Goal: Task Accomplishment & Management: Complete application form

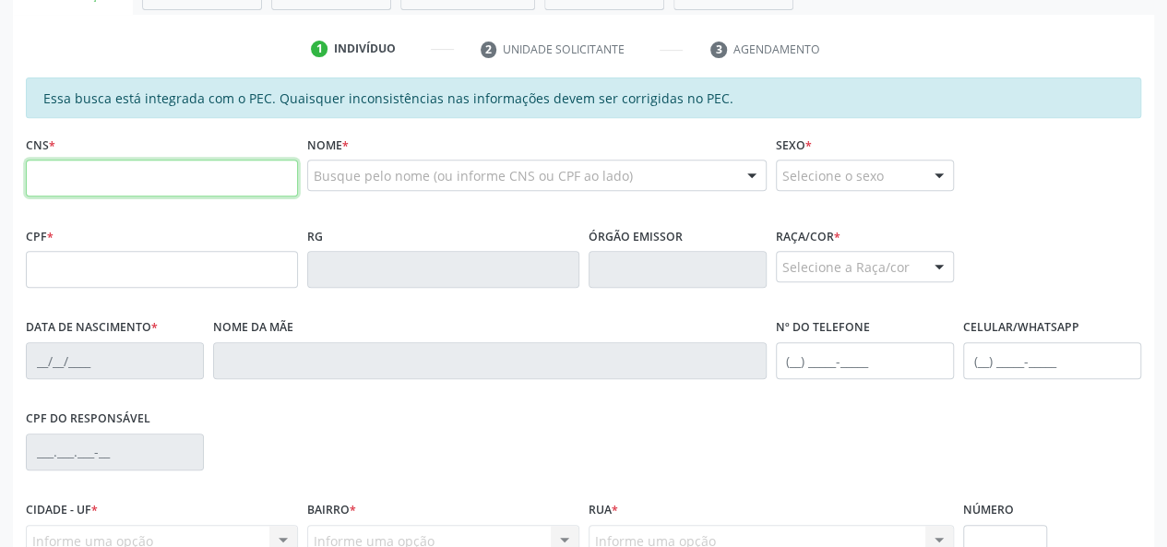
scroll to position [369, 0]
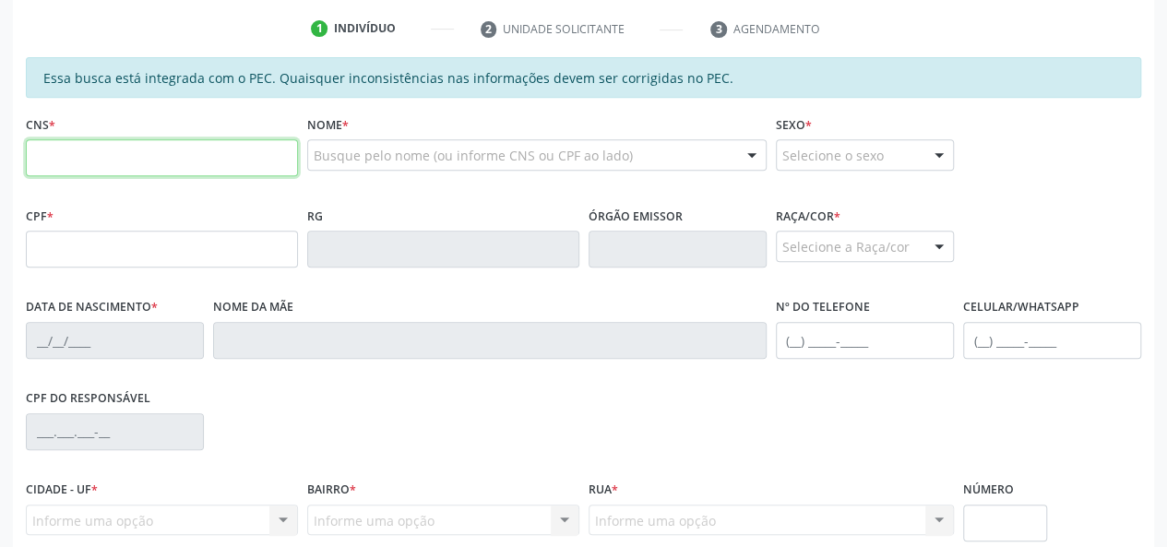
click at [202, 156] on input "text" at bounding box center [162, 157] width 272 height 37
type input "700 4059 3940 4449"
type input "100.384.844-39"
type input "01[DATE]"
type input "[PERSON_NAME]"
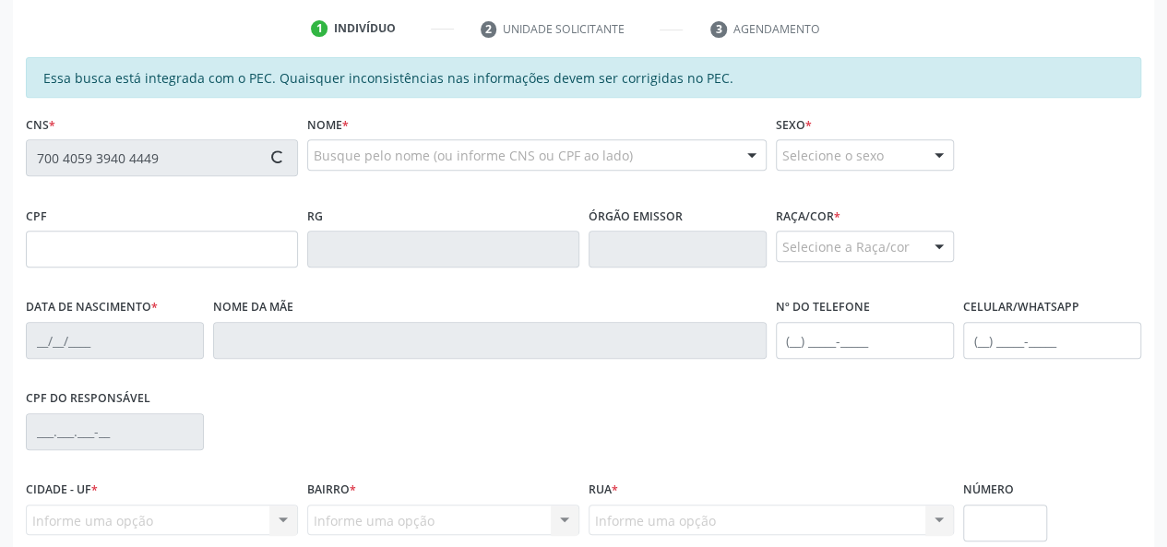
type input "[PHONE_NUMBER]"
type input "S/N"
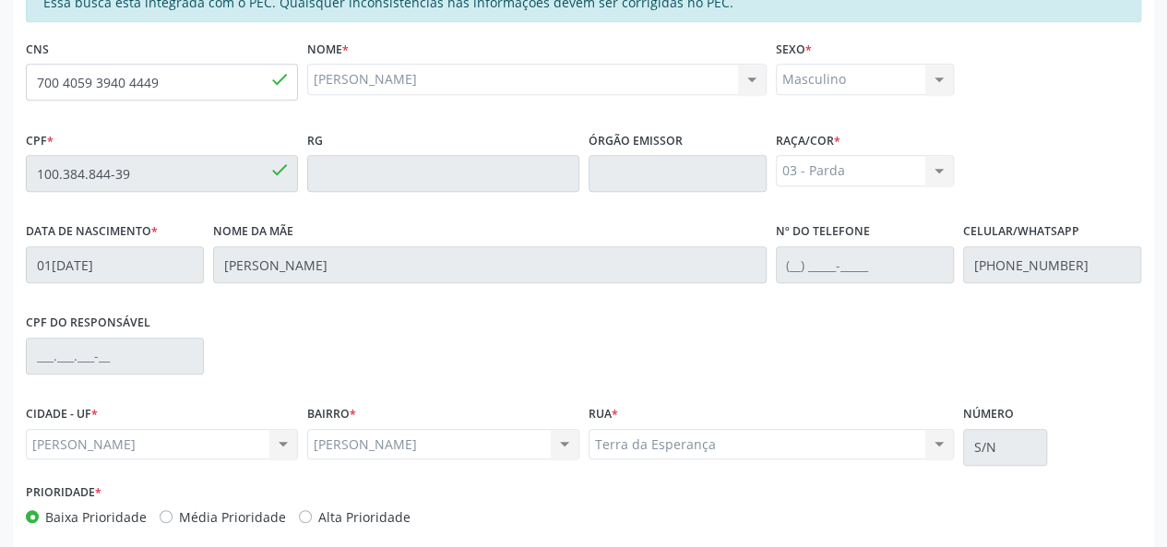
scroll to position [531, 0]
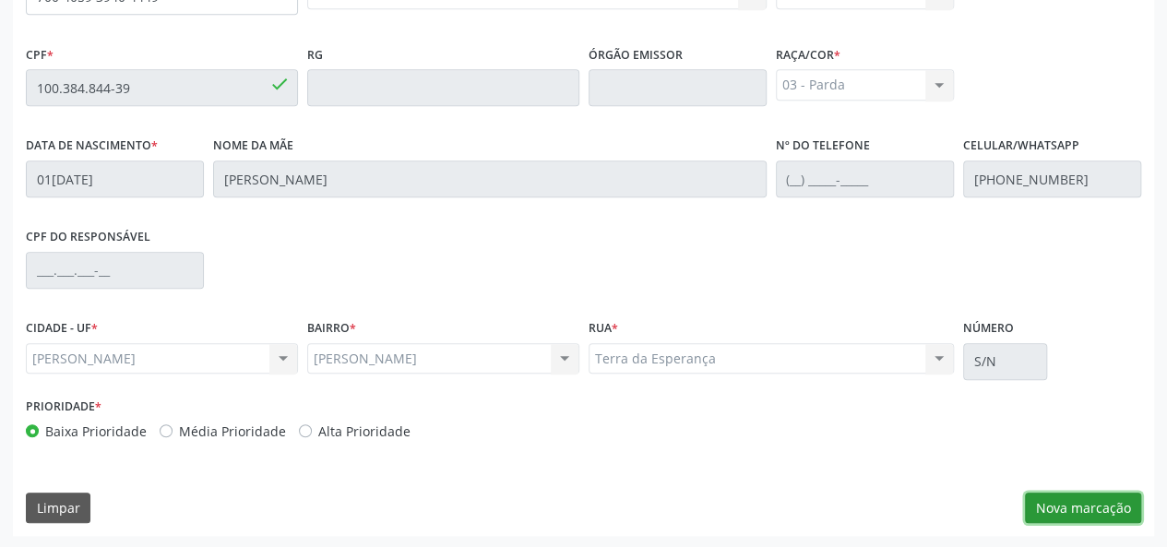
click at [1083, 508] on button "Nova marcação" at bounding box center [1083, 508] width 116 height 31
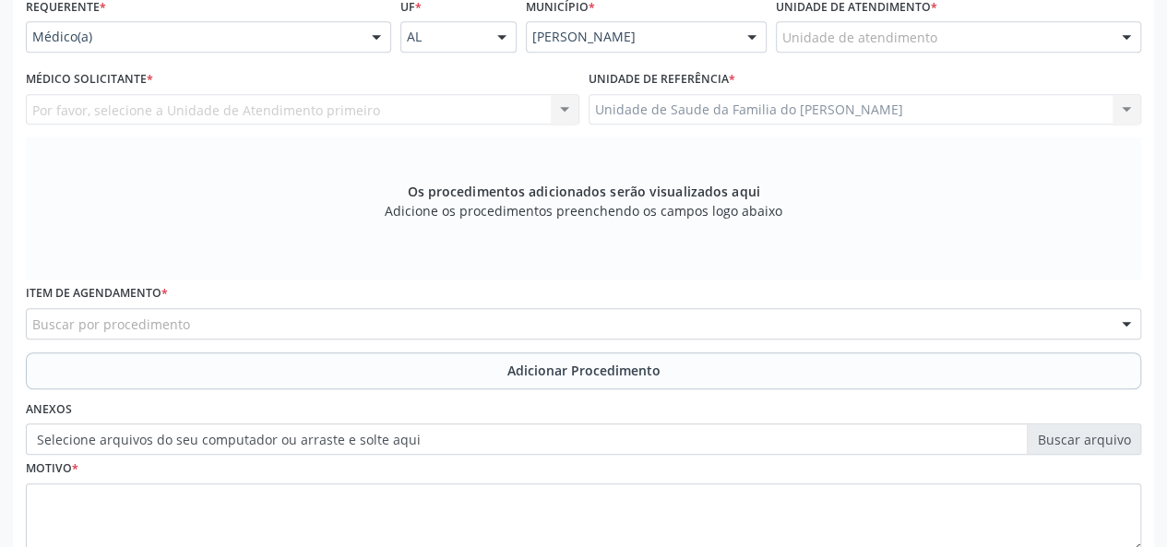
scroll to position [254, 0]
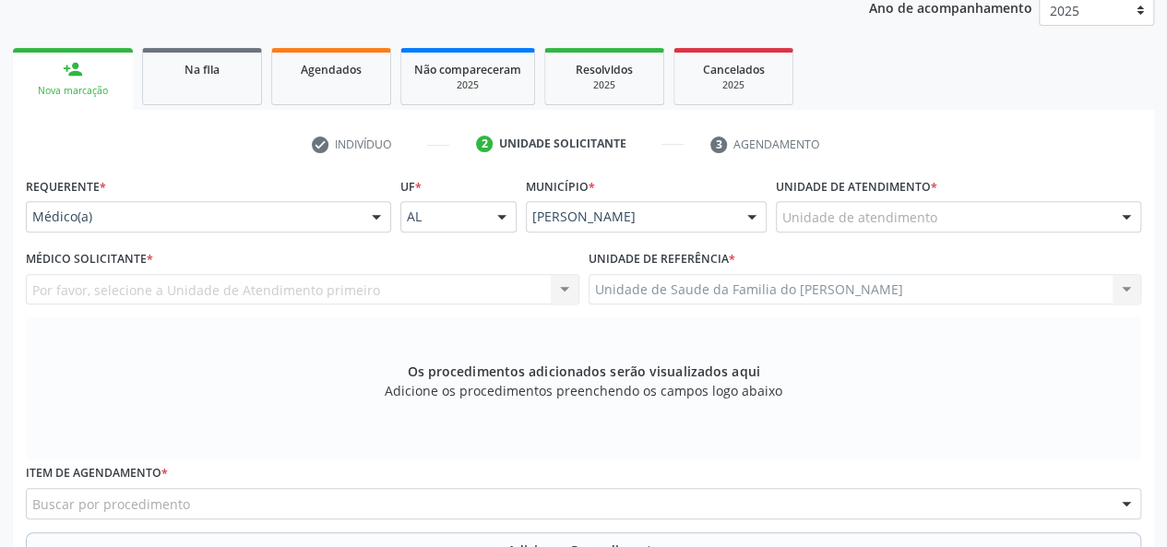
click at [366, 218] on div at bounding box center [377, 217] width 28 height 31
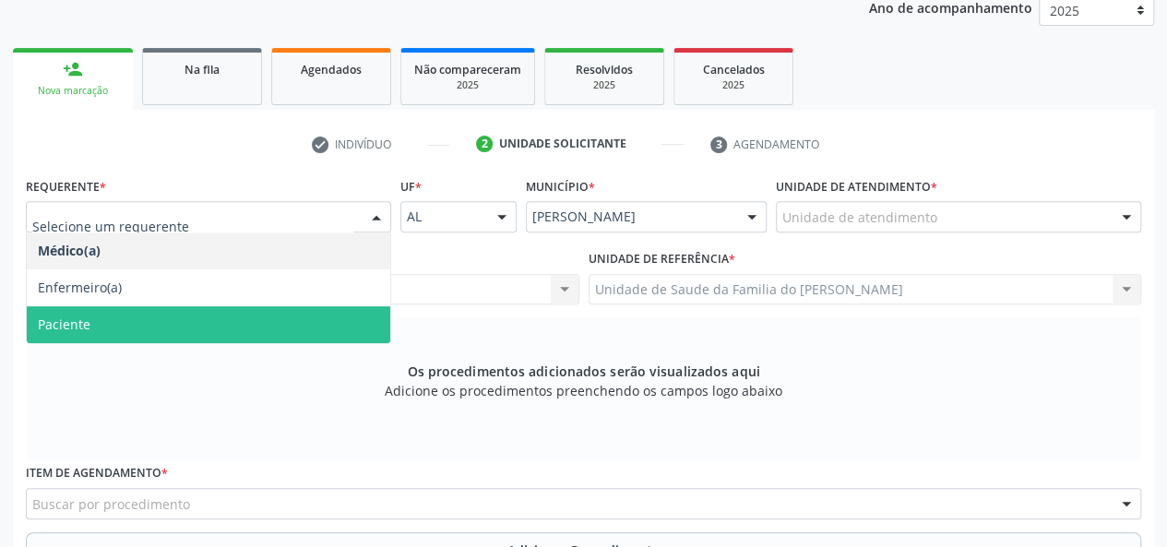
click at [312, 324] on span "Paciente" at bounding box center [209, 324] width 364 height 37
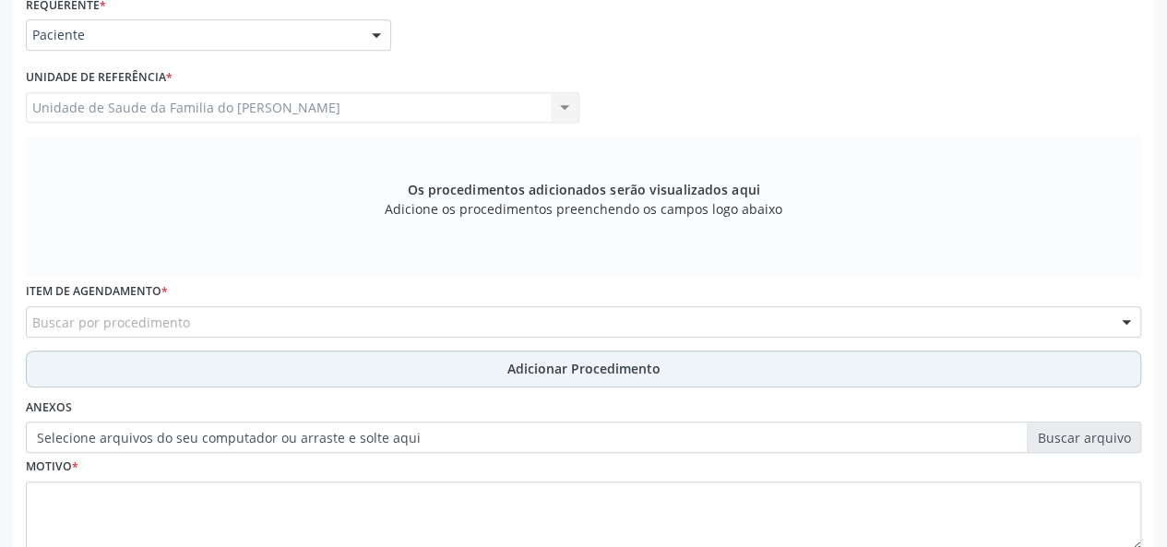
scroll to position [438, 0]
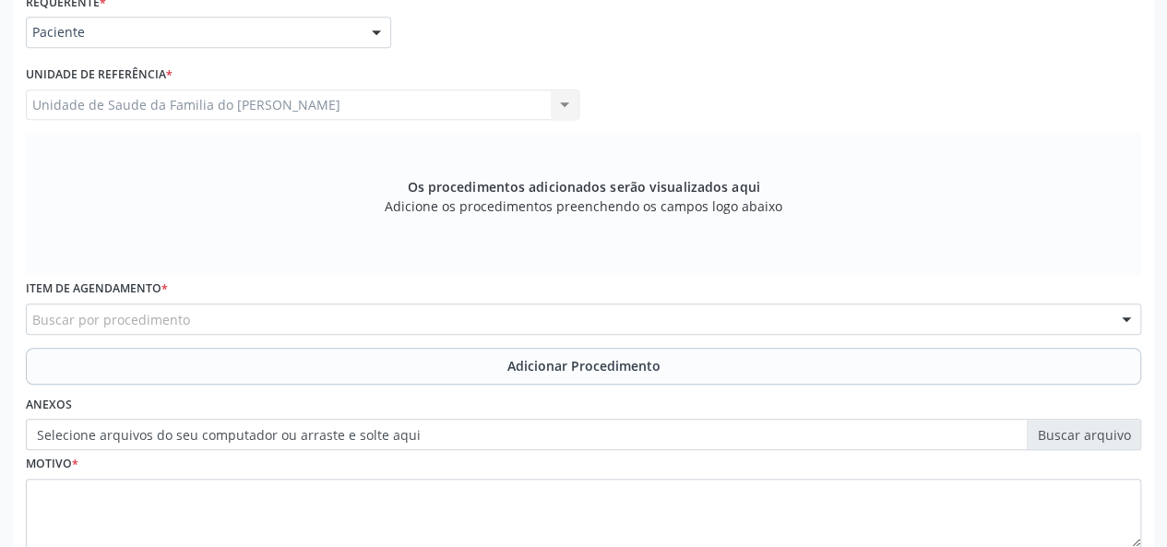
click at [308, 322] on div "Buscar por procedimento" at bounding box center [584, 319] width 1116 height 31
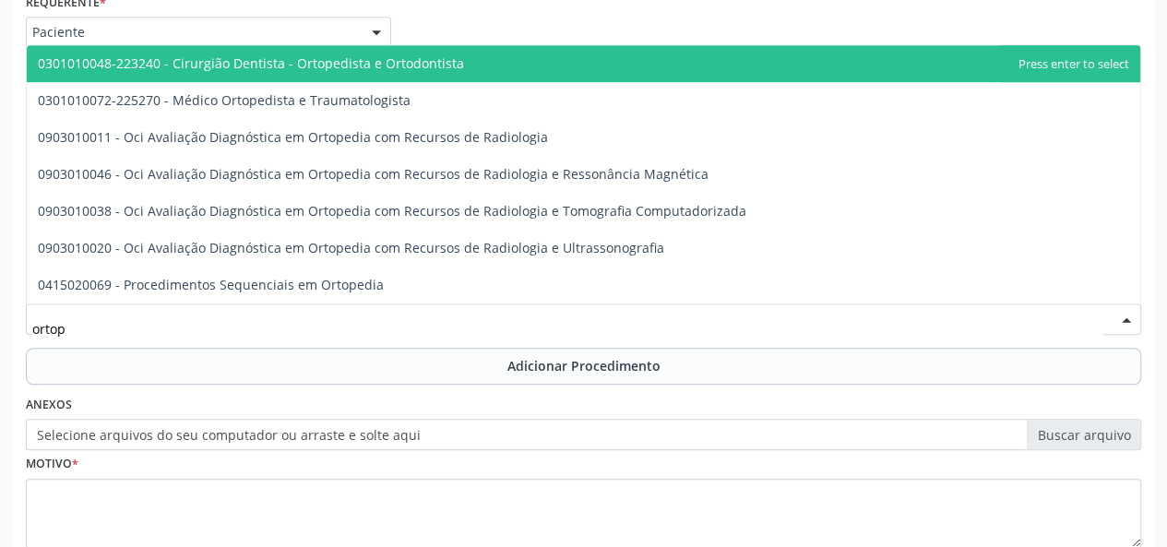
type input "ortope"
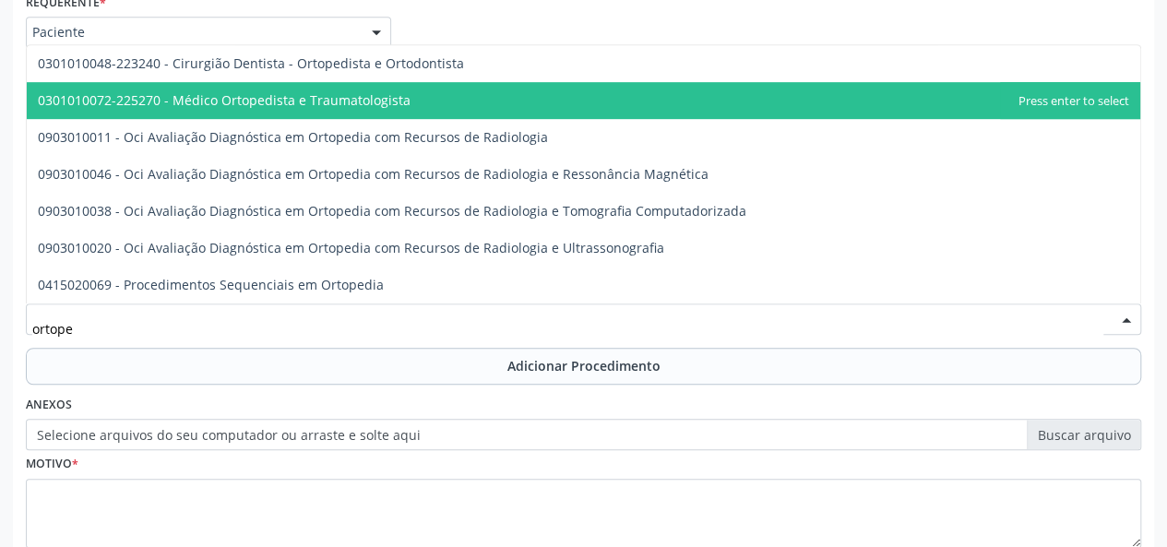
click at [357, 110] on span "0301010072-225270 - Médico Ortopedista e Traumatologista" at bounding box center [584, 100] width 1114 height 37
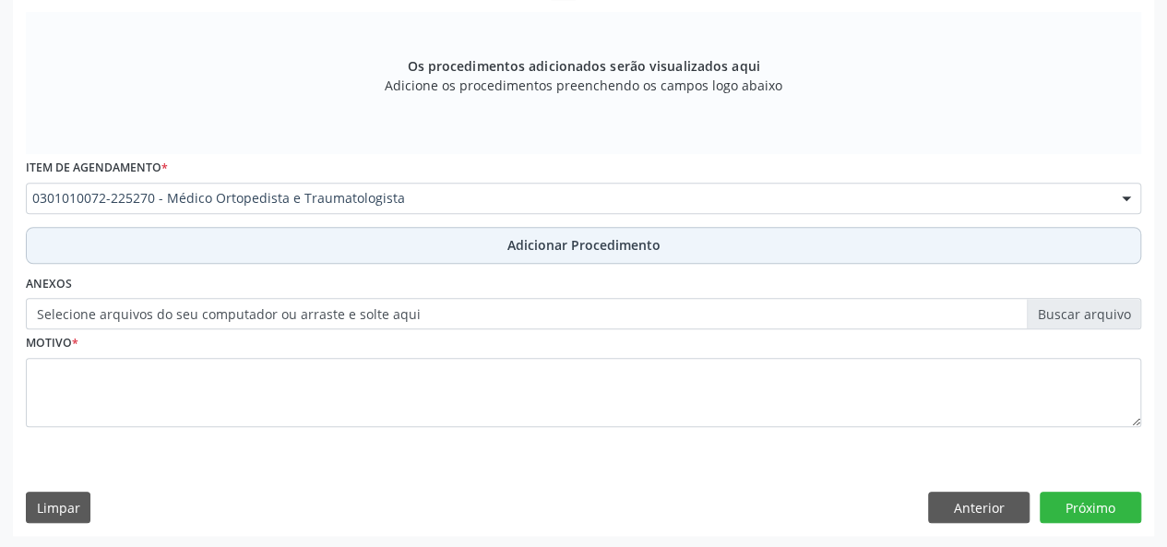
click at [370, 234] on button "Adicionar Procedimento" at bounding box center [584, 245] width 1116 height 37
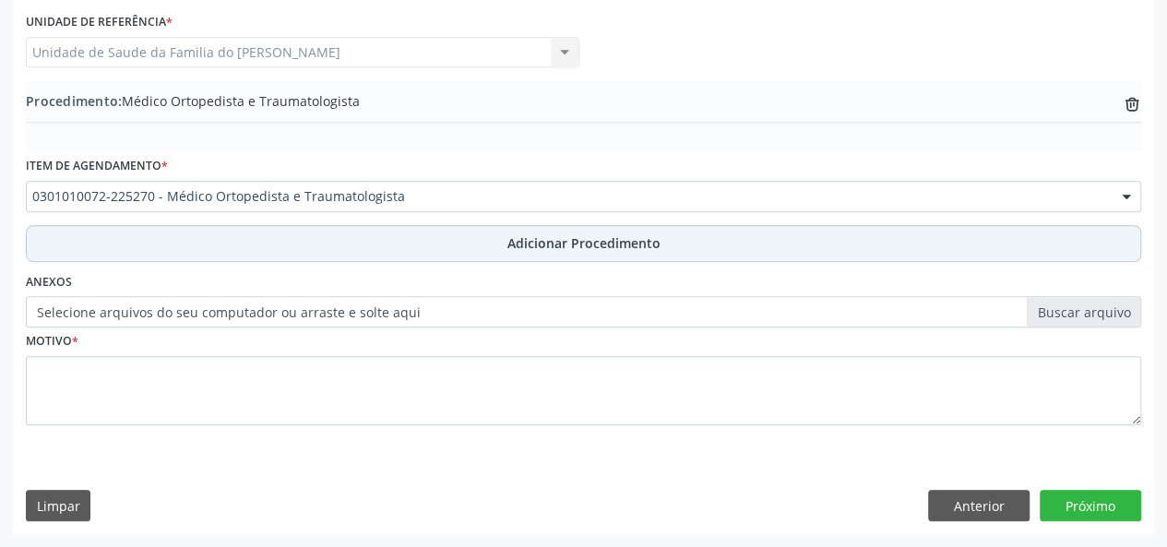
scroll to position [489, 0]
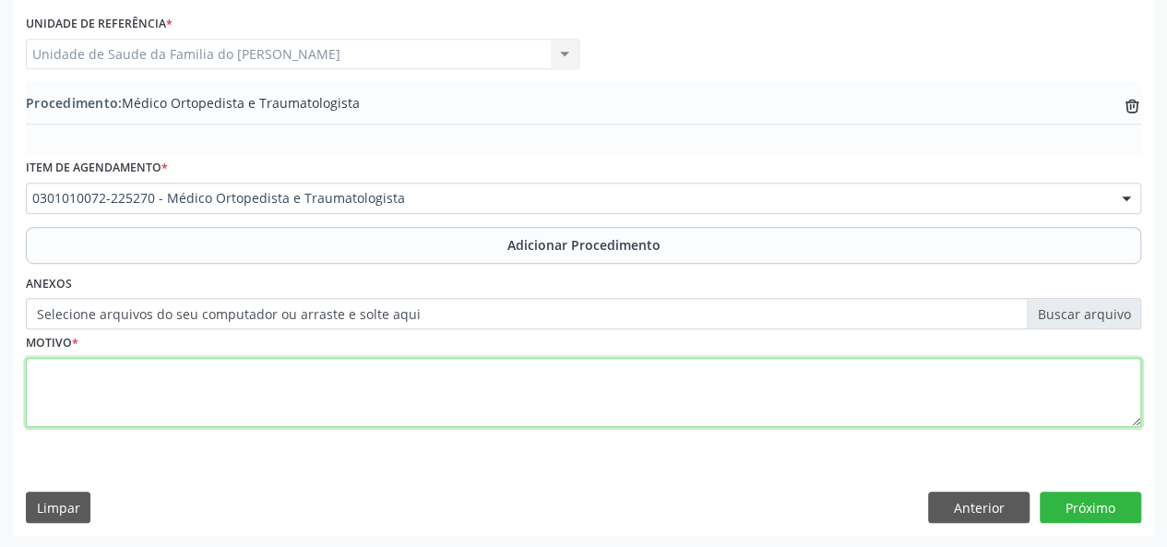
click at [318, 388] on textarea at bounding box center [584, 393] width 1116 height 70
type textarea "cisto de bekes"
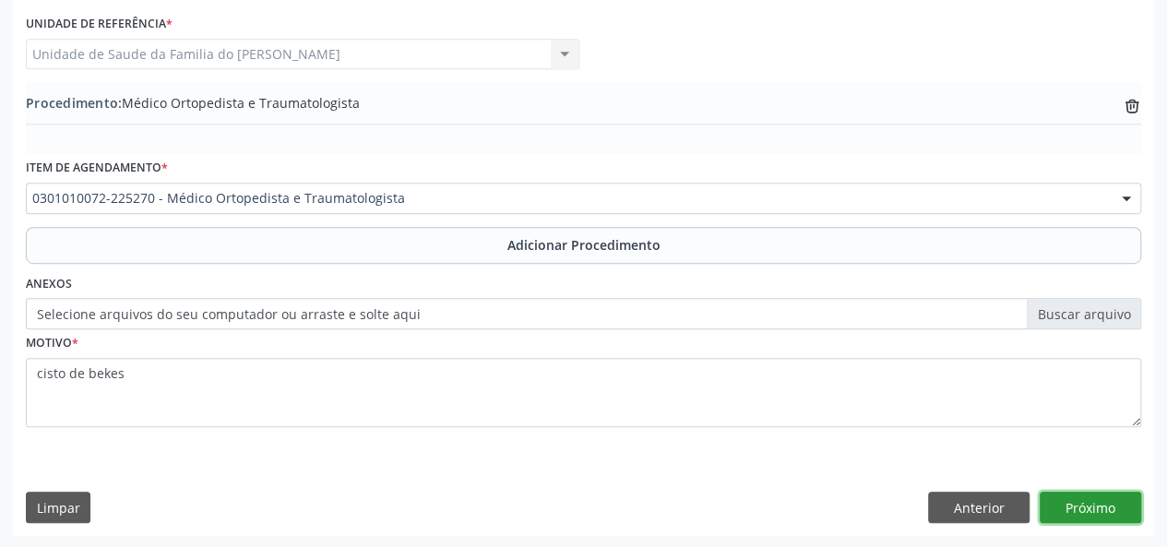
click at [1109, 501] on button "Próximo" at bounding box center [1090, 507] width 101 height 31
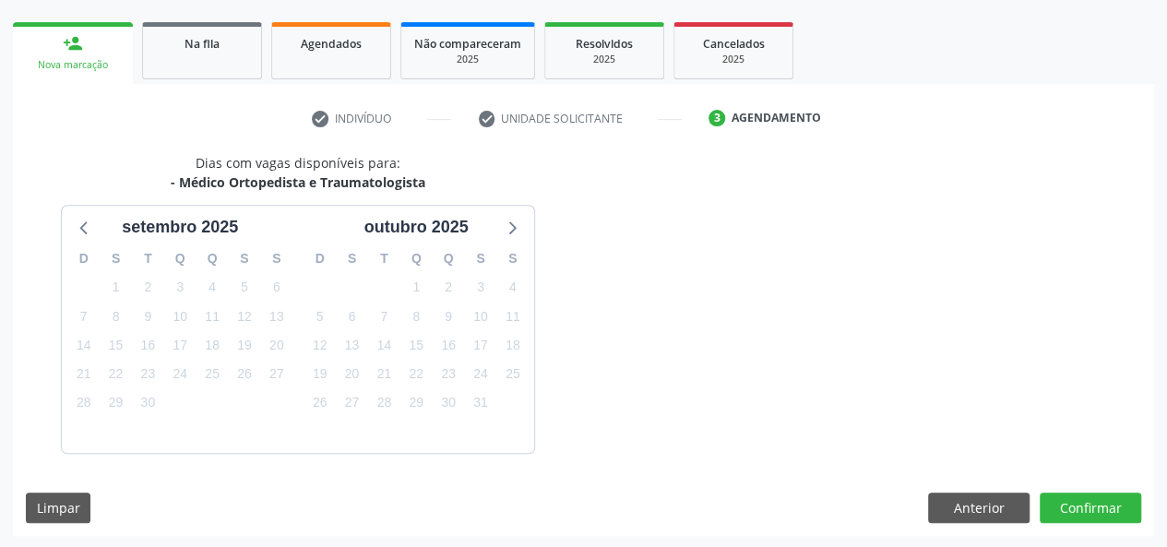
scroll to position [334, 0]
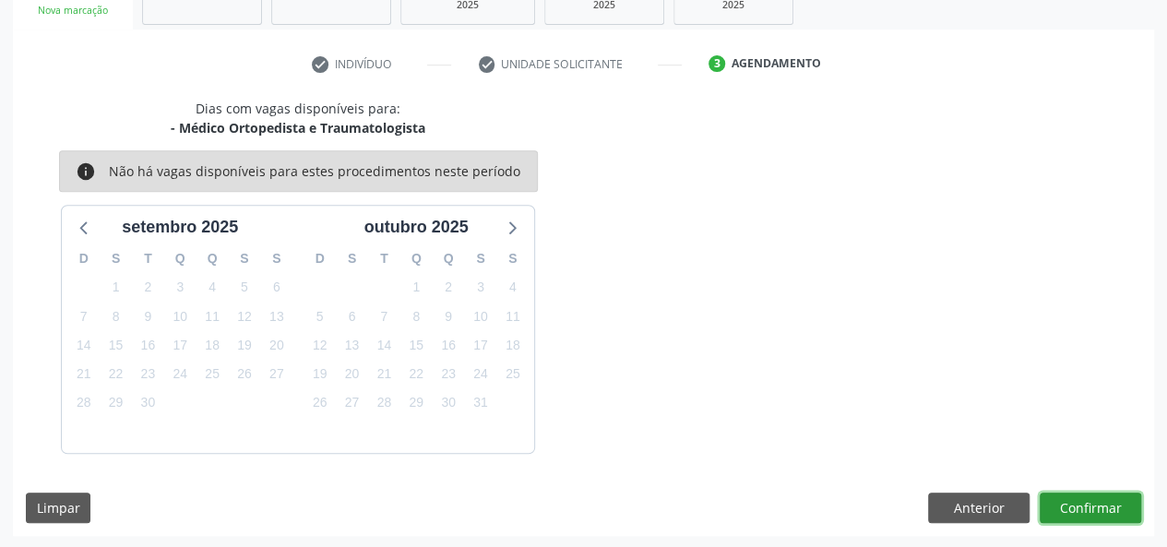
click at [1109, 501] on button "Confirmar" at bounding box center [1090, 508] width 101 height 31
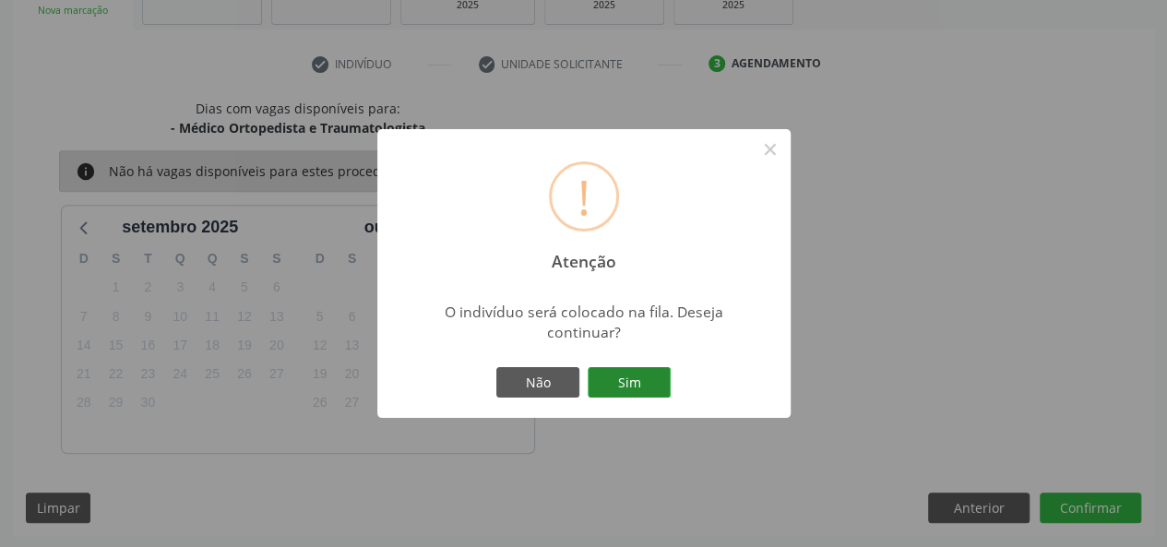
click at [642, 380] on button "Sim" at bounding box center [629, 382] width 83 height 31
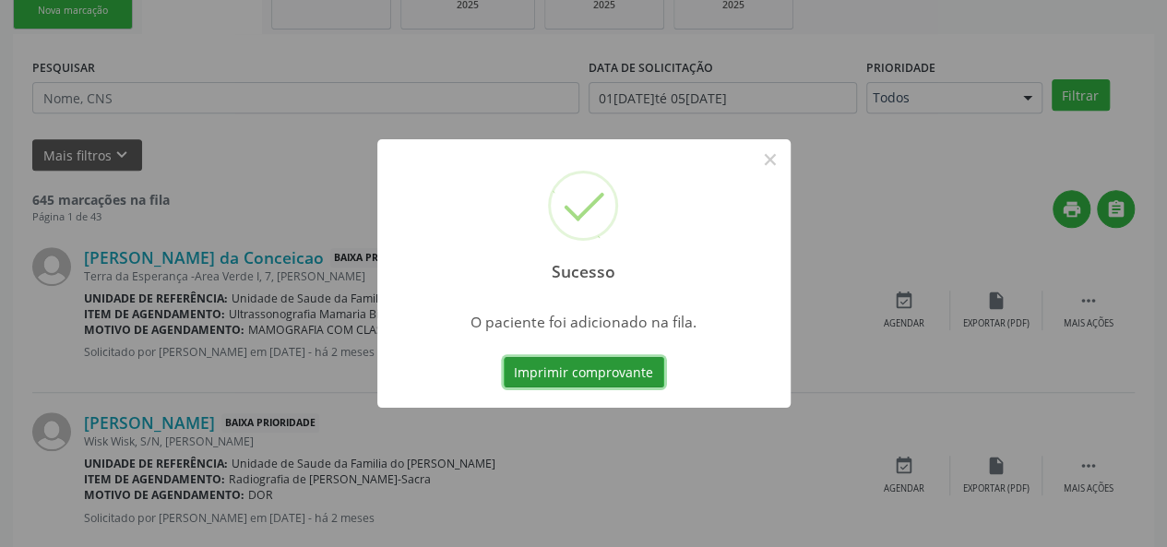
scroll to position [87, 0]
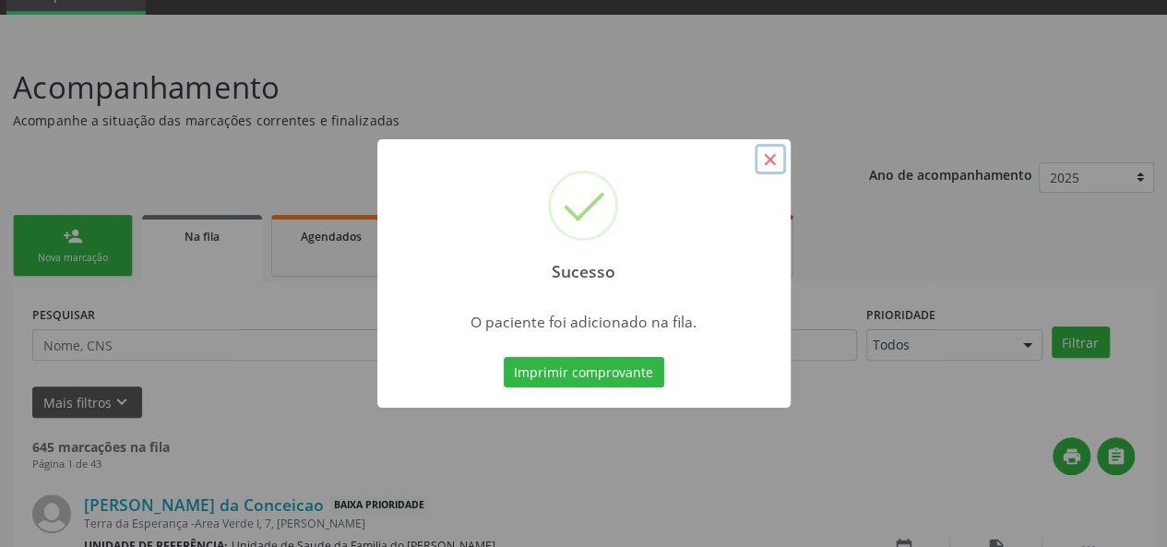
click at [772, 164] on button "×" at bounding box center [770, 159] width 31 height 31
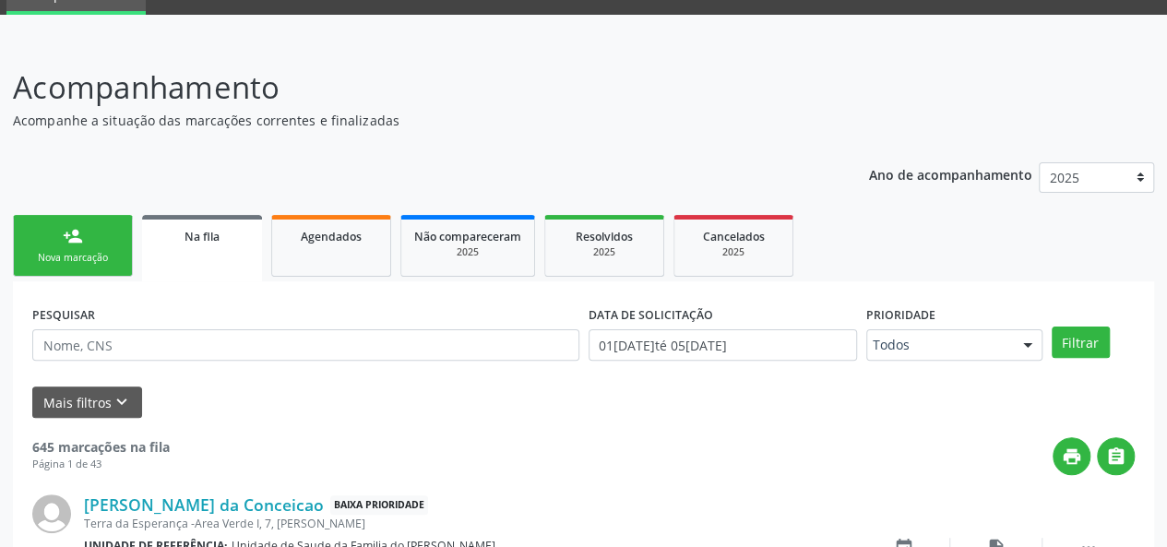
scroll to position [179, 0]
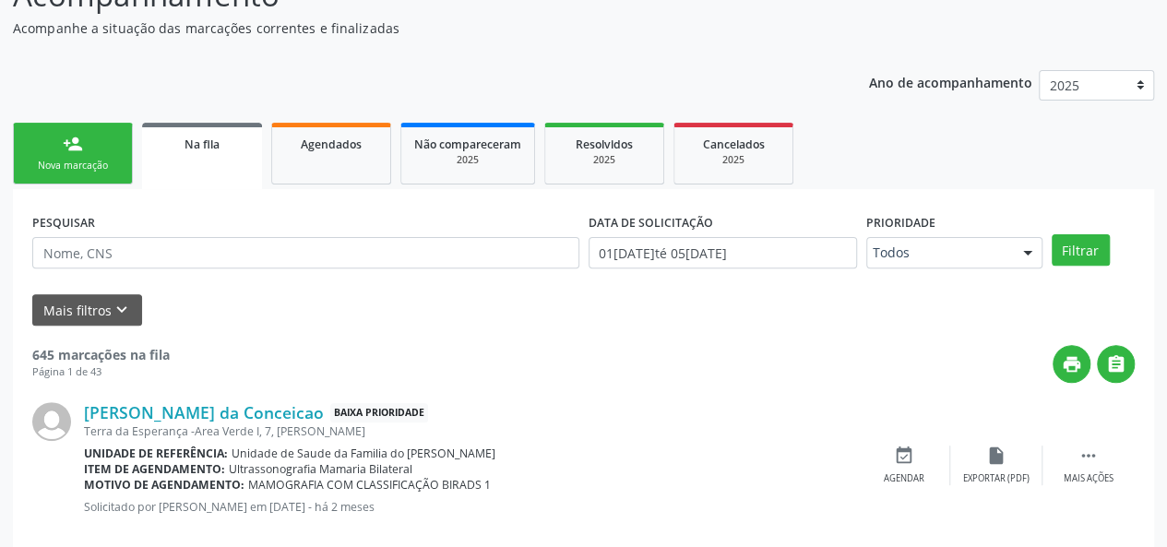
click at [203, 154] on link "Na fila" at bounding box center [202, 156] width 120 height 66
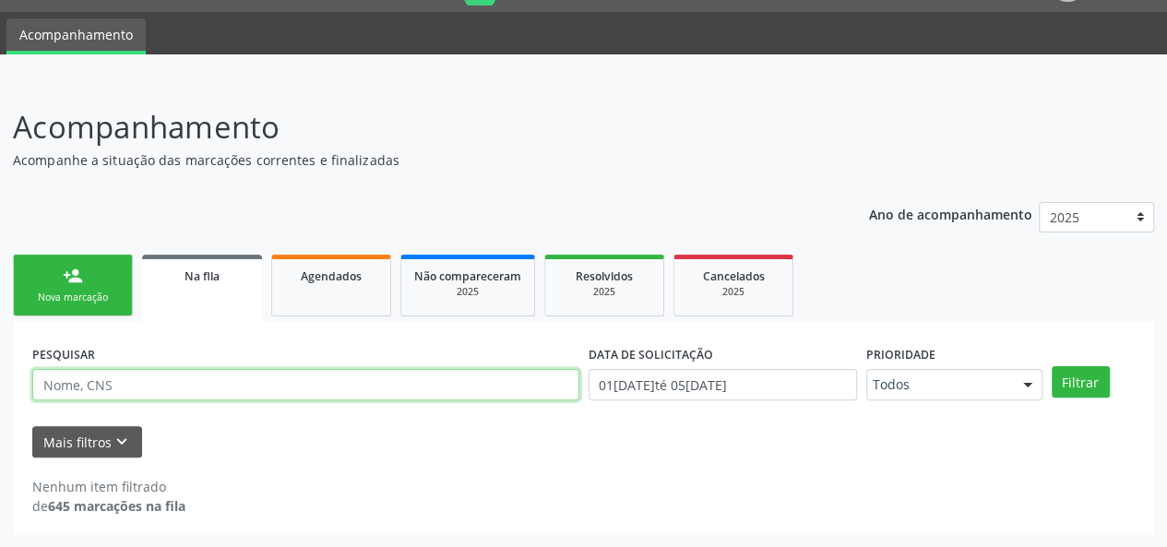
click at [141, 392] on input "text" at bounding box center [305, 384] width 547 height 31
type input "700602405266961"
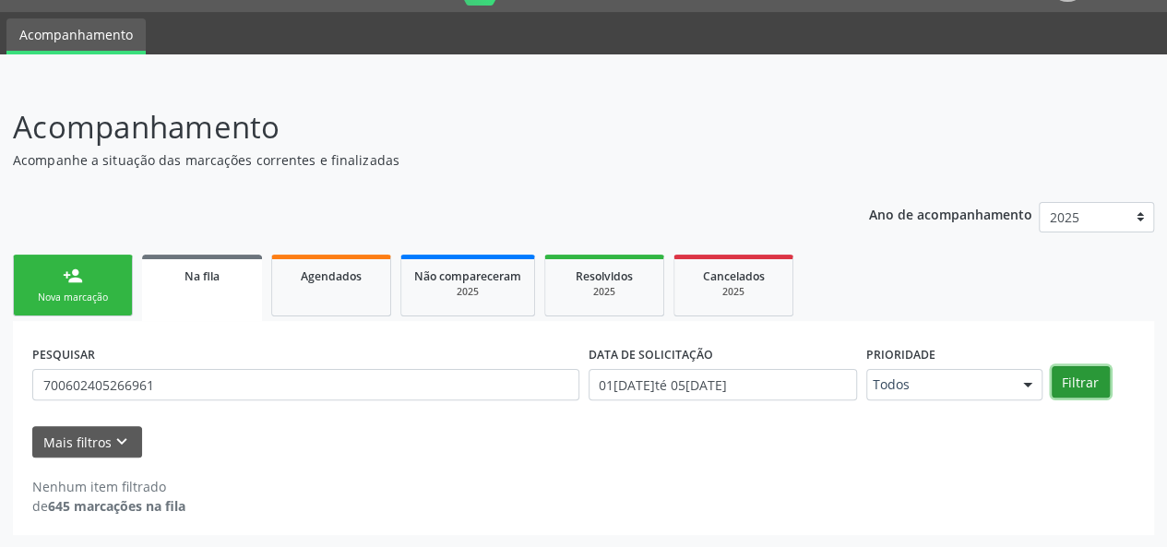
click at [1081, 377] on button "Filtrar" at bounding box center [1081, 381] width 58 height 31
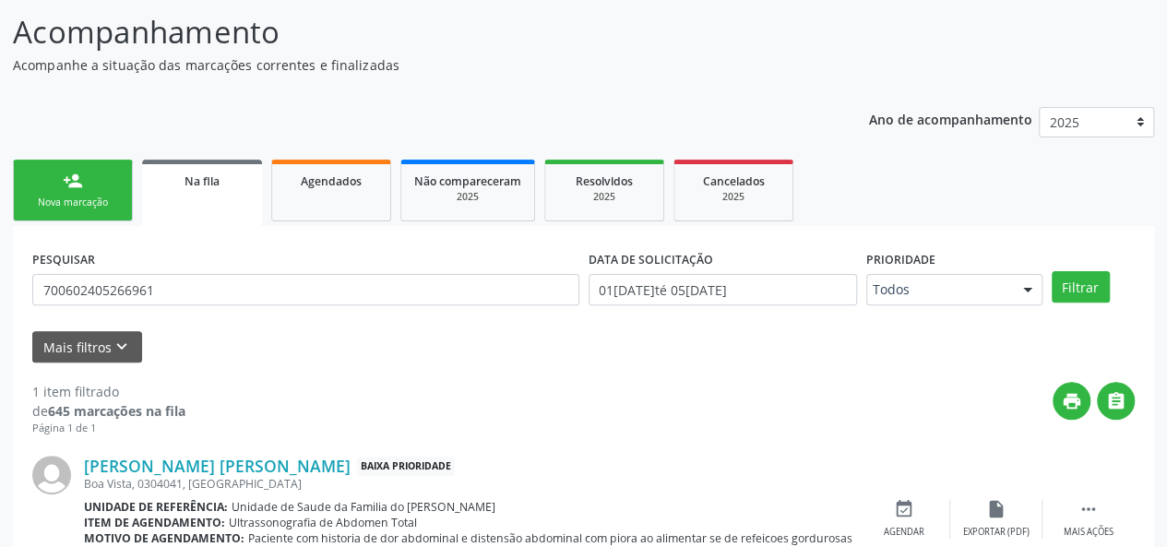
scroll to position [227, 0]
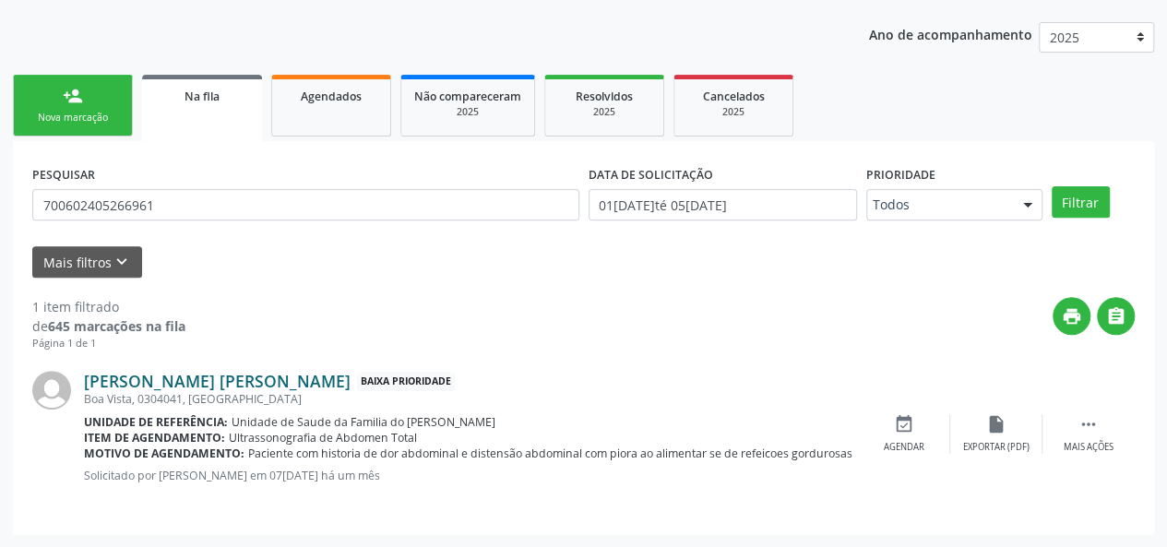
click at [297, 384] on link "[PERSON_NAME] [PERSON_NAME]" at bounding box center [217, 381] width 267 height 20
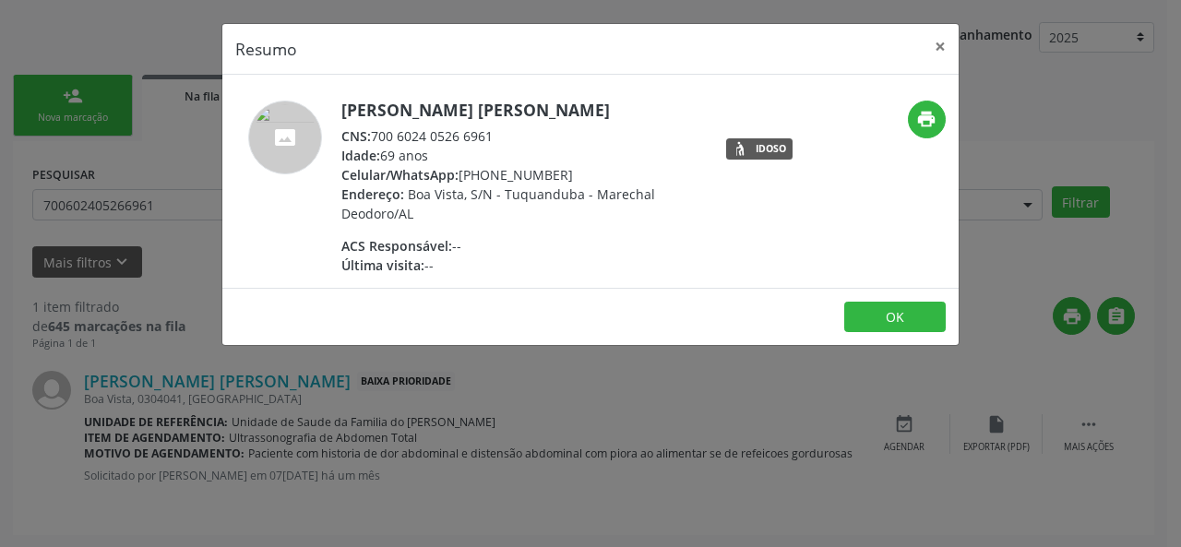
drag, startPoint x: 505, startPoint y: 134, endPoint x: 376, endPoint y: 136, distance: 128.3
click at [376, 136] on div "CNS: 700 6024 0526 6961" at bounding box center [520, 135] width 359 height 19
copy div "700 6024 0526 6961"
click at [951, 49] on button "×" at bounding box center [940, 46] width 37 height 45
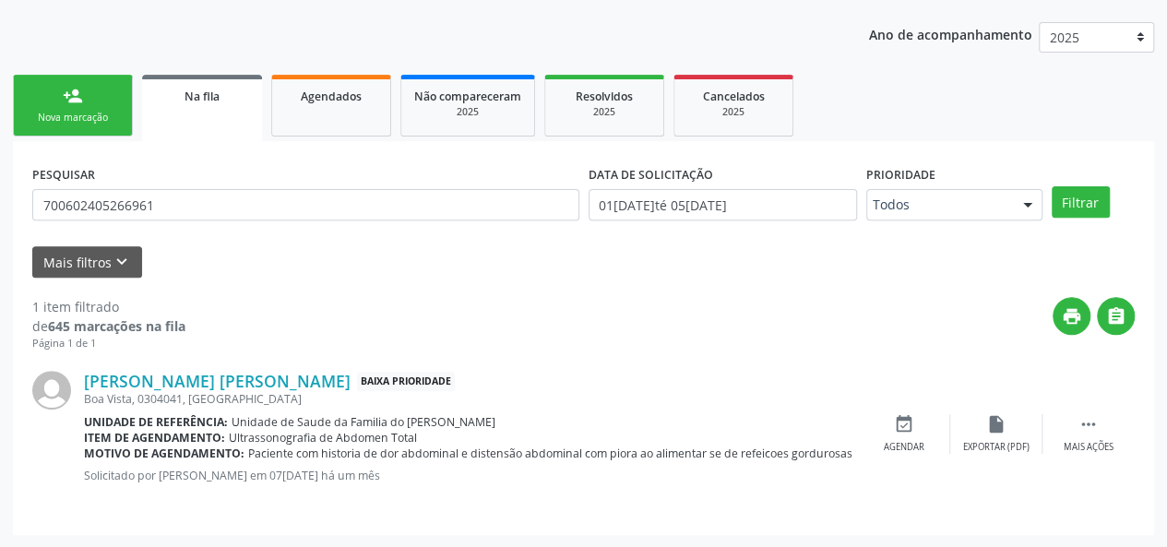
click at [94, 112] on div "Nova marcação" at bounding box center [73, 118] width 92 height 14
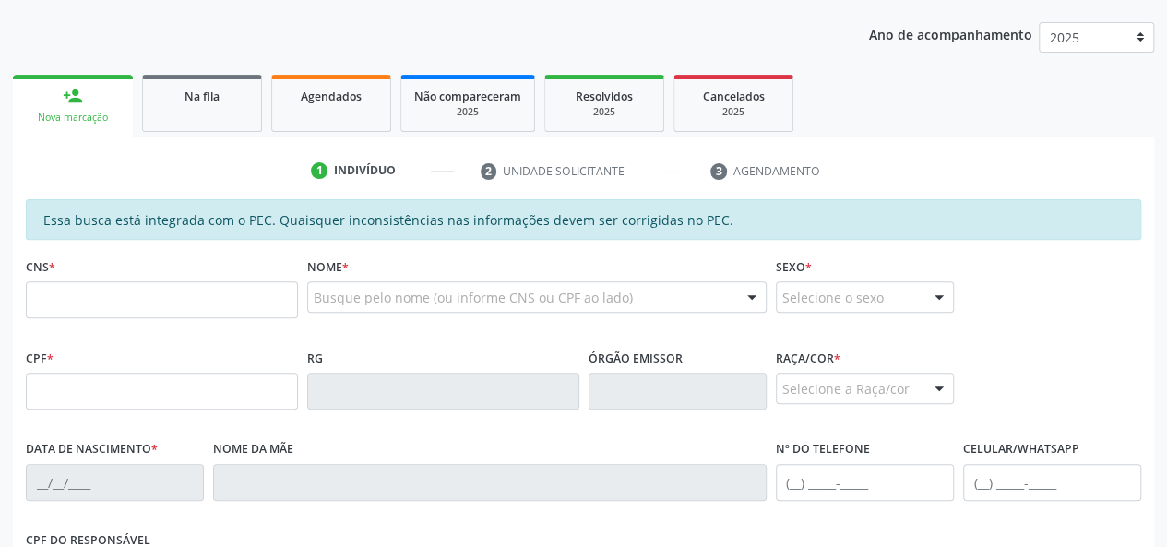
scroll to position [319, 0]
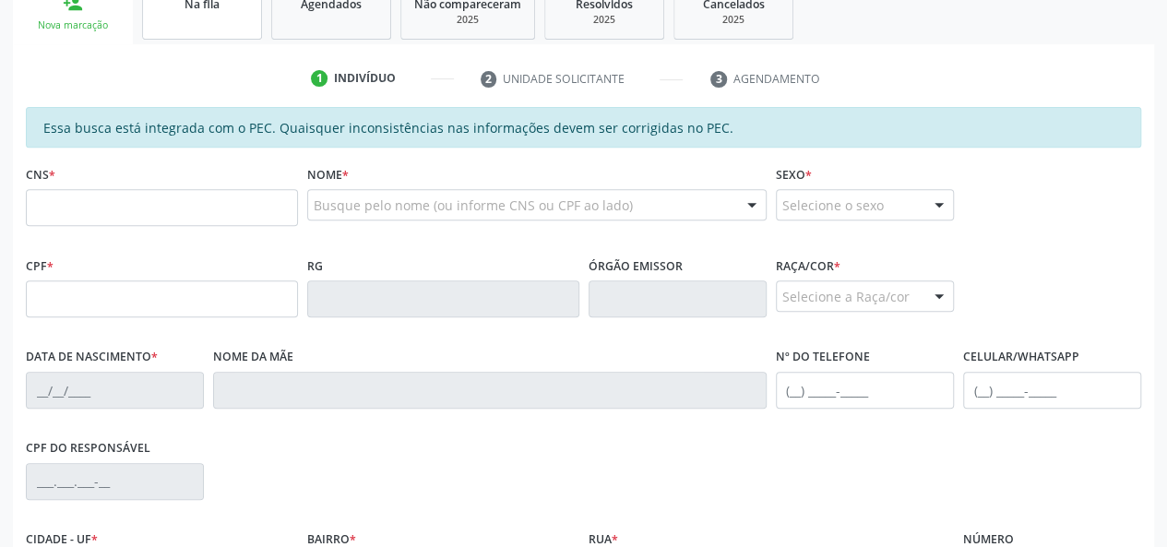
click at [214, 25] on link "Na fila" at bounding box center [202, 10] width 120 height 57
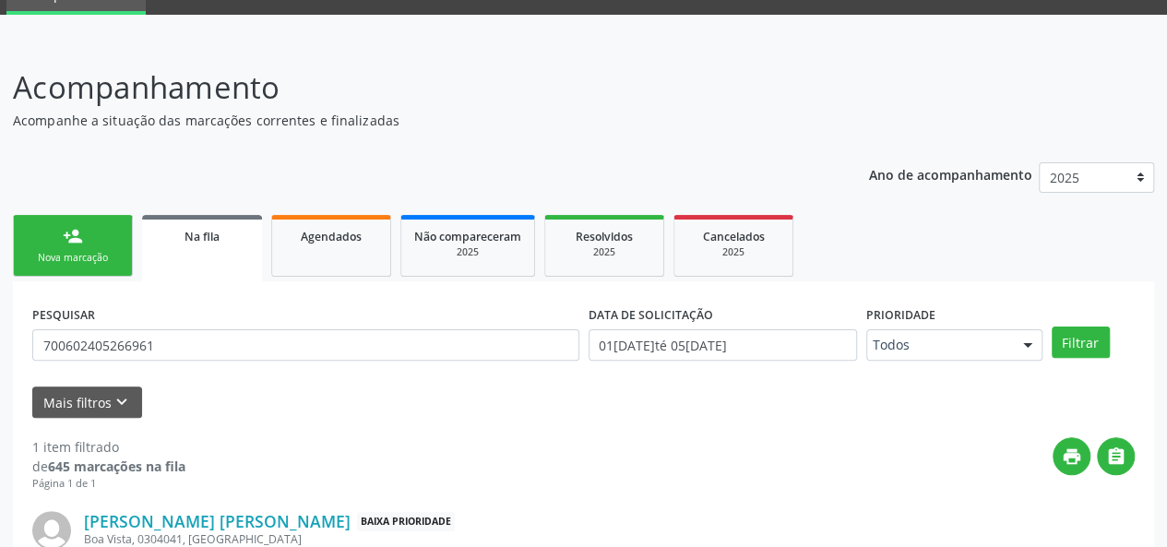
scroll to position [179, 0]
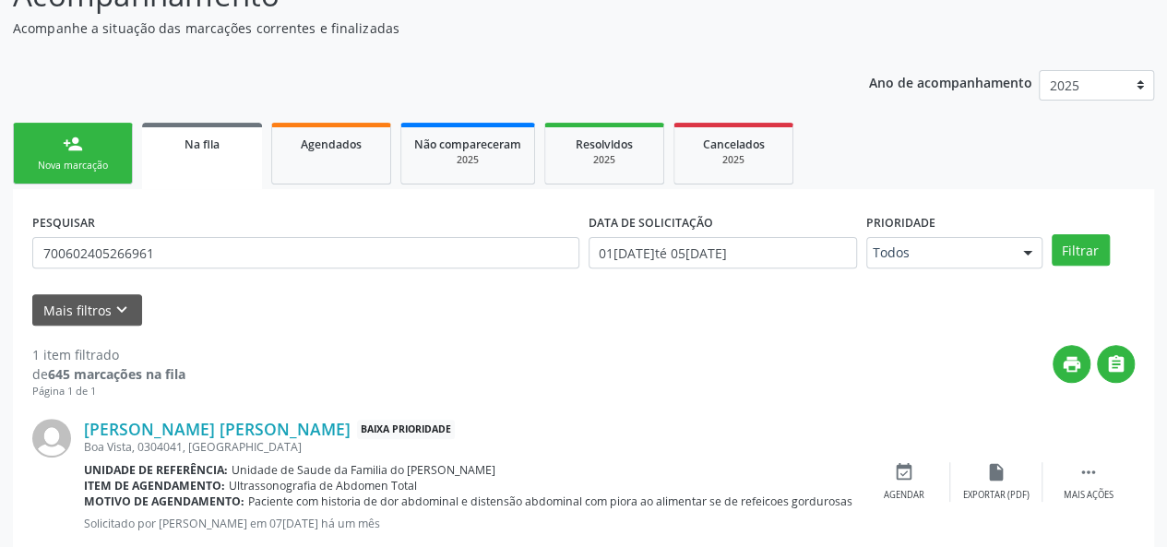
click at [76, 145] on div "person_add" at bounding box center [73, 144] width 20 height 20
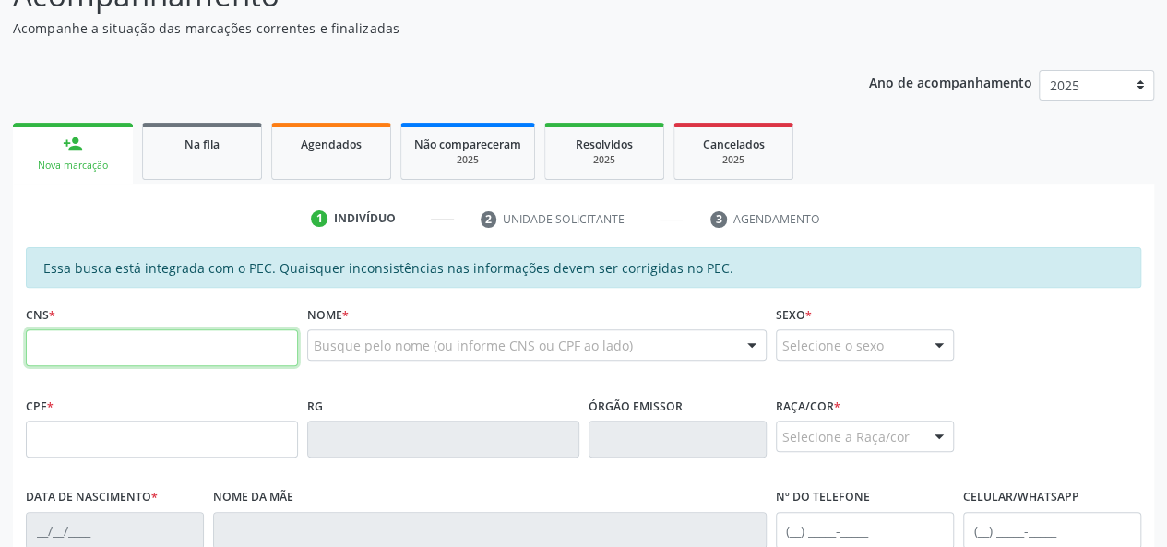
click at [129, 338] on input "text" at bounding box center [162, 347] width 272 height 37
type input "702 3091 3196 2015"
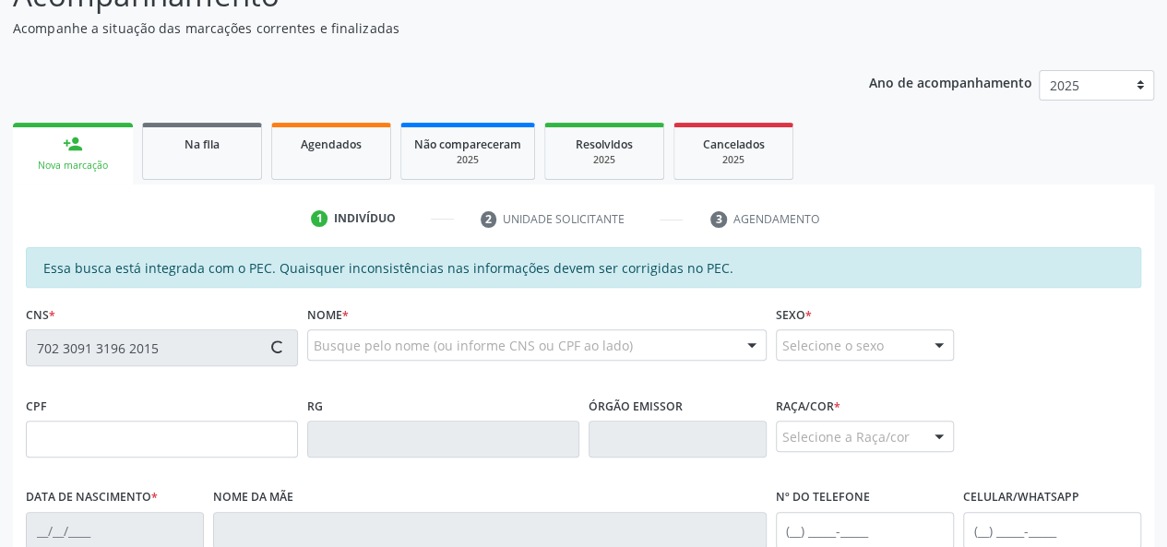
type input "149.720.084-90"
type input "03[DATE]"
type input "[PERSON_NAME]"
type input "[PHONE_NUMBER]"
type input "S/N"
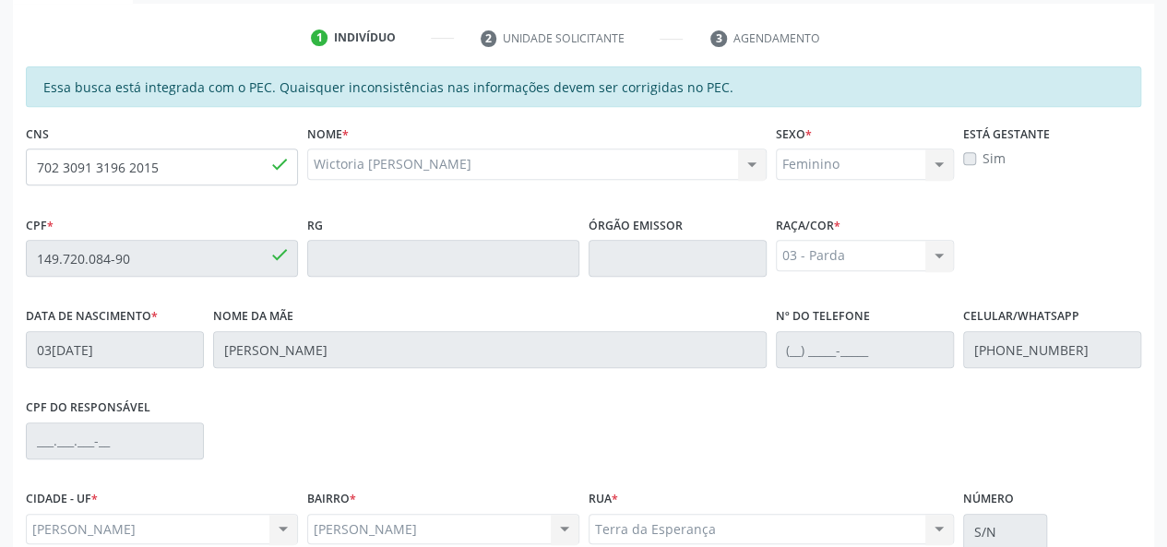
scroll to position [531, 0]
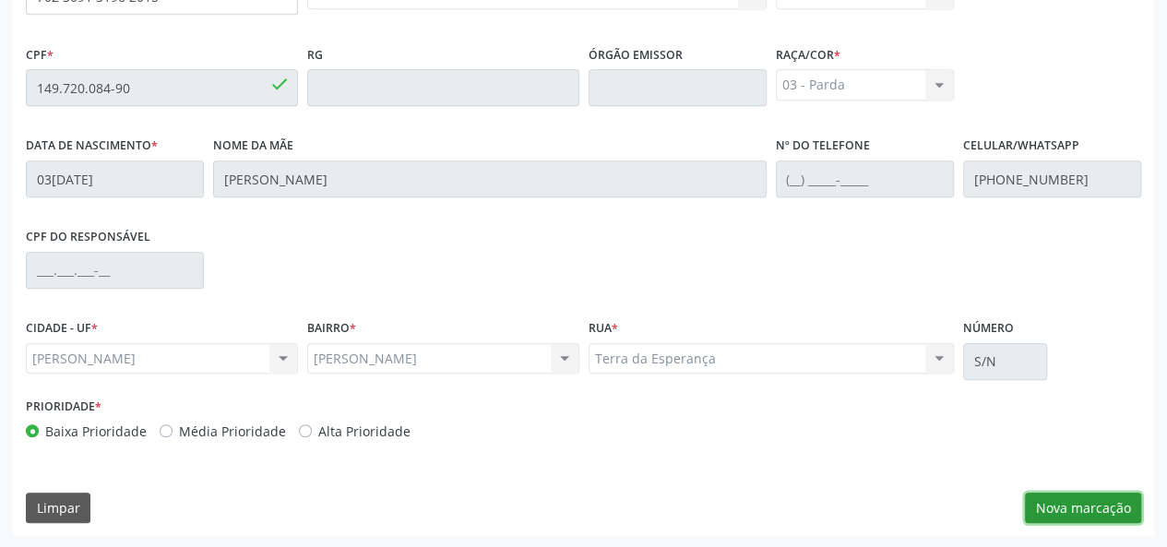
click at [1063, 506] on button "Nova marcação" at bounding box center [1083, 508] width 116 height 31
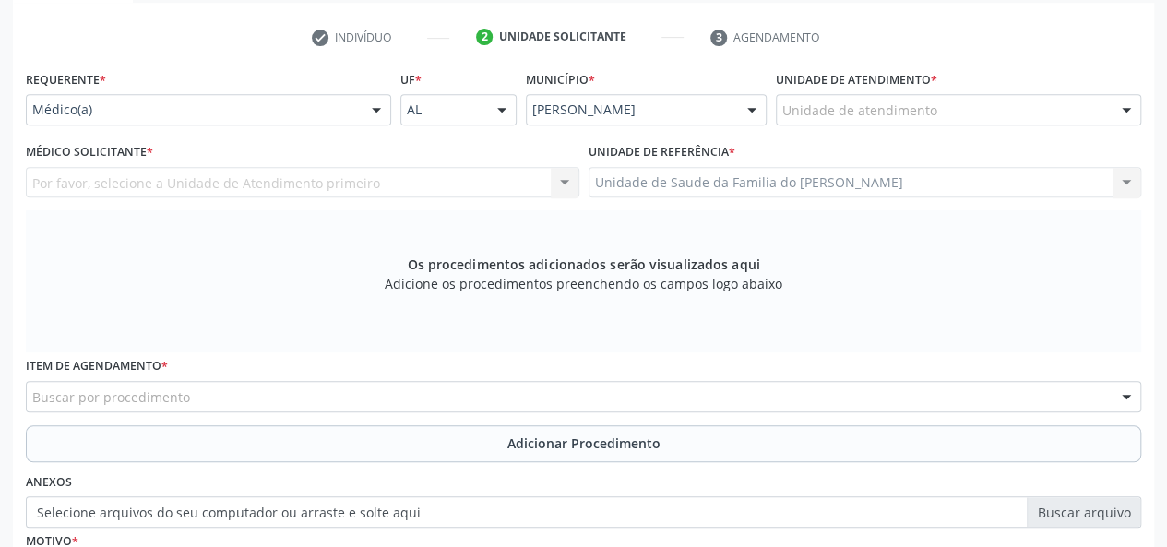
scroll to position [346, 0]
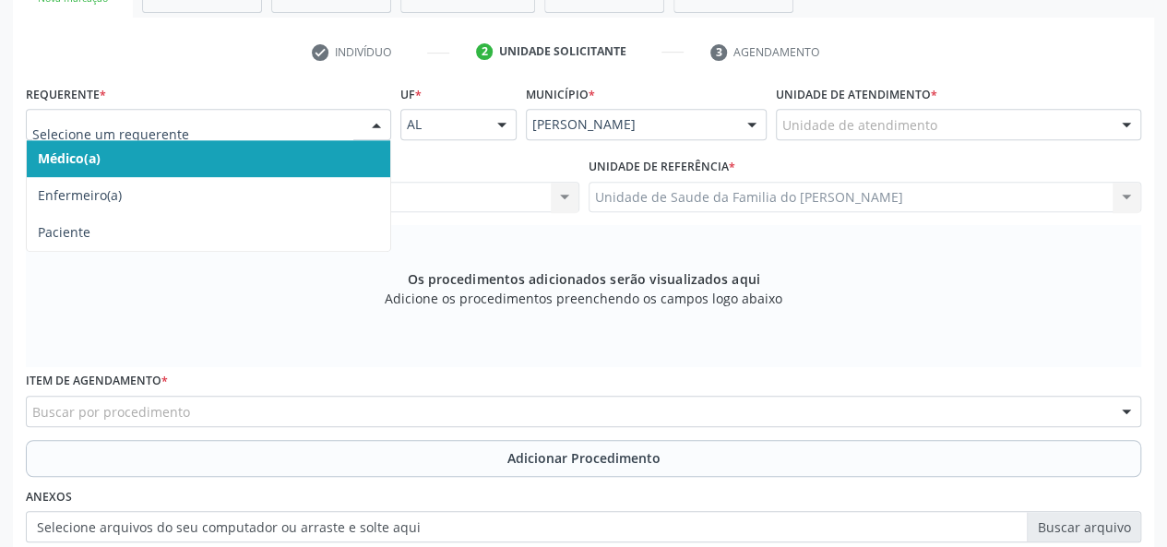
click at [380, 127] on div at bounding box center [377, 125] width 28 height 31
click at [286, 154] on span "Médico(a)" at bounding box center [209, 158] width 364 height 37
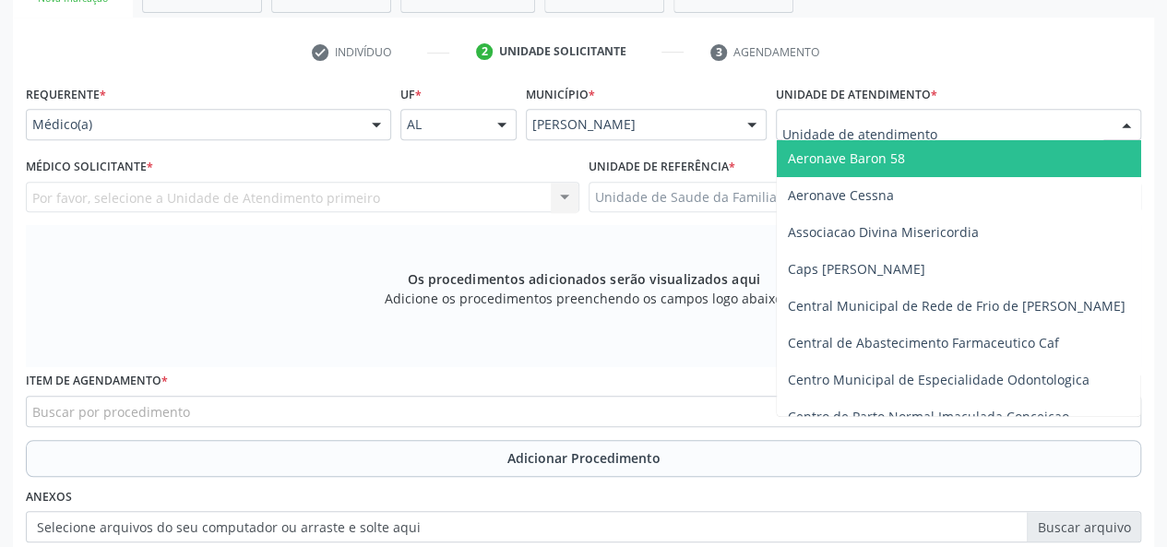
click at [919, 136] on div at bounding box center [958, 124] width 365 height 31
type input "j"
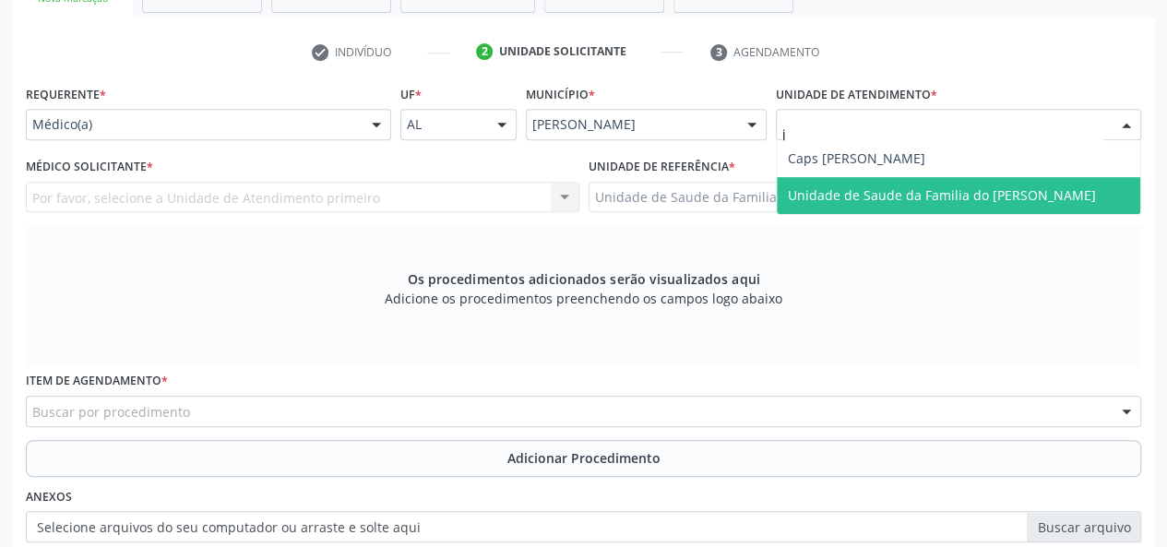
click at [909, 189] on span "Unidade de Saude da Familia do [PERSON_NAME]" at bounding box center [942, 195] width 308 height 18
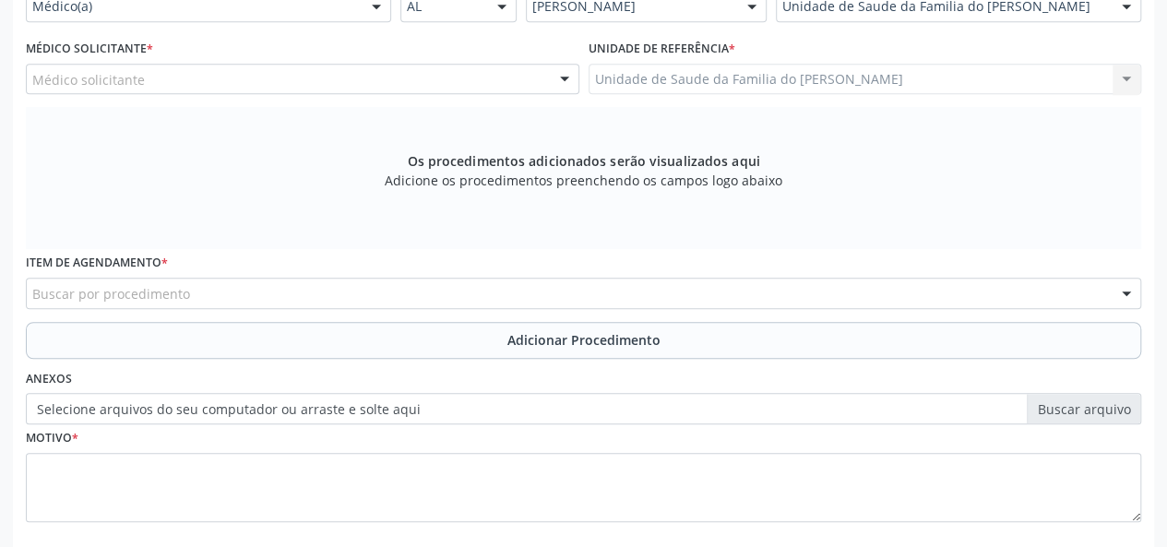
scroll to position [438, 0]
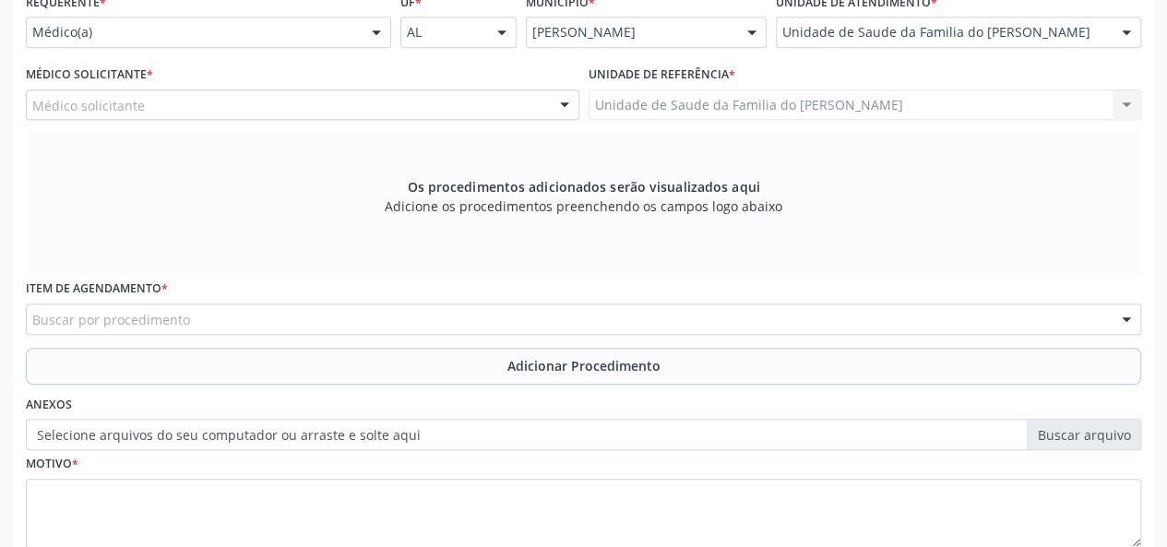
click at [559, 104] on div at bounding box center [565, 105] width 28 height 31
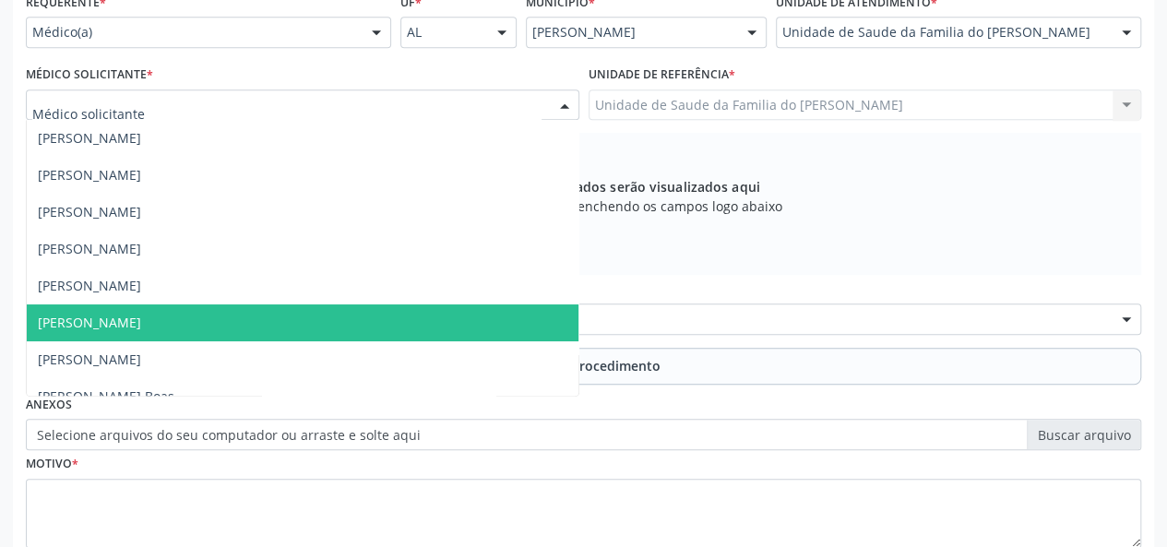
click at [371, 315] on span "[PERSON_NAME]" at bounding box center [303, 322] width 552 height 37
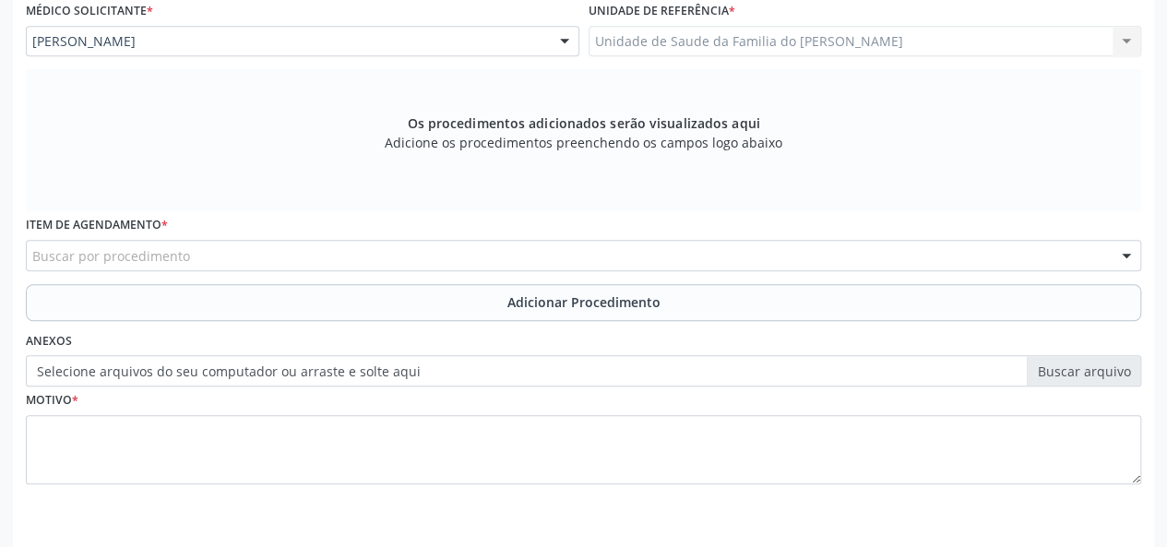
scroll to position [531, 0]
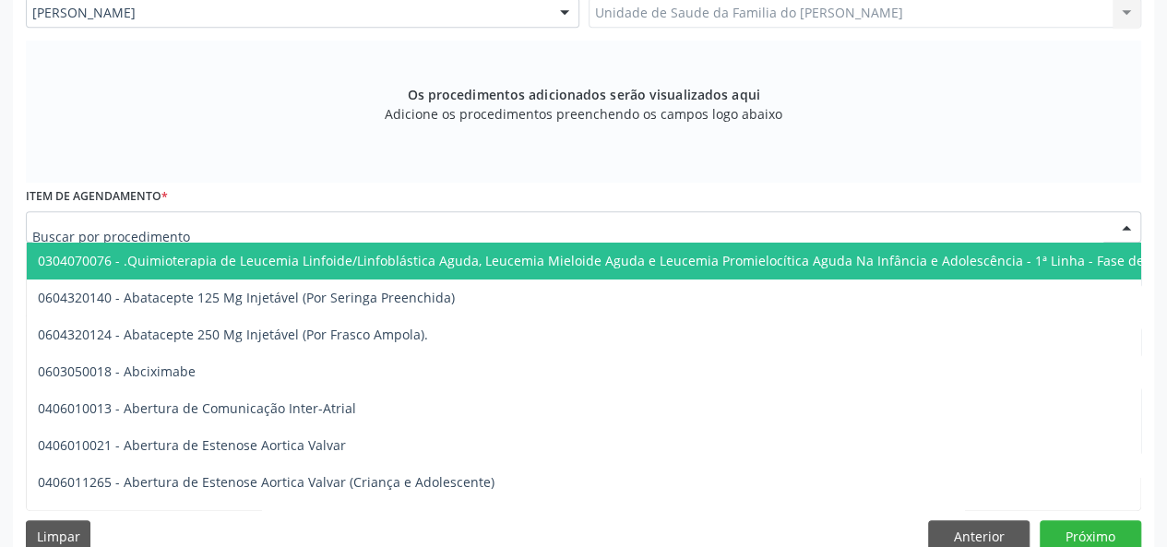
click at [296, 232] on div at bounding box center [584, 226] width 1116 height 31
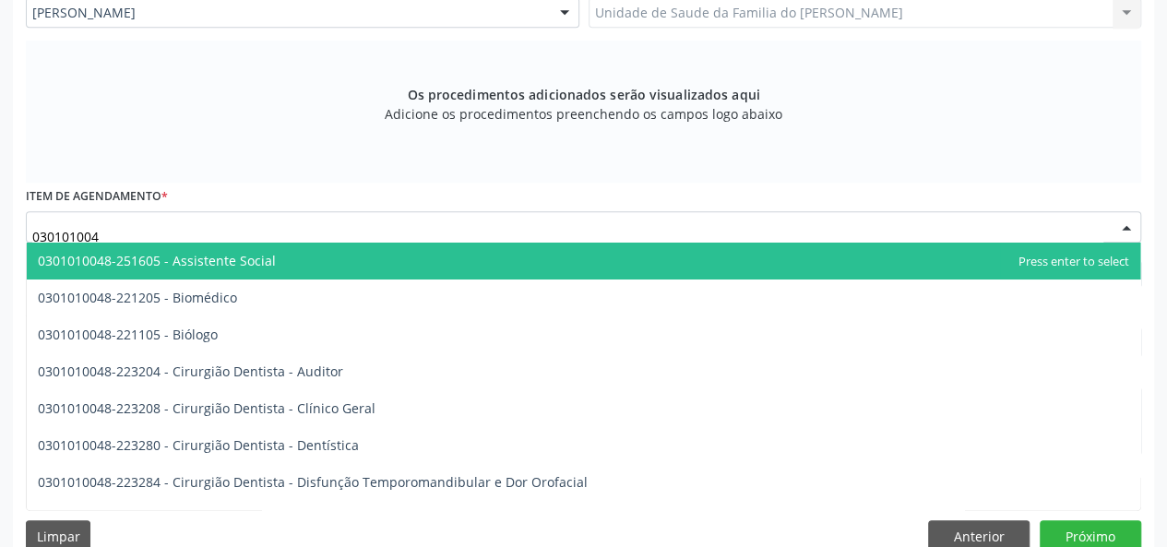
type input "0301010048"
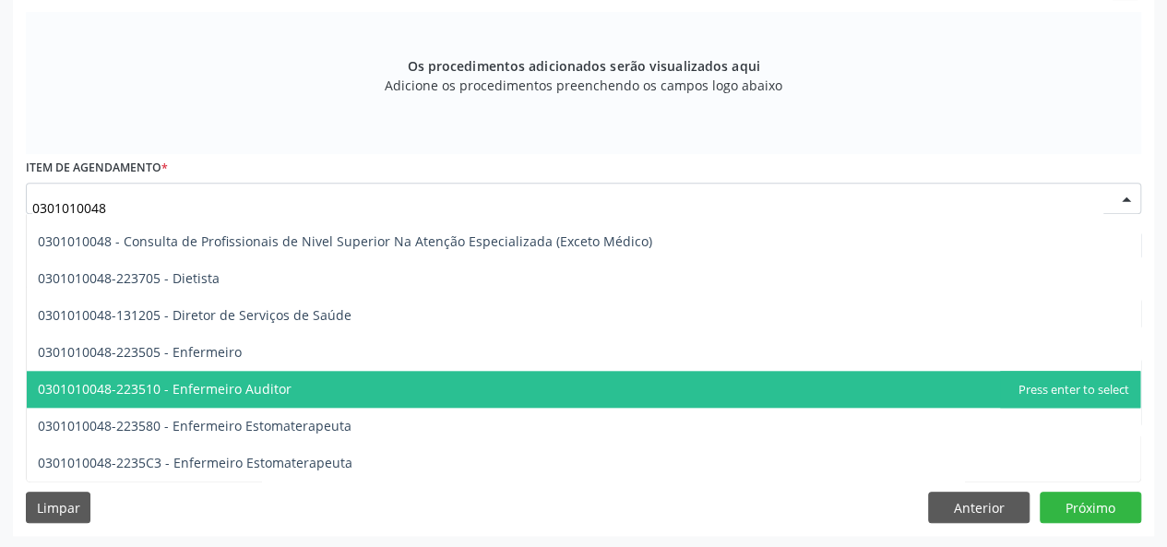
scroll to position [923, 0]
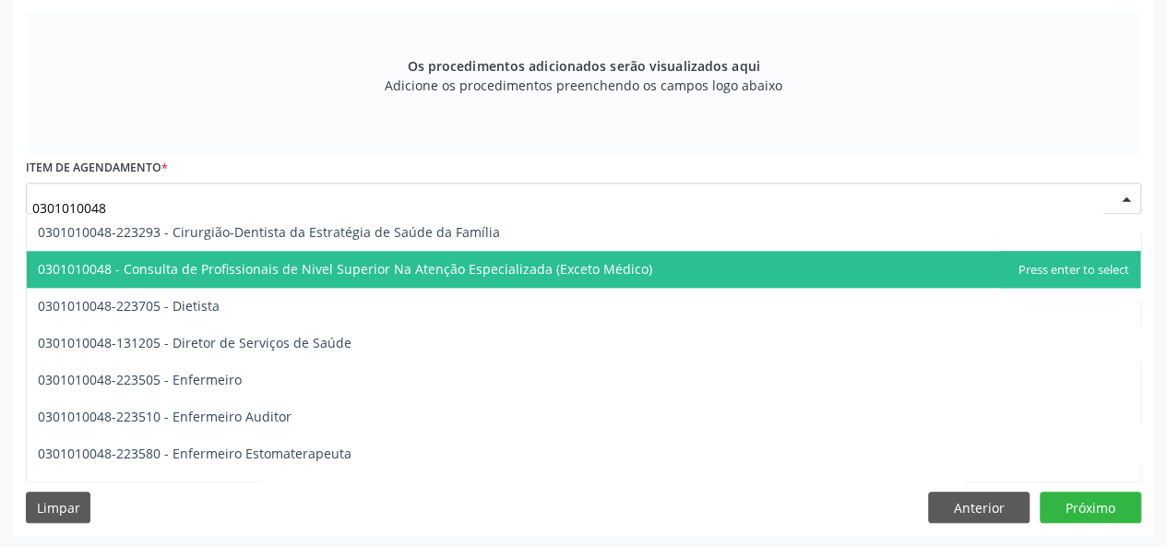
click at [568, 268] on span "0301010048 - Consulta de Profissionais de Nivel Superior Na Atenção Especializa…" at bounding box center [345, 269] width 615 height 18
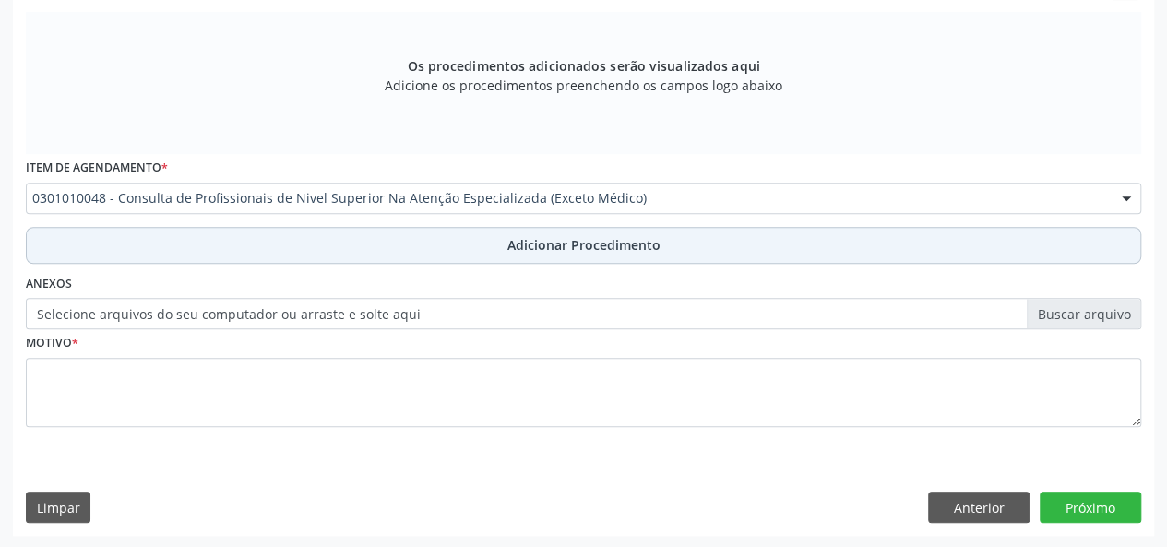
click at [406, 233] on button "Adicionar Procedimento" at bounding box center [584, 245] width 1116 height 37
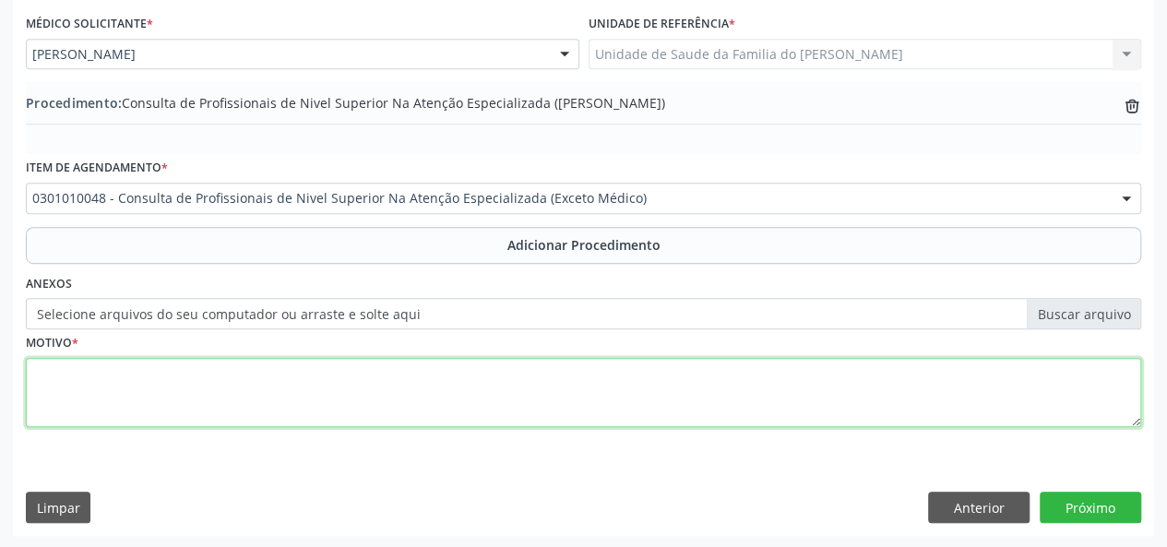
click at [388, 406] on textarea at bounding box center [584, 393] width 1116 height 70
click at [79, 368] on textarea "DISTURBIO DE CONDUTA" at bounding box center [584, 393] width 1116 height 70
type textarea "DISTÚRBIO DE CONDUTA"
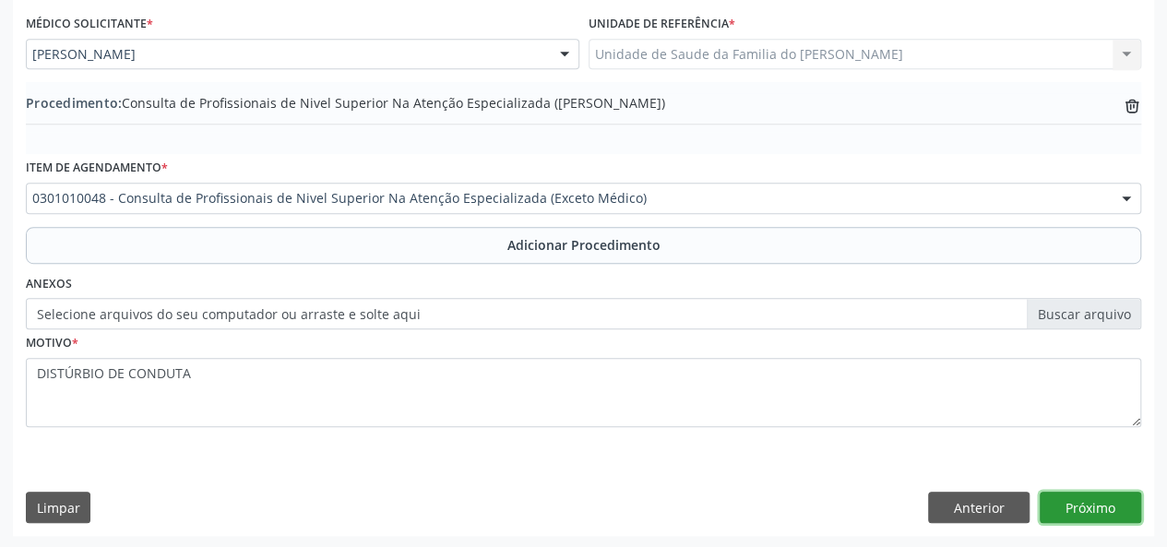
click at [1100, 514] on button "Próximo" at bounding box center [1090, 507] width 101 height 31
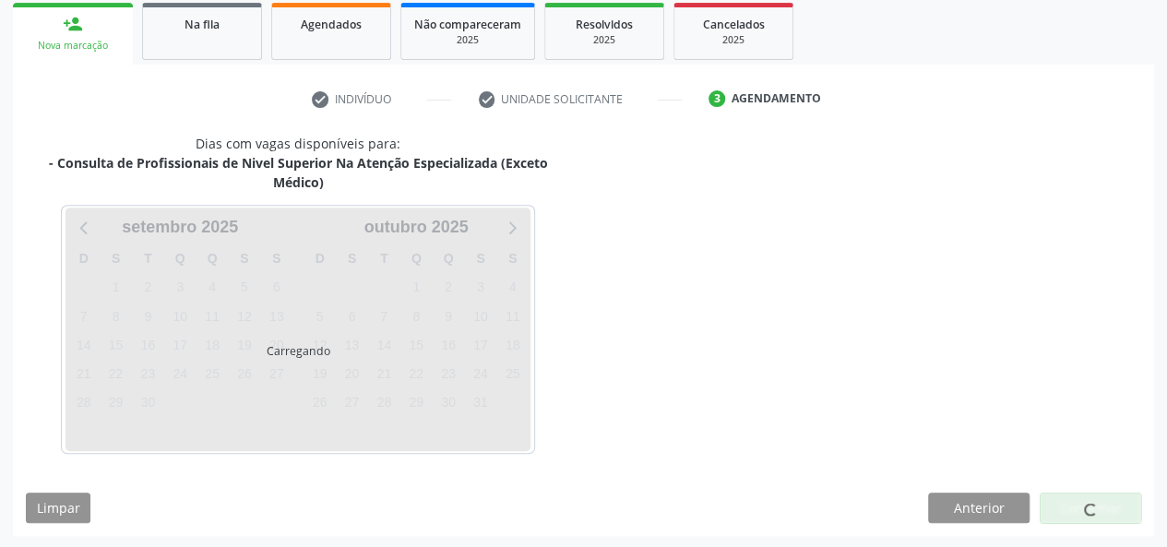
scroll to position [352, 0]
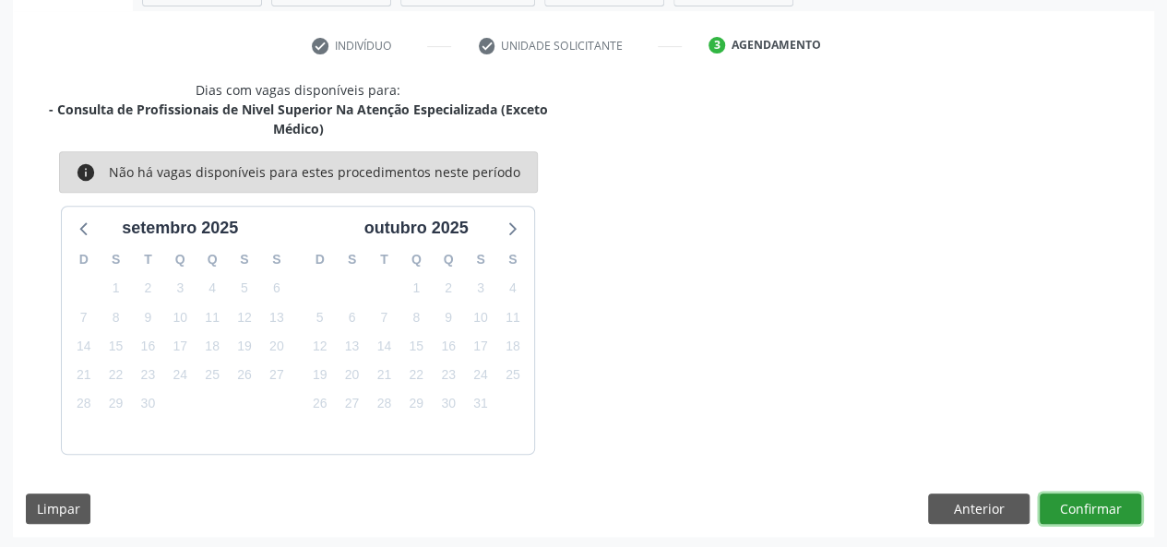
click at [1080, 507] on button "Confirmar" at bounding box center [1090, 509] width 101 height 31
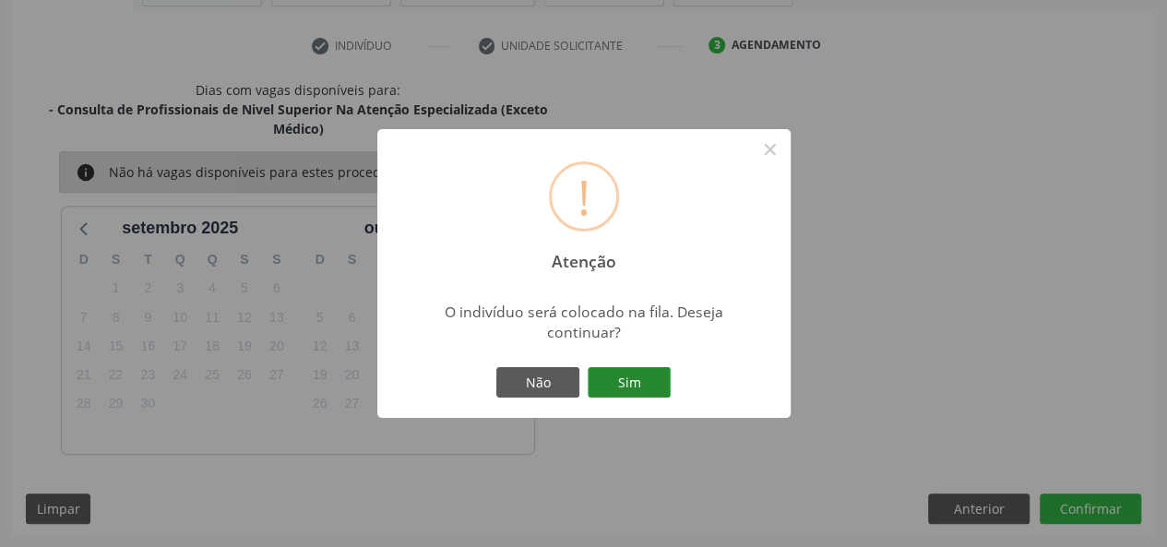
click at [625, 386] on button "Sim" at bounding box center [629, 382] width 83 height 31
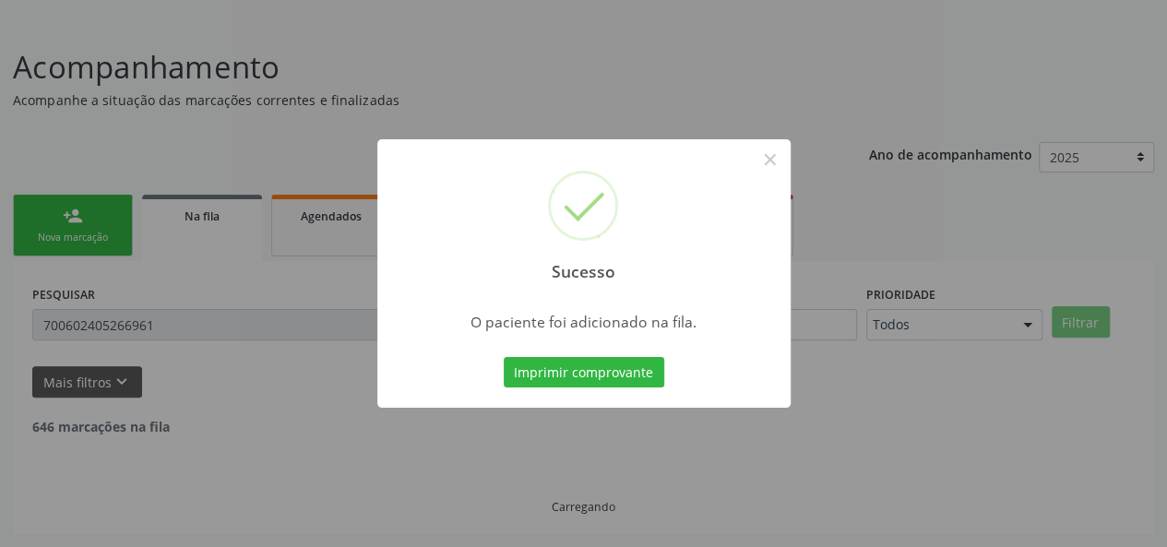
scroll to position [87, 0]
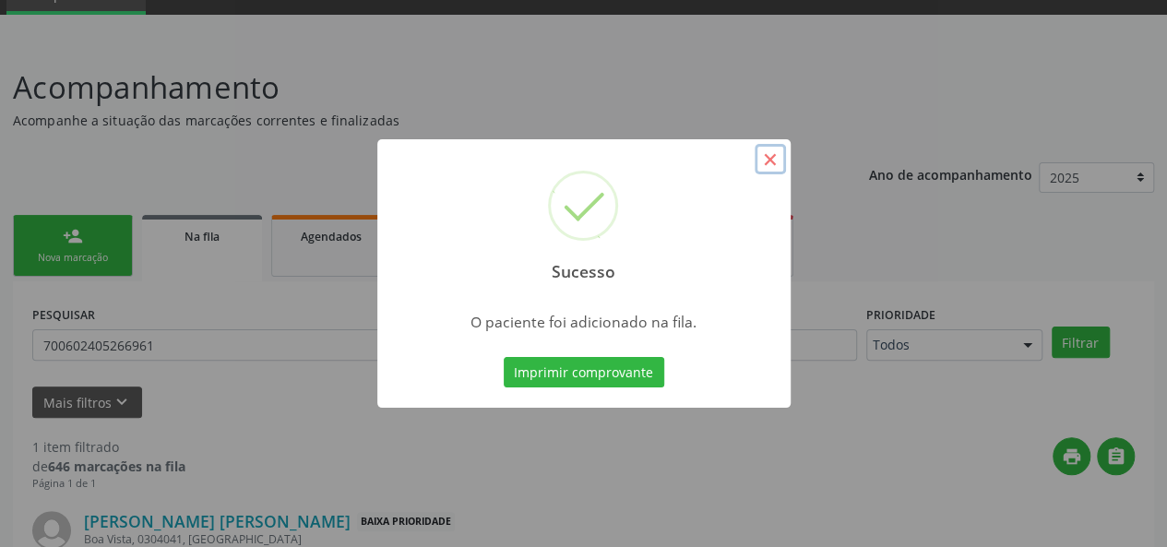
click at [774, 160] on button "×" at bounding box center [770, 159] width 31 height 31
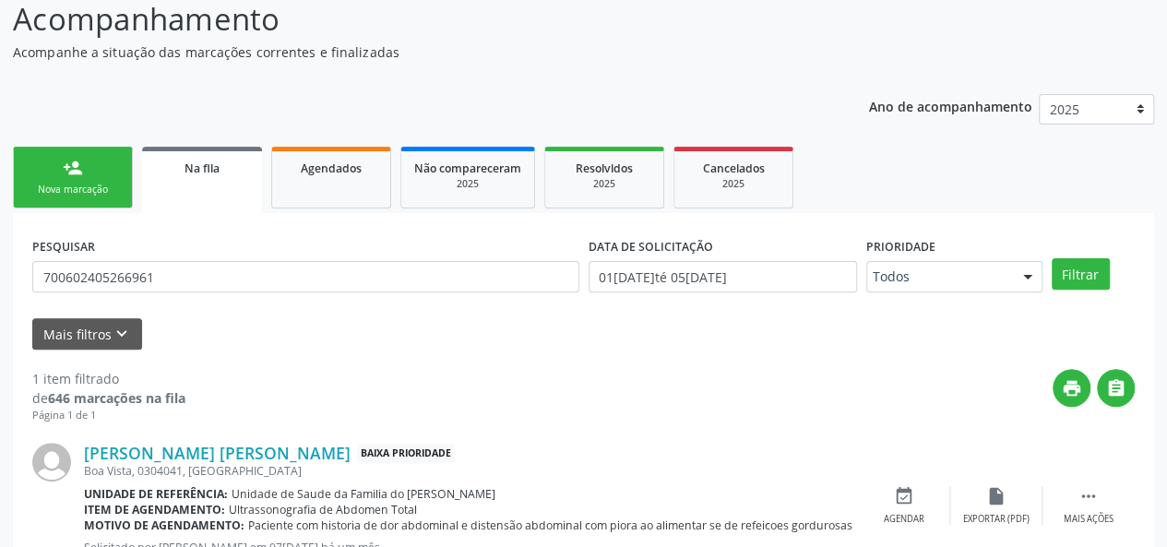
scroll to position [179, 0]
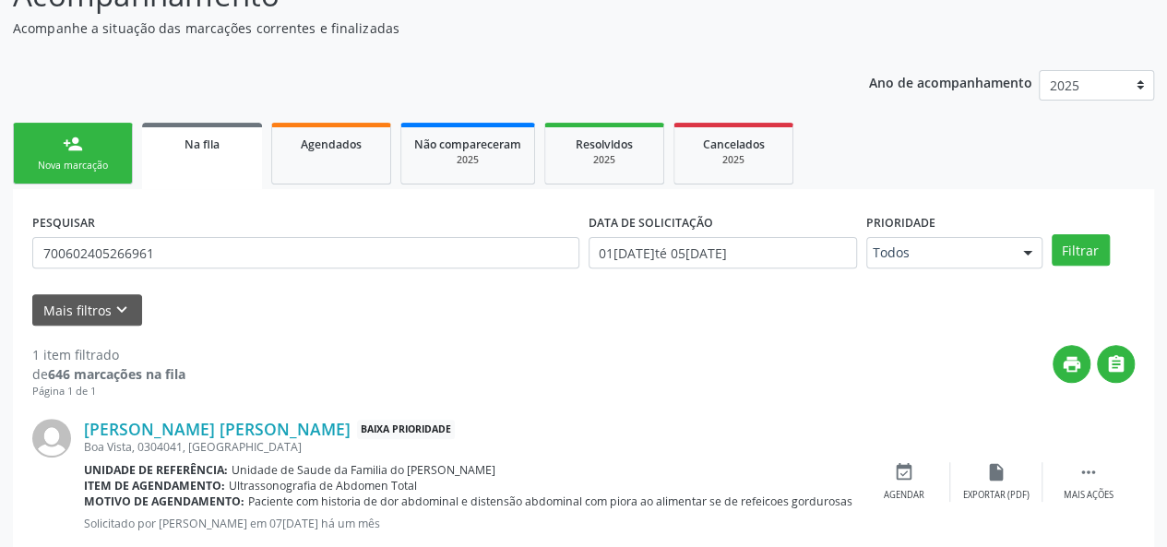
click at [190, 149] on span "Na fila" at bounding box center [202, 145] width 35 height 16
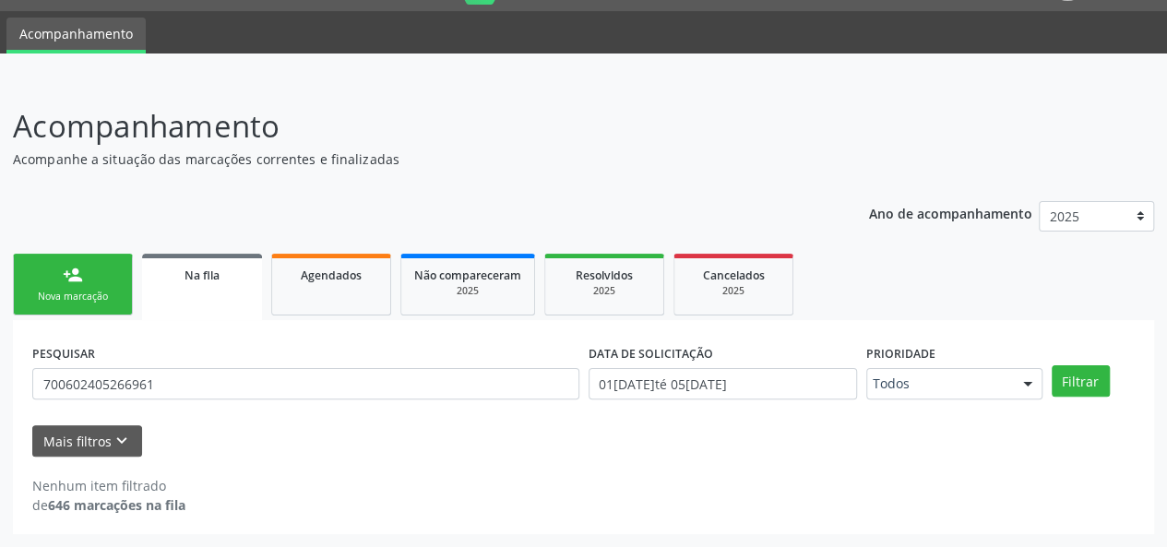
scroll to position [47, 0]
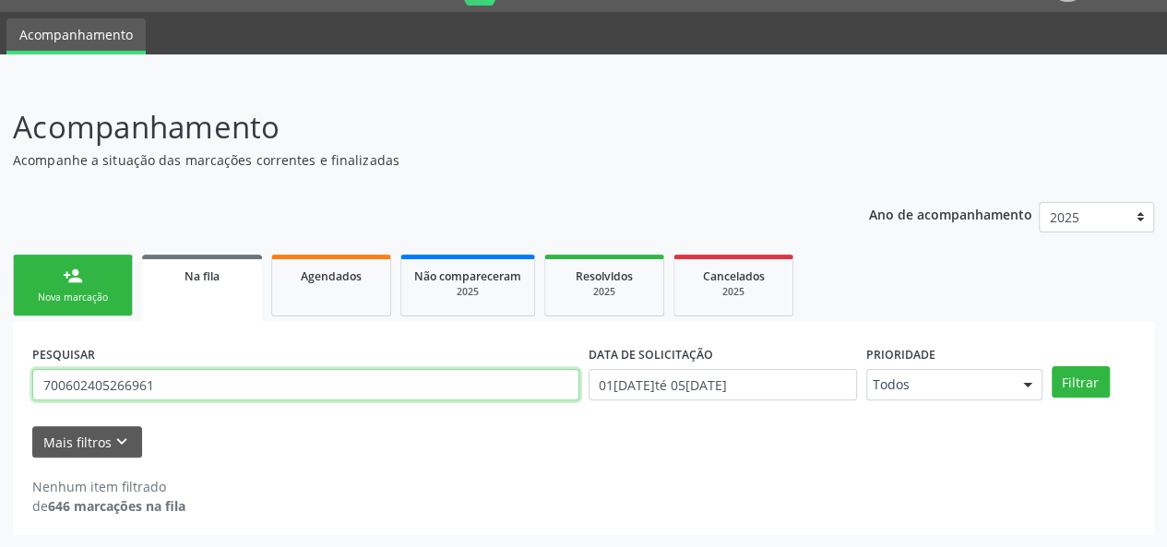
drag, startPoint x: 197, startPoint y: 388, endPoint x: 0, endPoint y: 388, distance: 196.5
click at [0, 388] on div "Acompanhamento Acompanhe a situação das marcações correntes e finalizadas Relat…" at bounding box center [583, 314] width 1167 height 468
click at [1052, 366] on button "Filtrar" at bounding box center [1081, 381] width 58 height 31
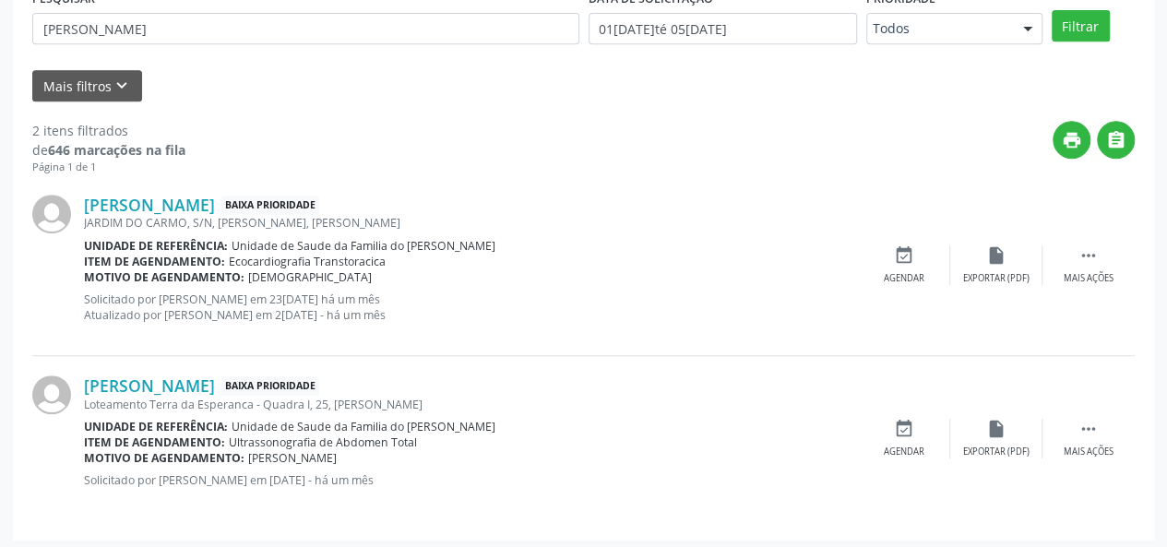
scroll to position [408, 0]
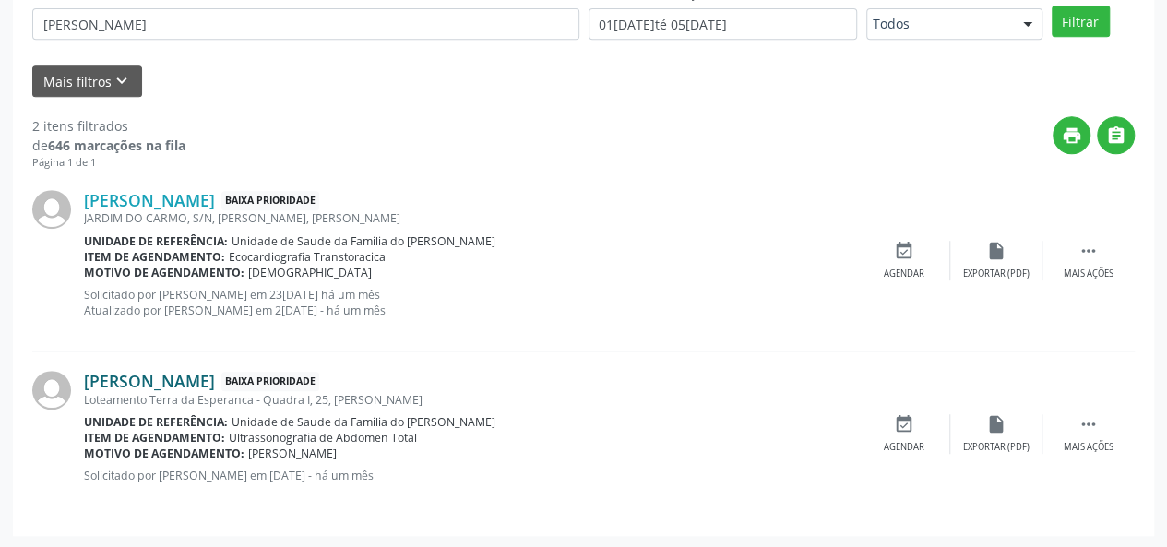
click at [215, 381] on link "[PERSON_NAME]" at bounding box center [149, 381] width 131 height 20
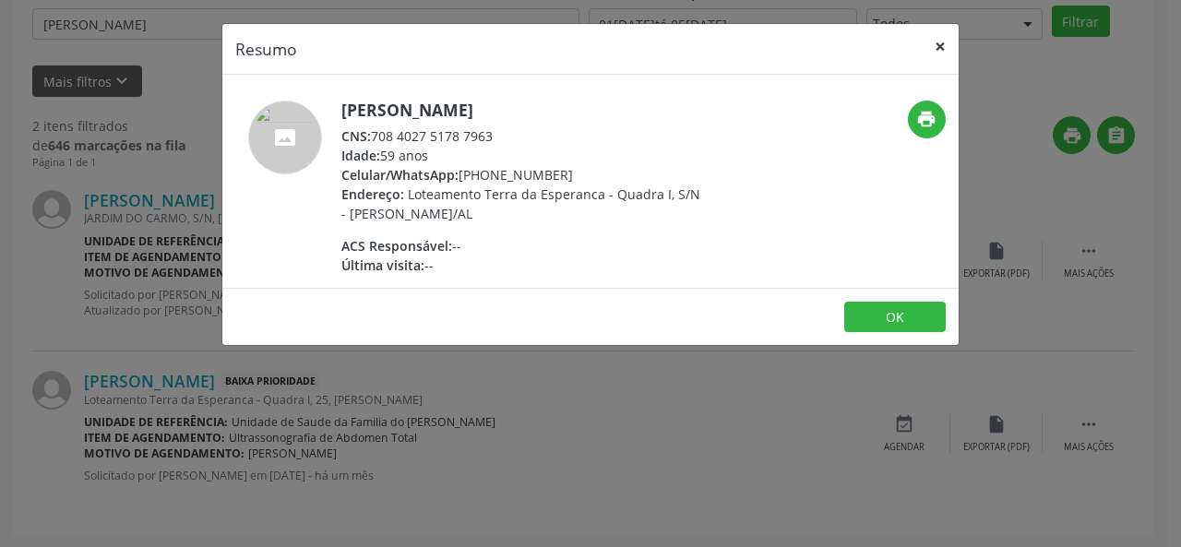
click at [941, 48] on button "×" at bounding box center [940, 46] width 37 height 45
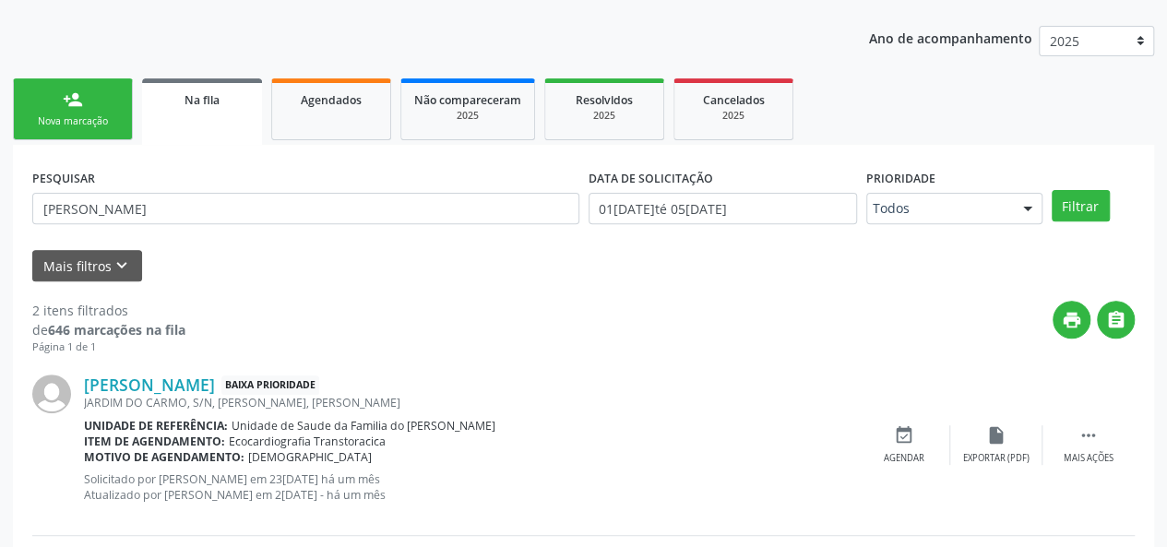
scroll to position [223, 0]
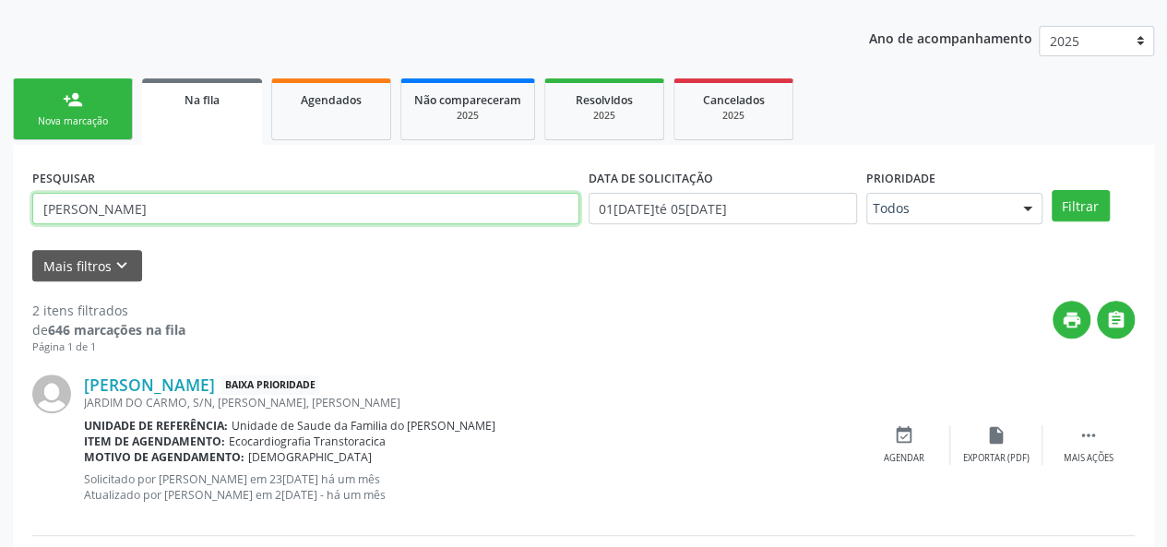
drag, startPoint x: 181, startPoint y: 207, endPoint x: 31, endPoint y: 209, distance: 149.5
click at [32, 209] on input "[PERSON_NAME]" at bounding box center [305, 208] width 547 height 31
type input "700500995231060"
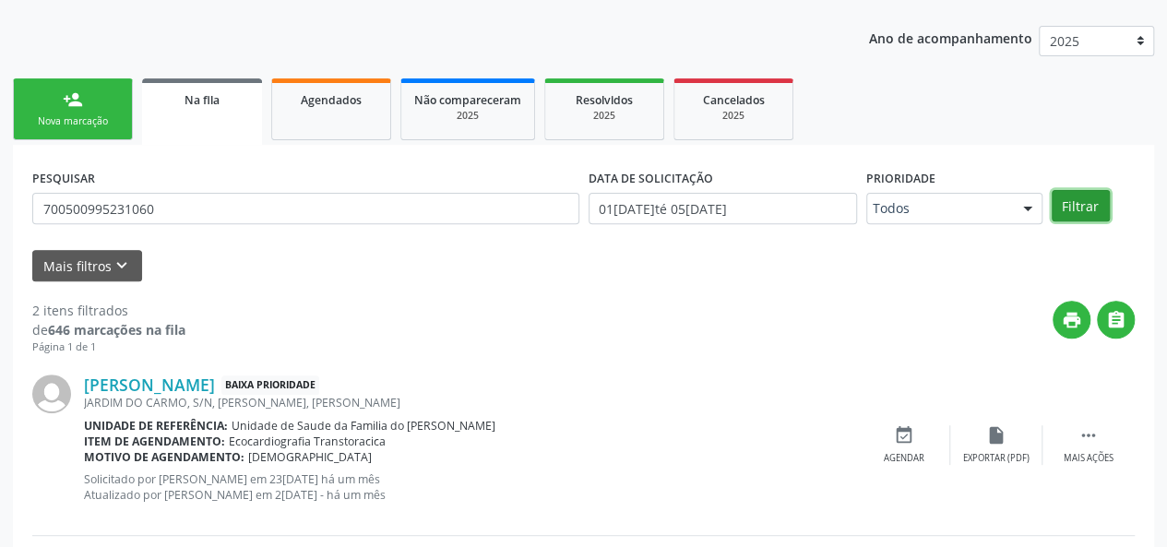
click at [1072, 209] on button "Filtrar" at bounding box center [1081, 205] width 58 height 31
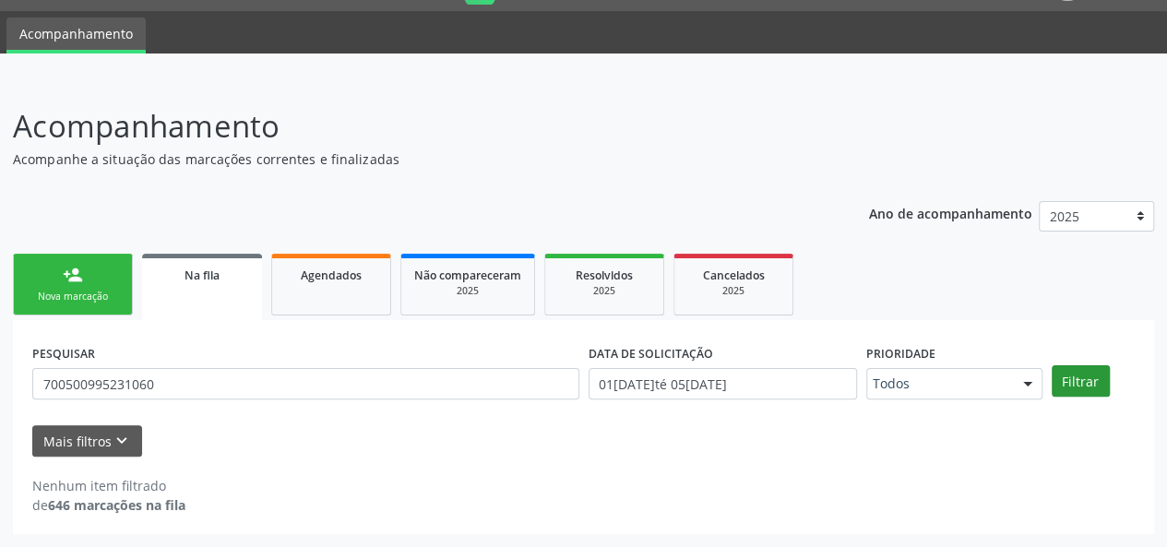
scroll to position [47, 0]
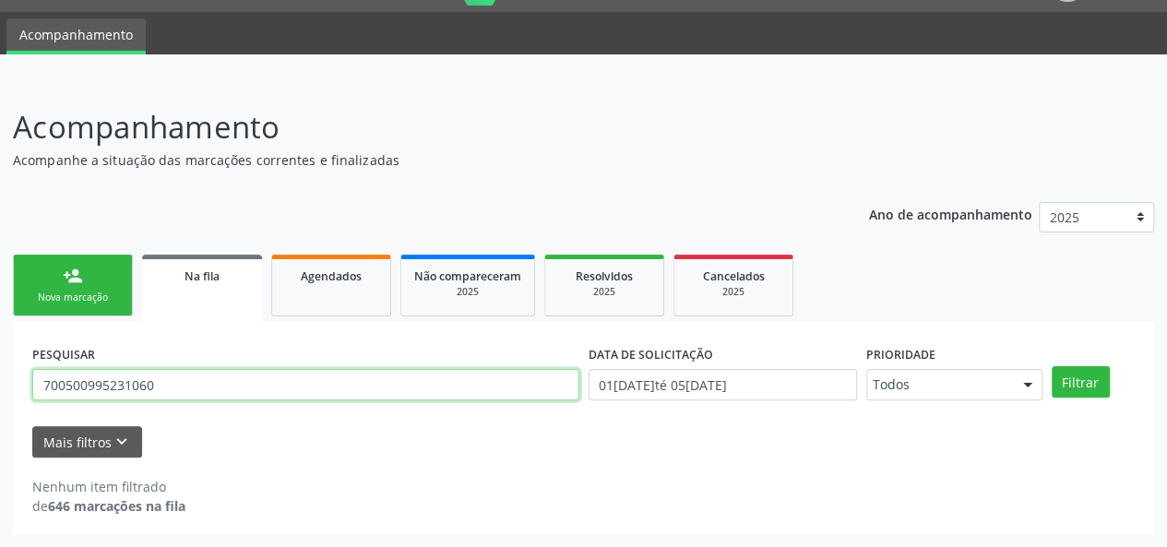
click at [129, 378] on input "700500995231060" at bounding box center [305, 384] width 547 height 31
click at [79, 267] on div "person_add" at bounding box center [73, 276] width 20 height 20
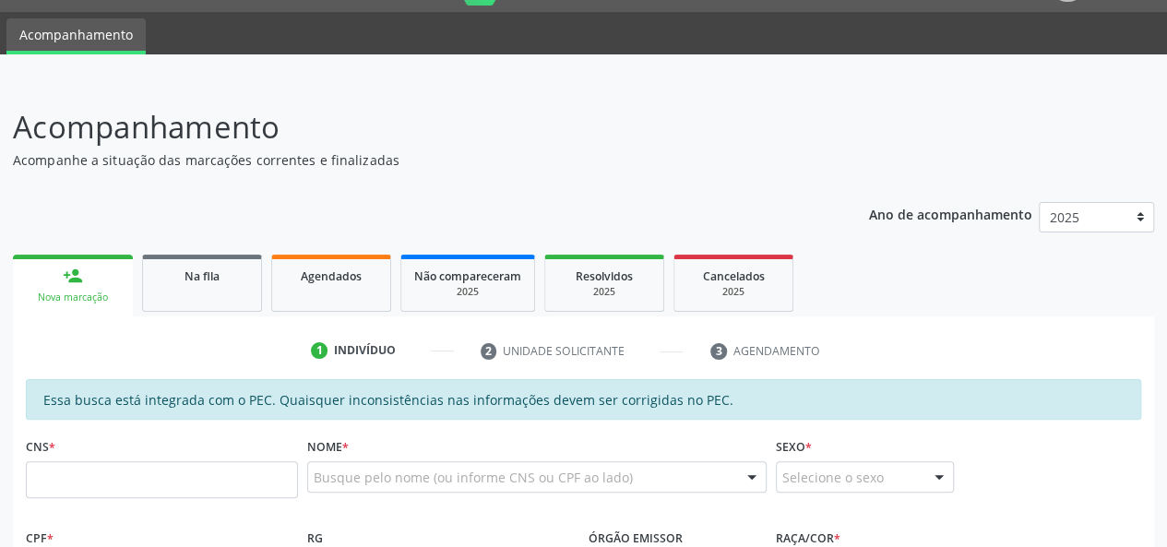
scroll to position [232, 0]
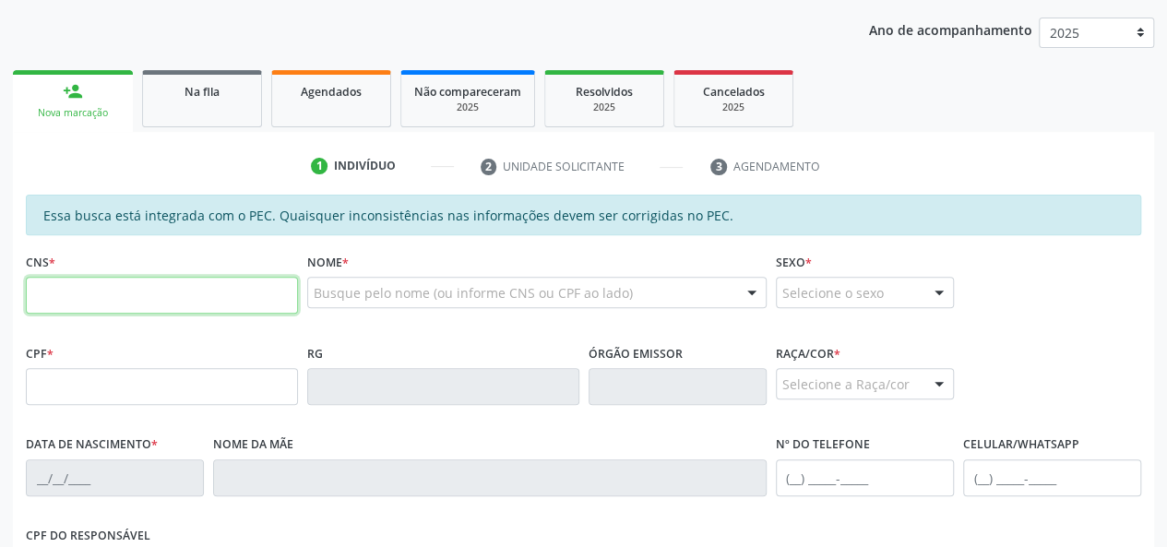
paste input "700 5009 9523 1060"
type input "700 5009 9523 1060"
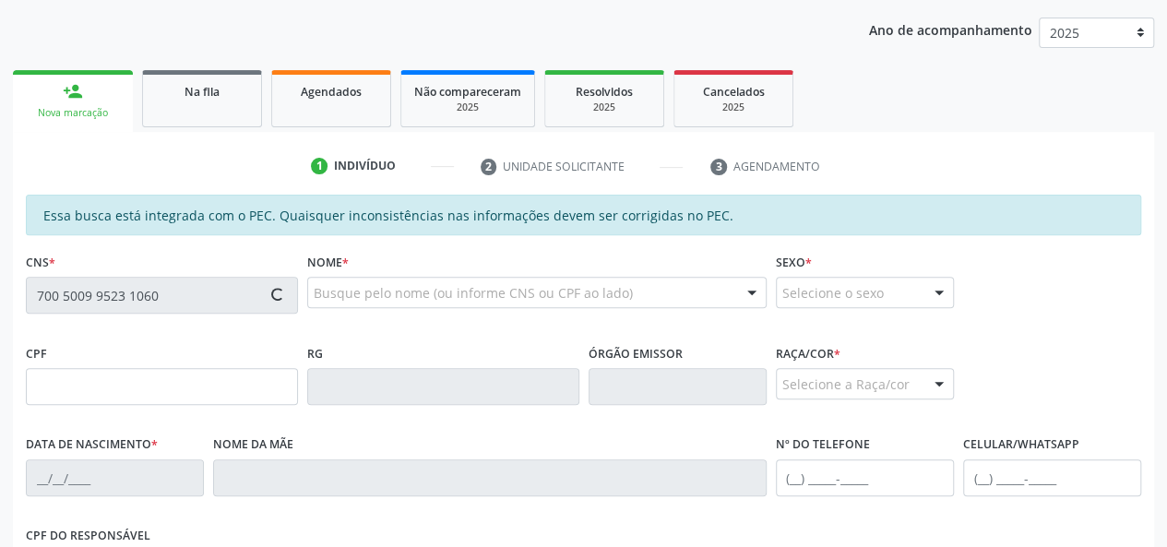
type input "024.840.794-51"
type input "[DATE]"
type input "Cicera da Conceiçao"
type input "[PHONE_NUMBER]"
type input "20"
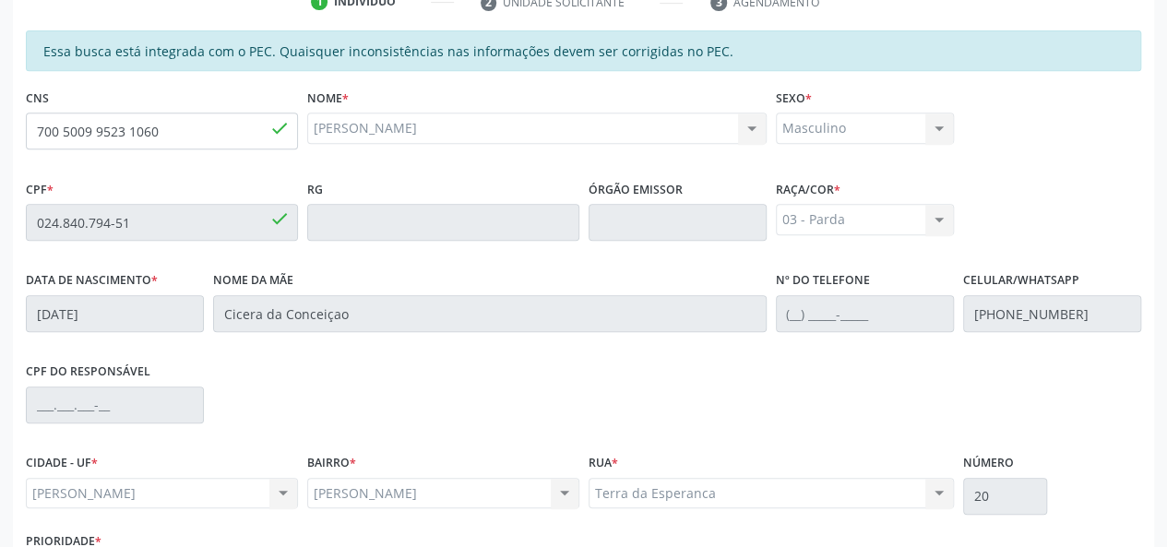
scroll to position [531, 0]
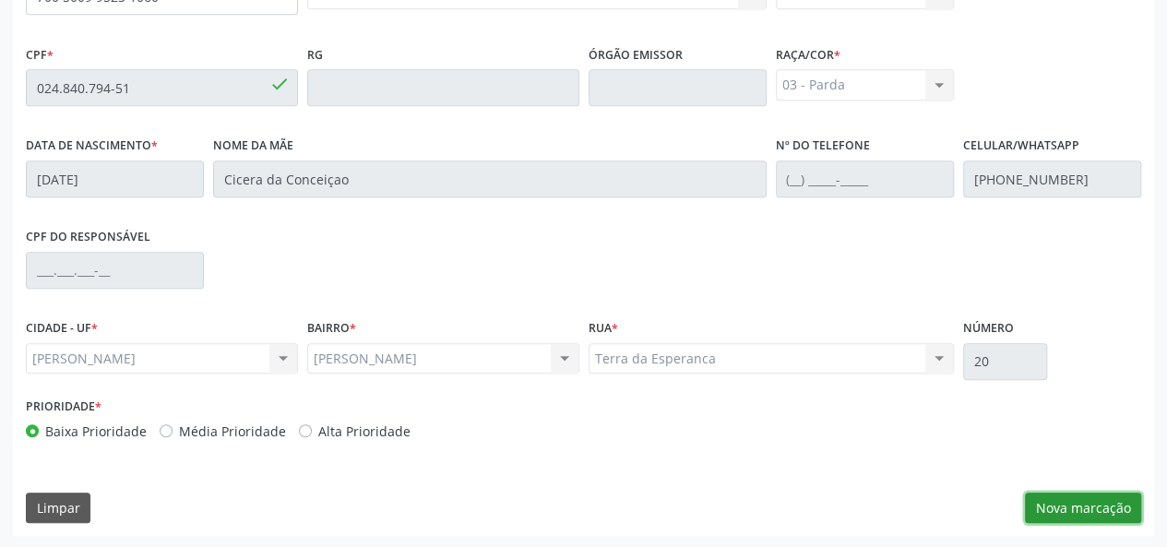
click at [1074, 502] on button "Nova marcação" at bounding box center [1083, 508] width 116 height 31
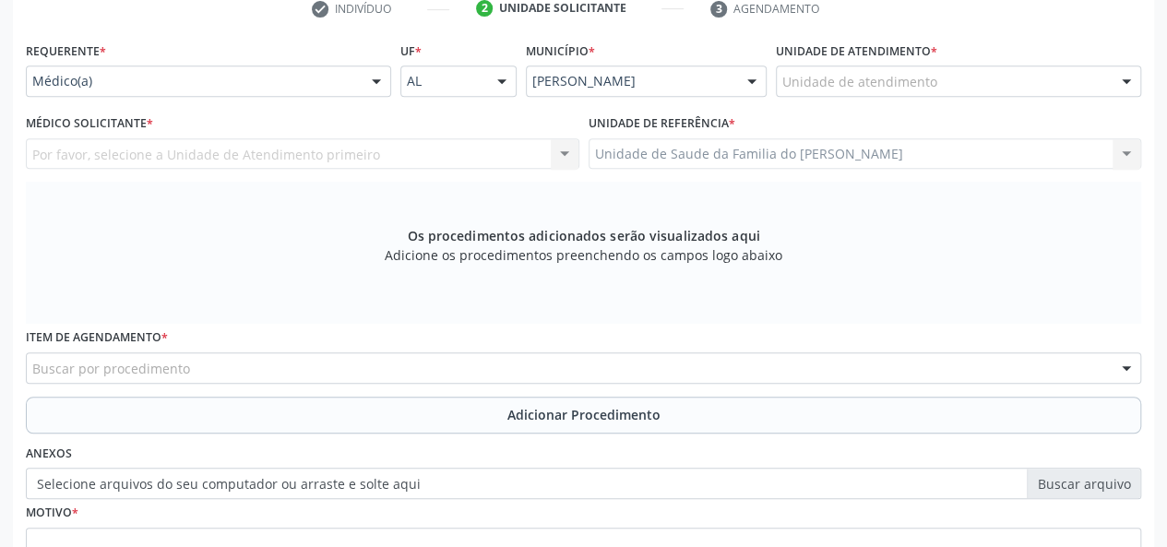
scroll to position [254, 0]
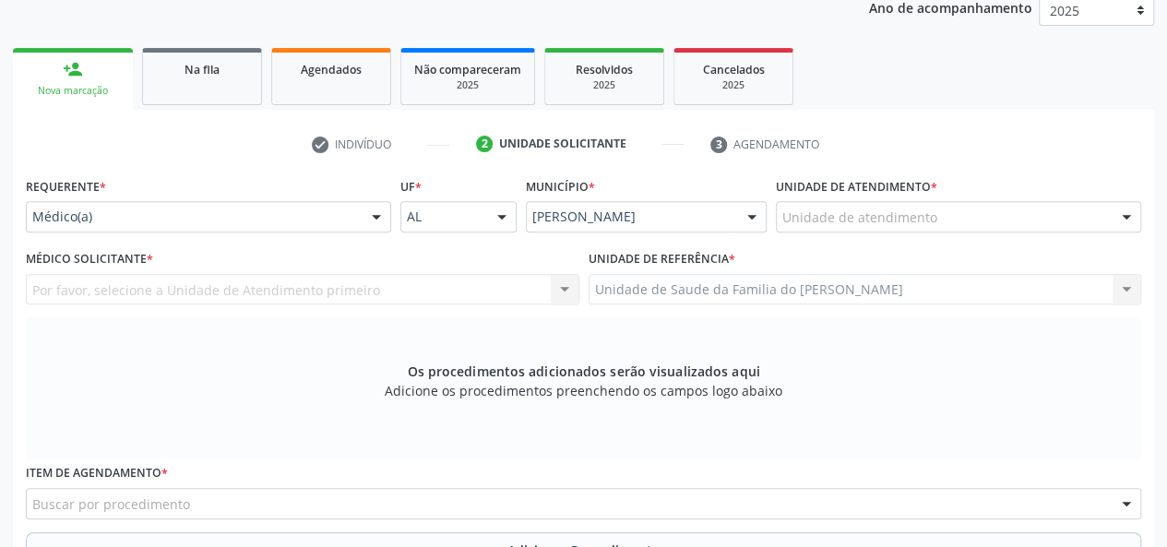
click at [362, 219] on div "Médico(a)" at bounding box center [208, 216] width 365 height 31
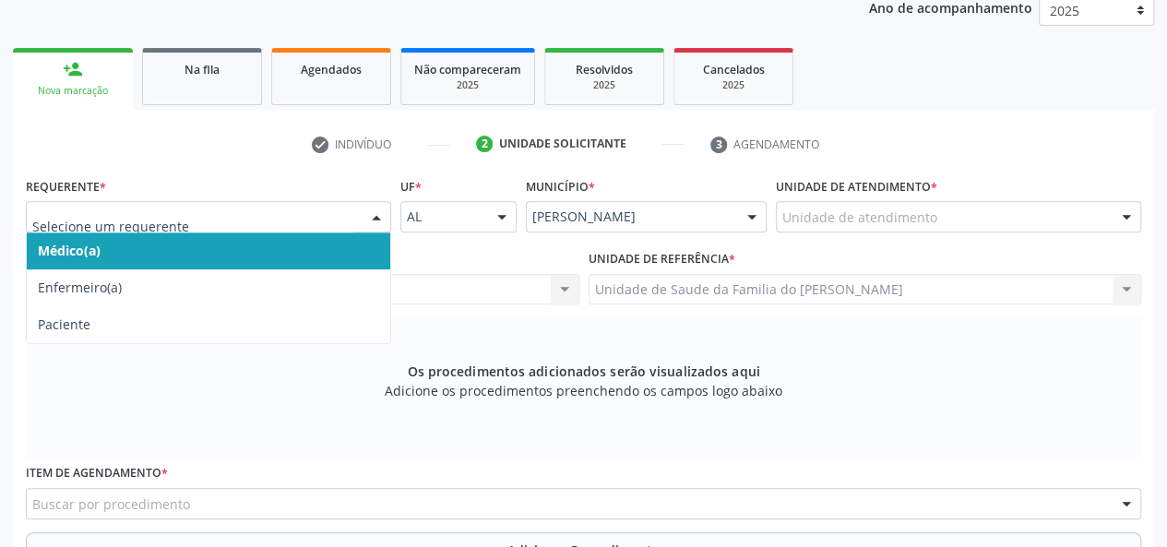
click at [345, 248] on span "Médico(a)" at bounding box center [209, 251] width 364 height 37
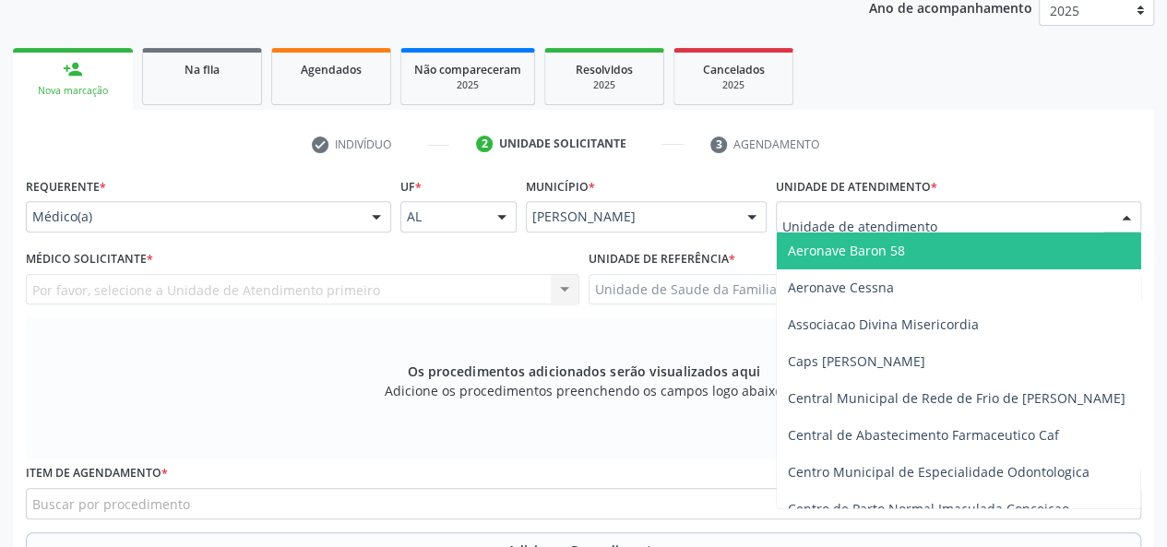
click at [1001, 204] on div at bounding box center [958, 216] width 365 height 31
click at [999, 212] on input "text" at bounding box center [942, 226] width 321 height 37
type input "j"
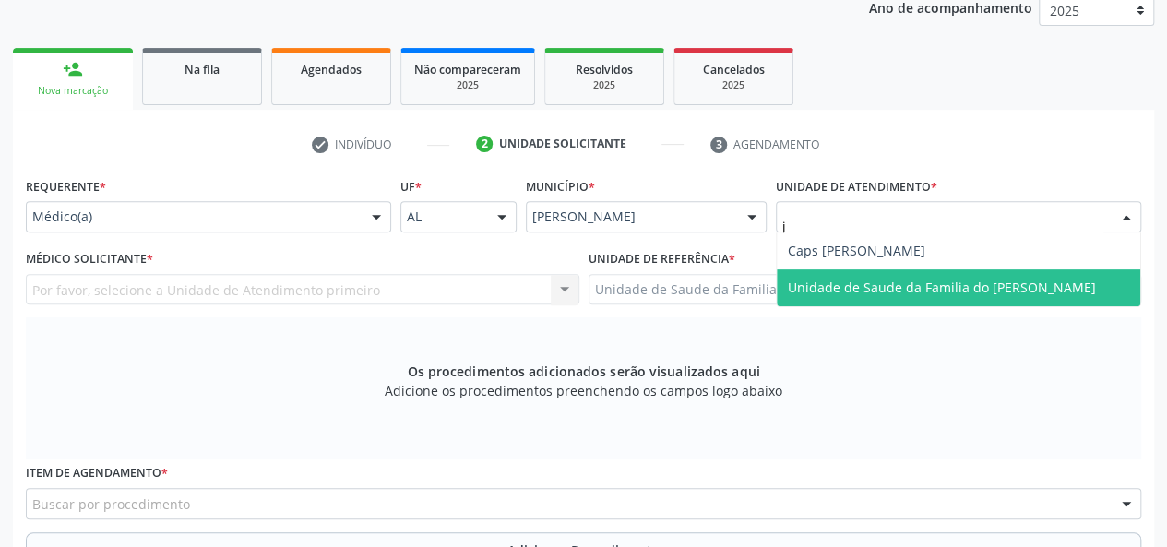
click at [965, 283] on span "Unidade de Saude da Familia do [PERSON_NAME]" at bounding box center [942, 288] width 308 height 18
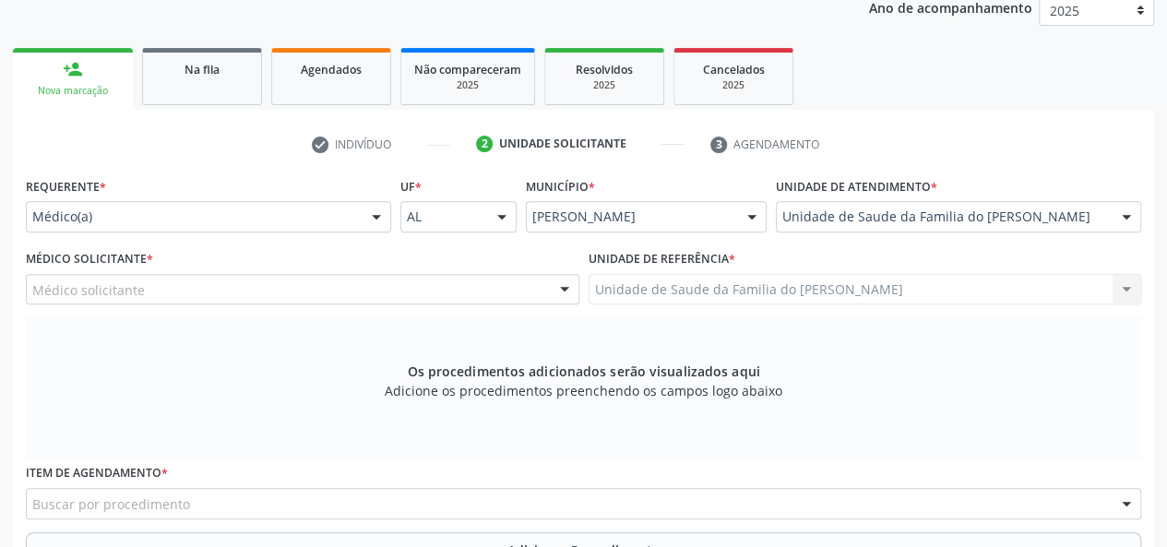
click at [565, 291] on div at bounding box center [565, 290] width 28 height 31
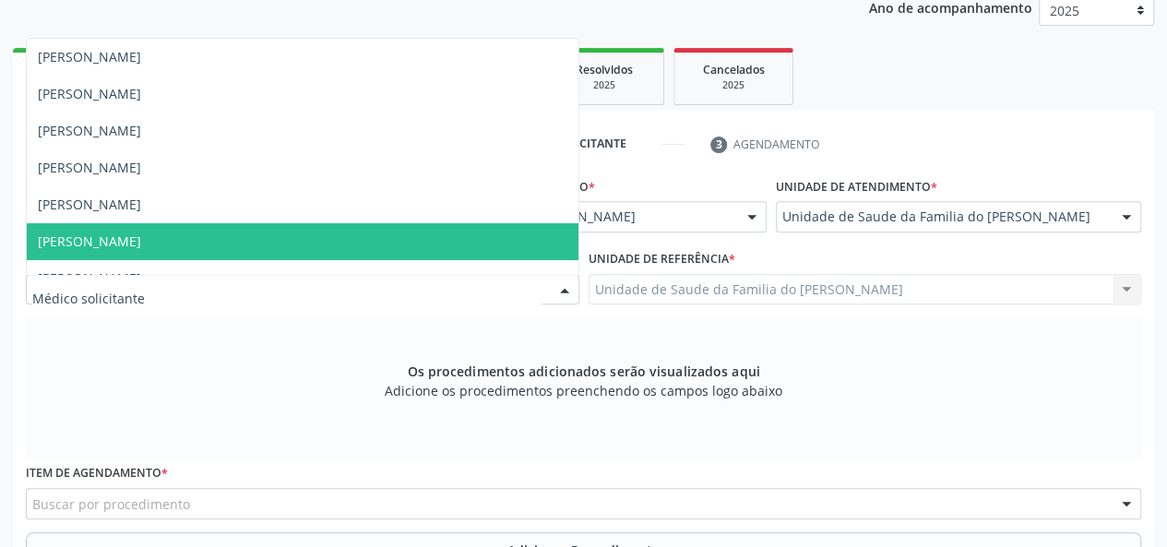
scroll to position [92, 0]
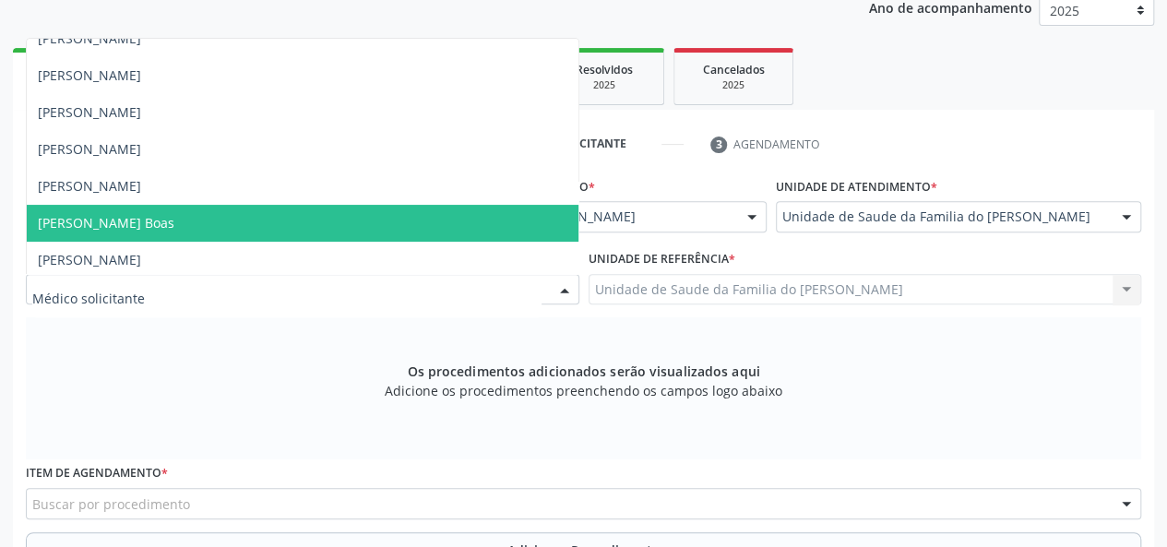
click at [353, 217] on span "[PERSON_NAME] Boas" at bounding box center [303, 223] width 552 height 37
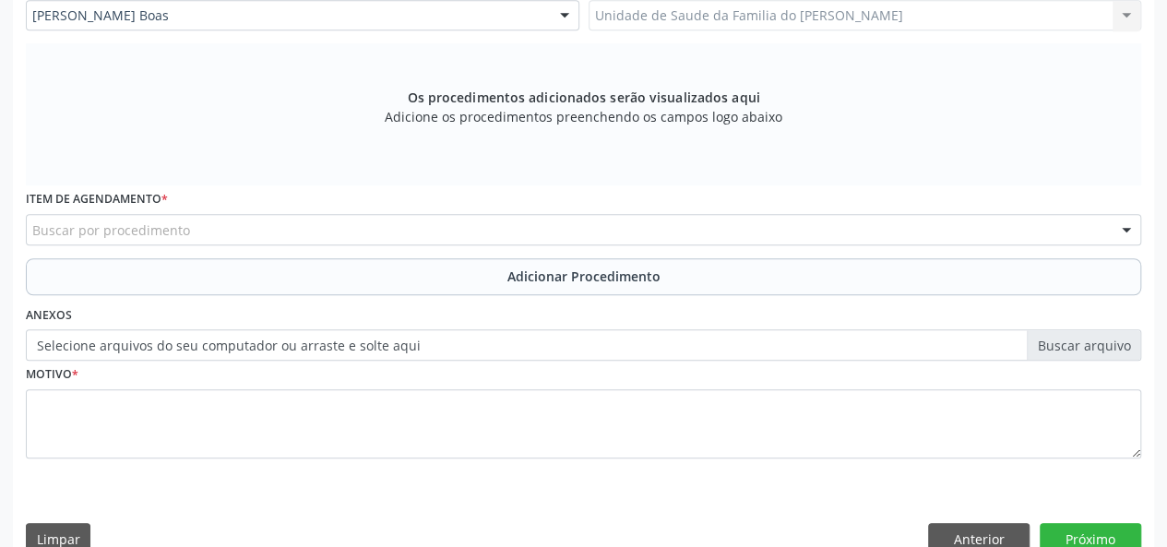
scroll to position [531, 0]
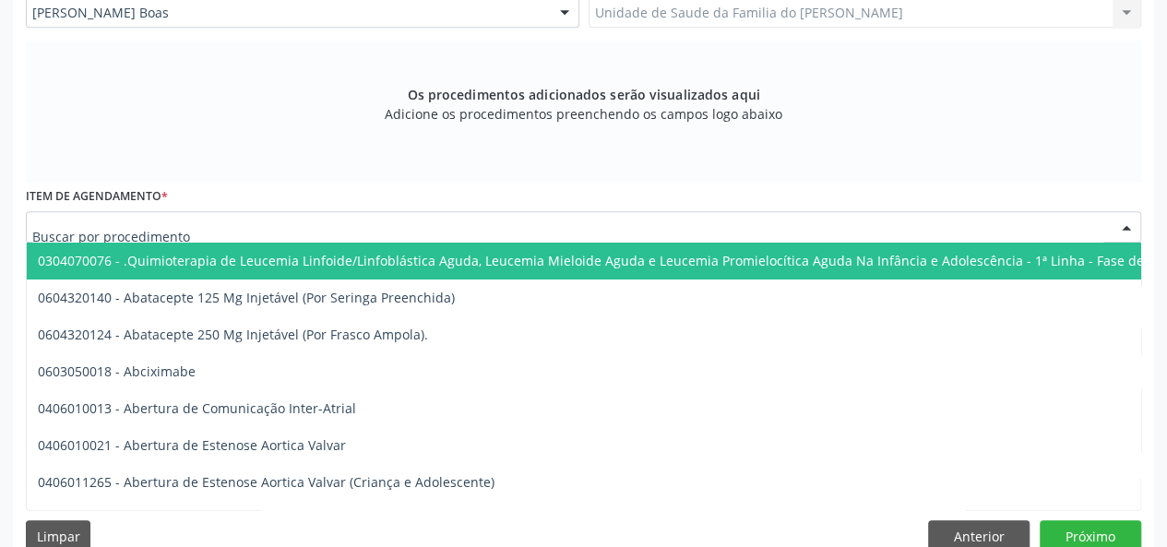
click at [290, 221] on div at bounding box center [584, 226] width 1116 height 31
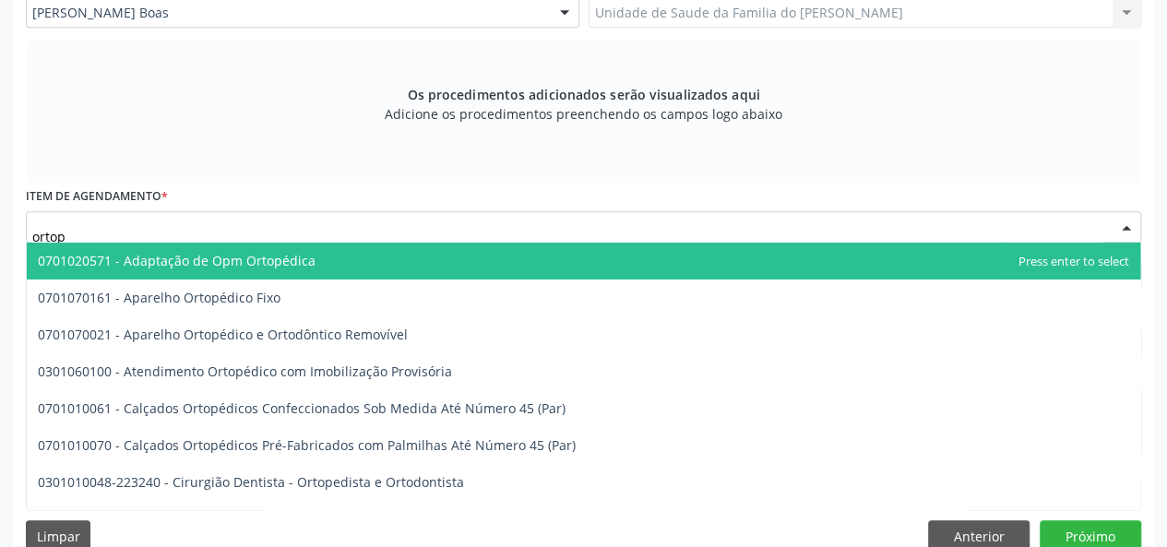
type input "ortope"
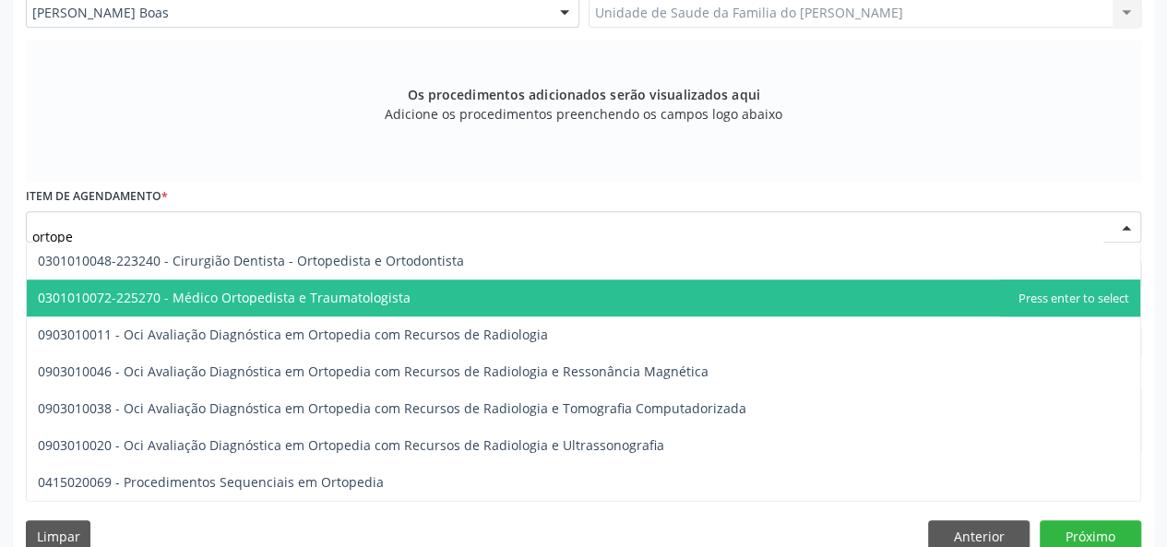
click at [281, 290] on span "0301010072-225270 - Médico Ortopedista e Traumatologista" at bounding box center [224, 298] width 373 height 18
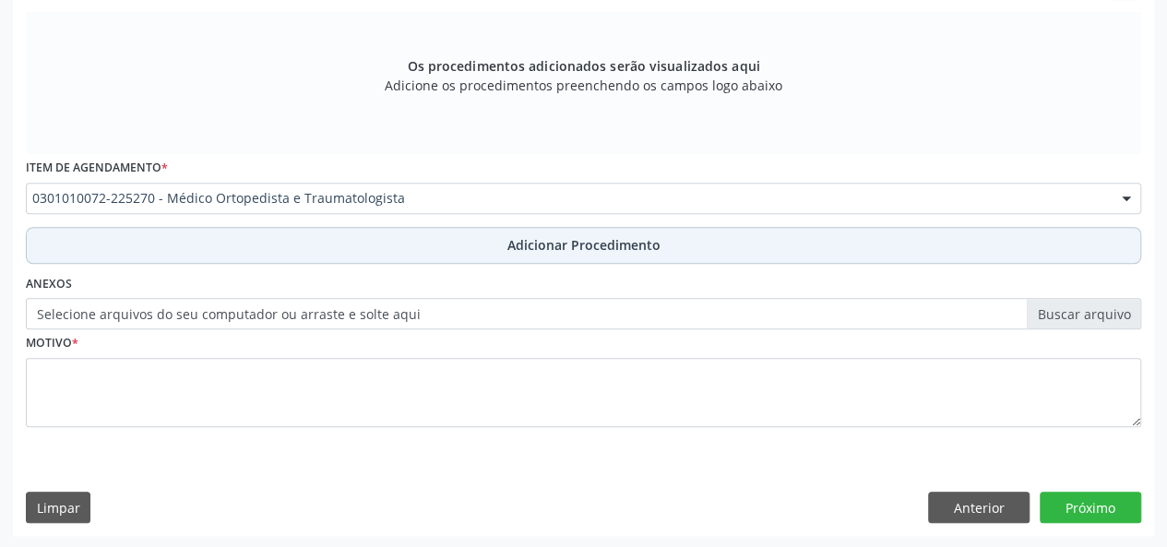
click at [293, 246] on button "Adicionar Procedimento" at bounding box center [584, 245] width 1116 height 37
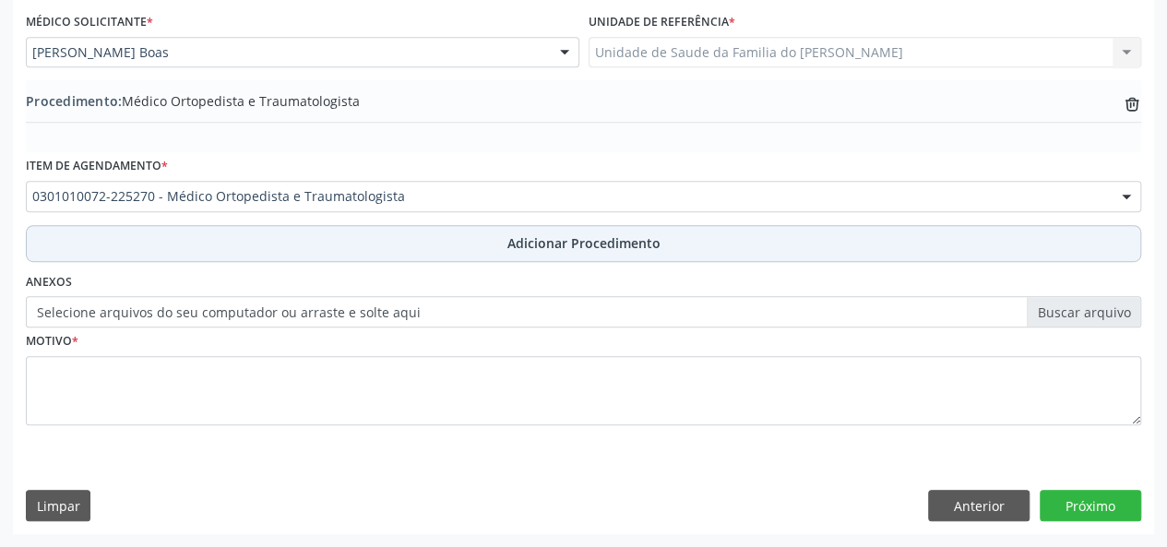
scroll to position [489, 0]
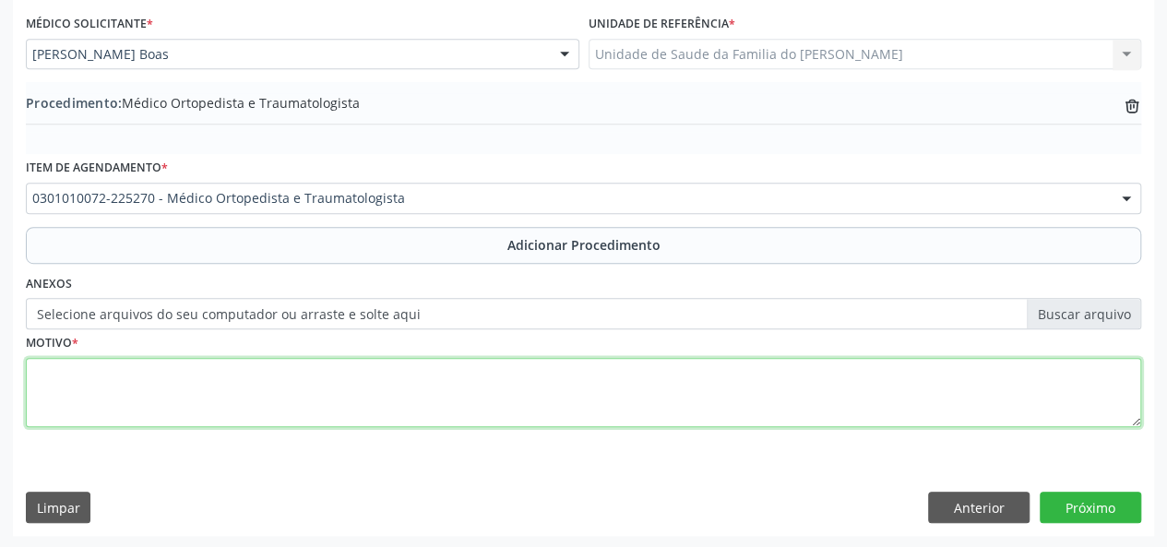
click at [290, 376] on textarea at bounding box center [584, 393] width 1116 height 70
click at [39, 378] on textarea "dor lombar" at bounding box center [584, 393] width 1116 height 70
click at [44, 369] on textarea "dor lombar" at bounding box center [584, 393] width 1116 height 70
type textarea "Dor lombar"
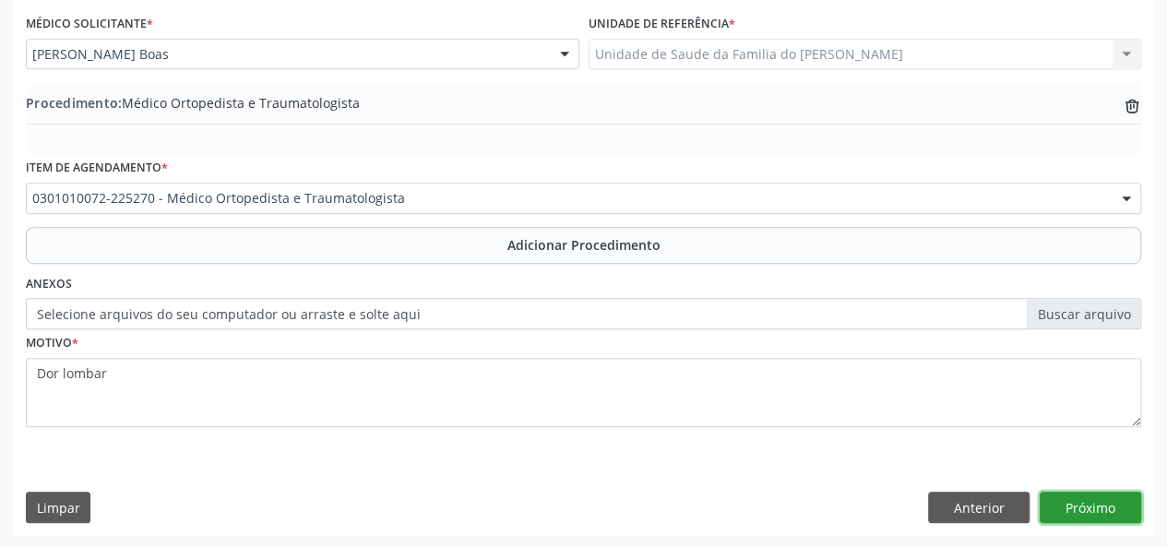
click at [1069, 506] on button "Próximo" at bounding box center [1090, 507] width 101 height 31
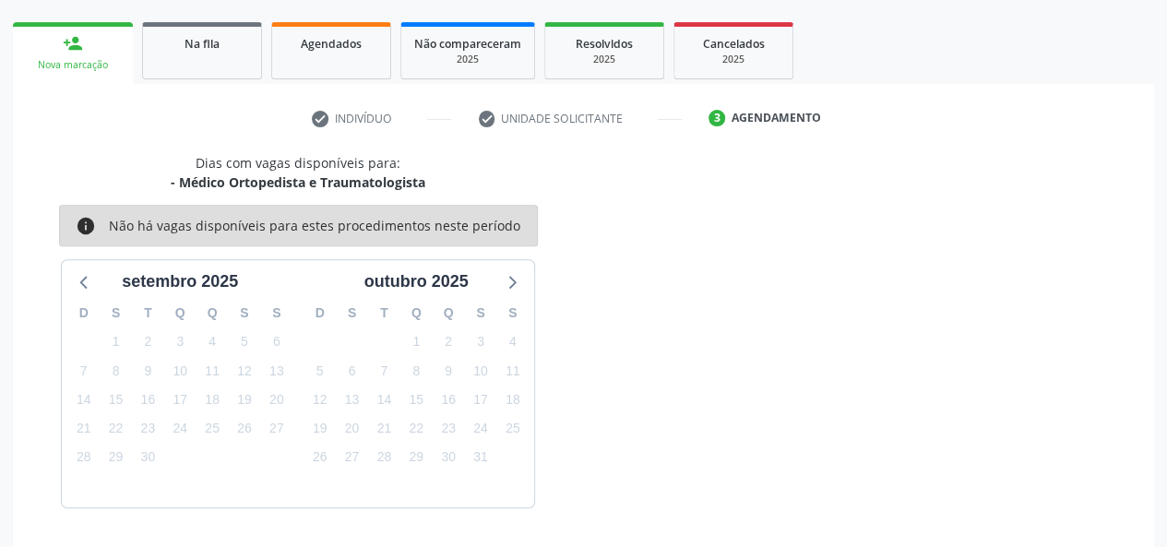
scroll to position [334, 0]
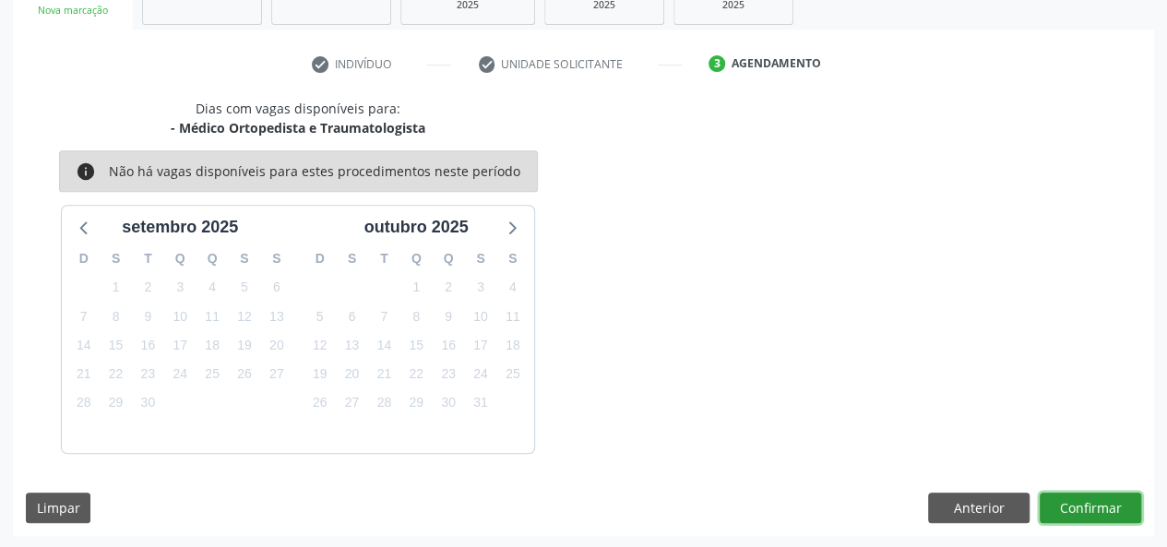
click at [1069, 506] on button "Confirmar" at bounding box center [1090, 508] width 101 height 31
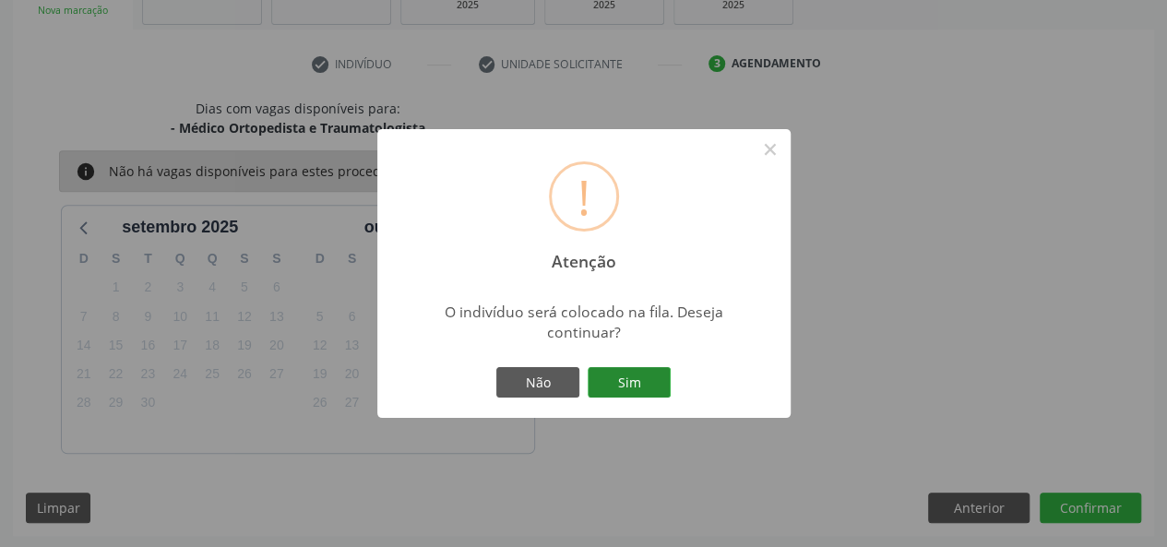
click at [596, 387] on button "Sim" at bounding box center [629, 382] width 83 height 31
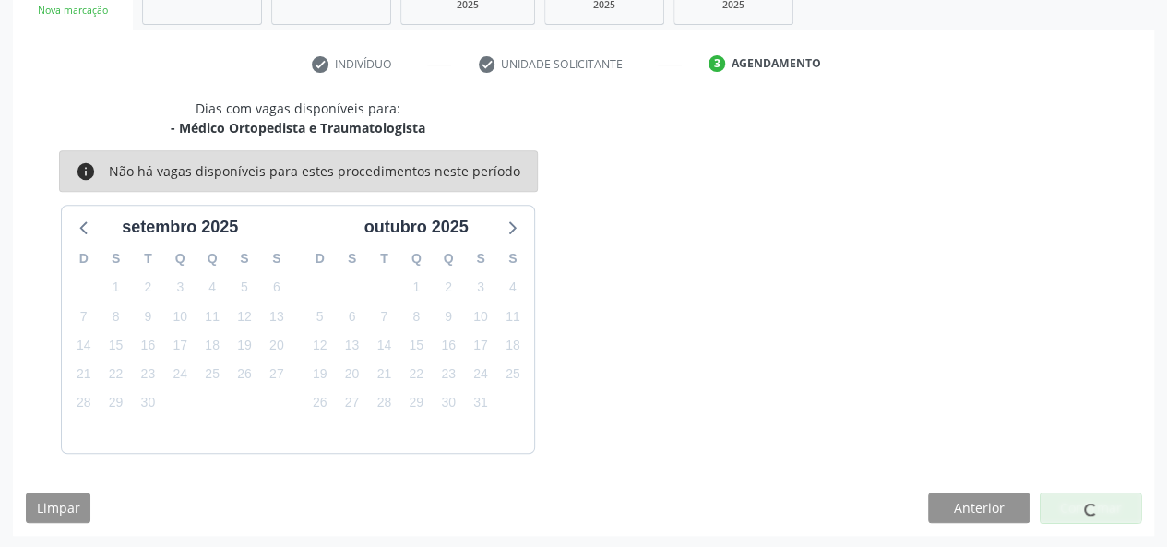
scroll to position [87, 0]
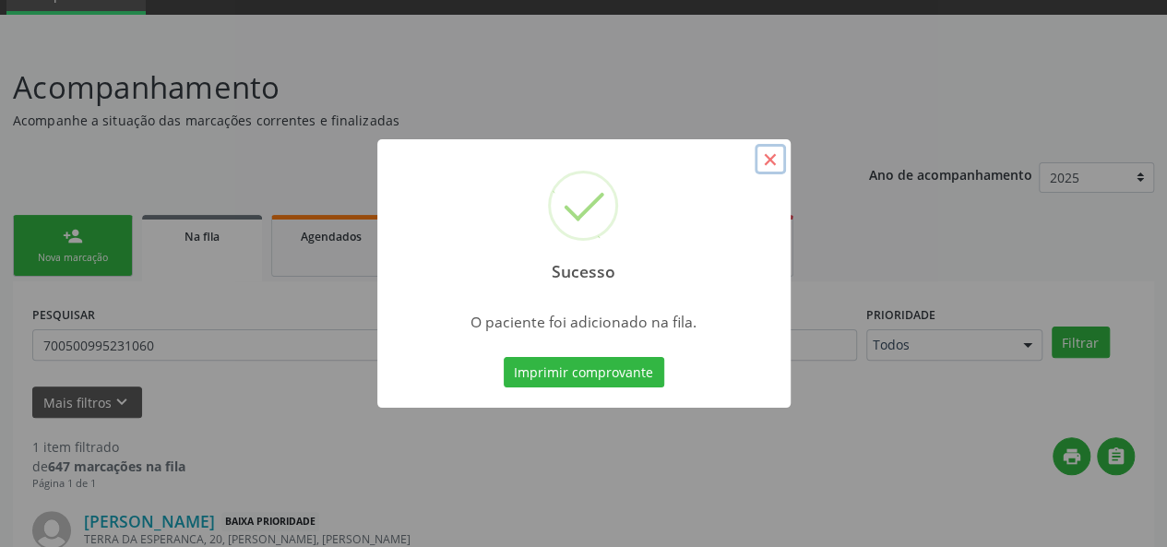
click at [777, 157] on button "×" at bounding box center [770, 159] width 31 height 31
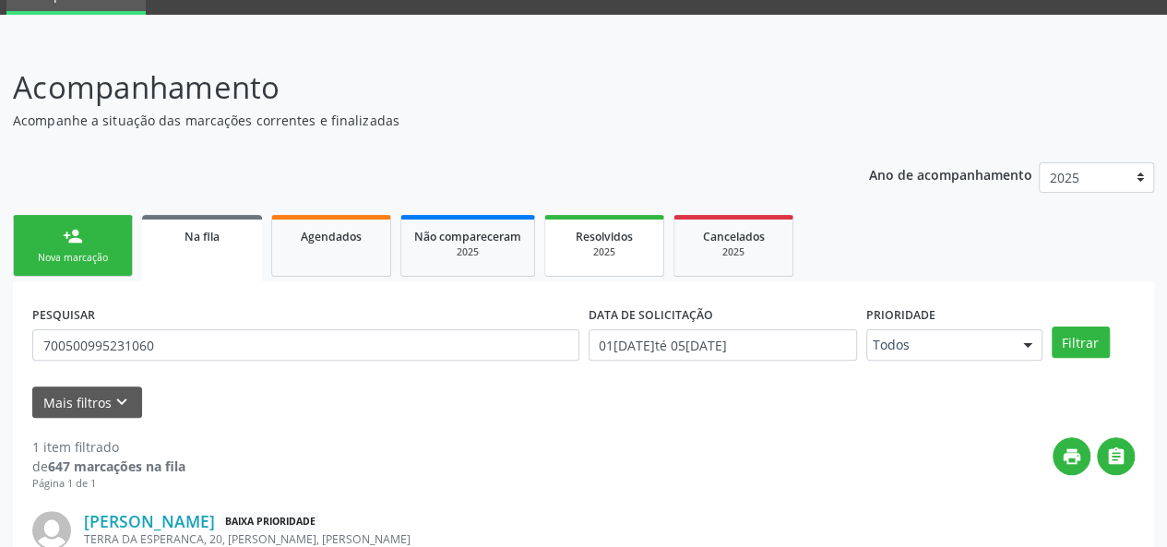
click at [582, 259] on link "Resolvidos 2025" at bounding box center [604, 246] width 120 height 62
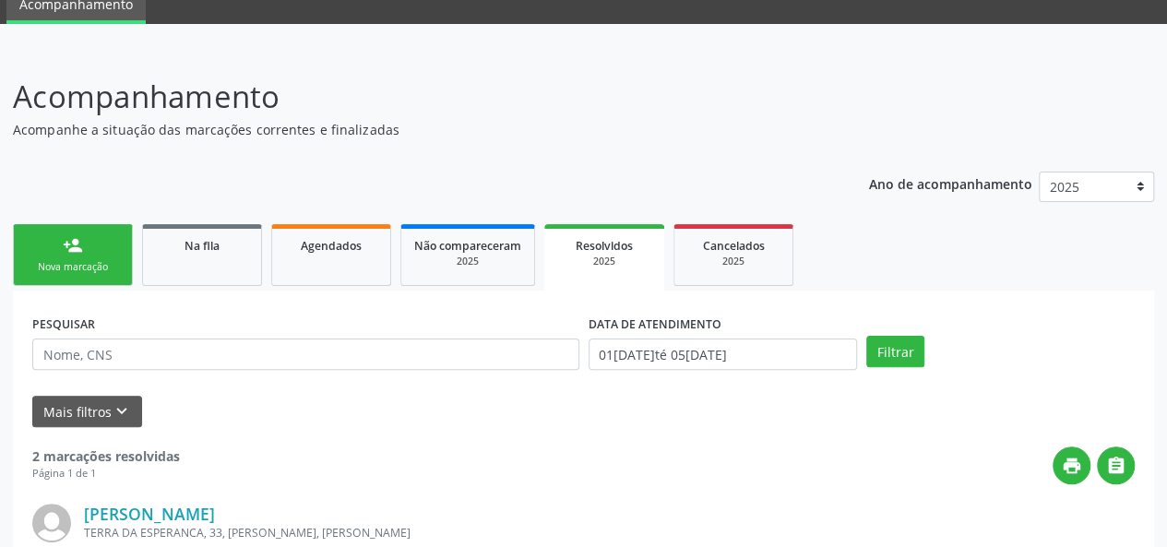
scroll to position [0, 0]
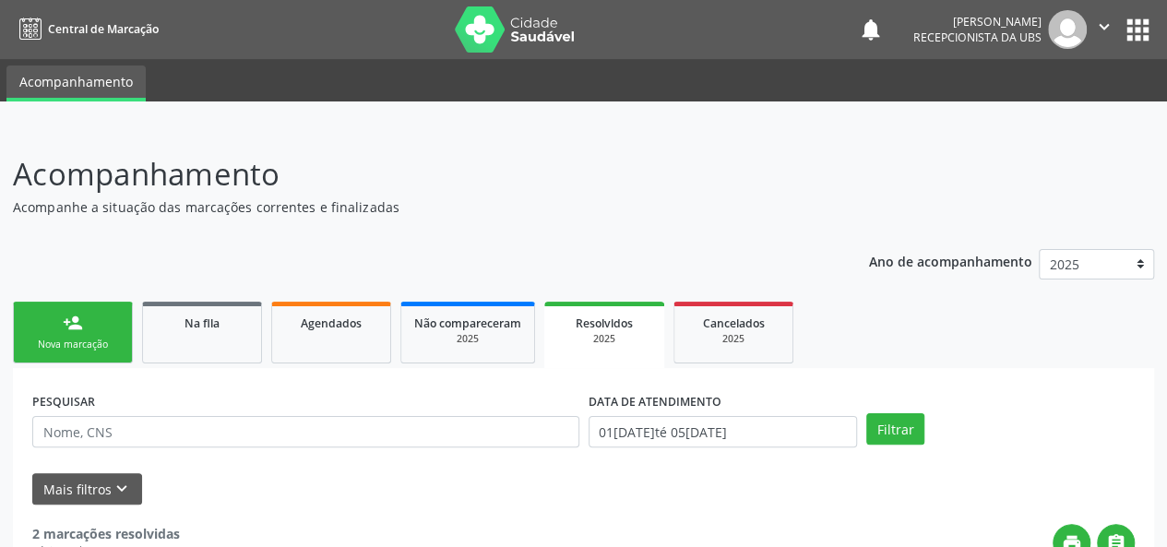
click at [594, 342] on div "2025" at bounding box center [604, 339] width 94 height 14
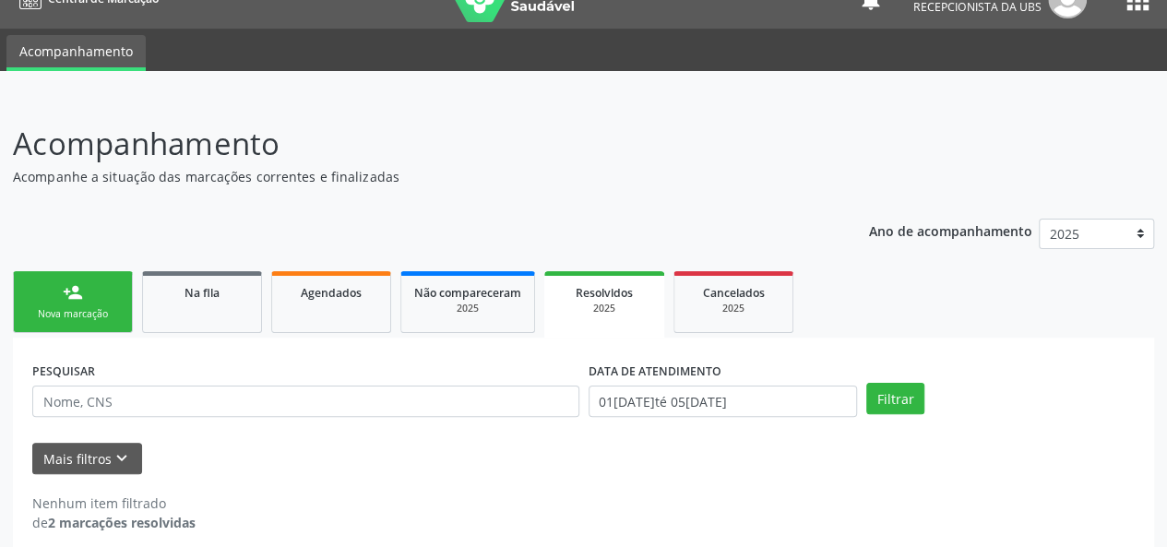
scroll to position [47, 0]
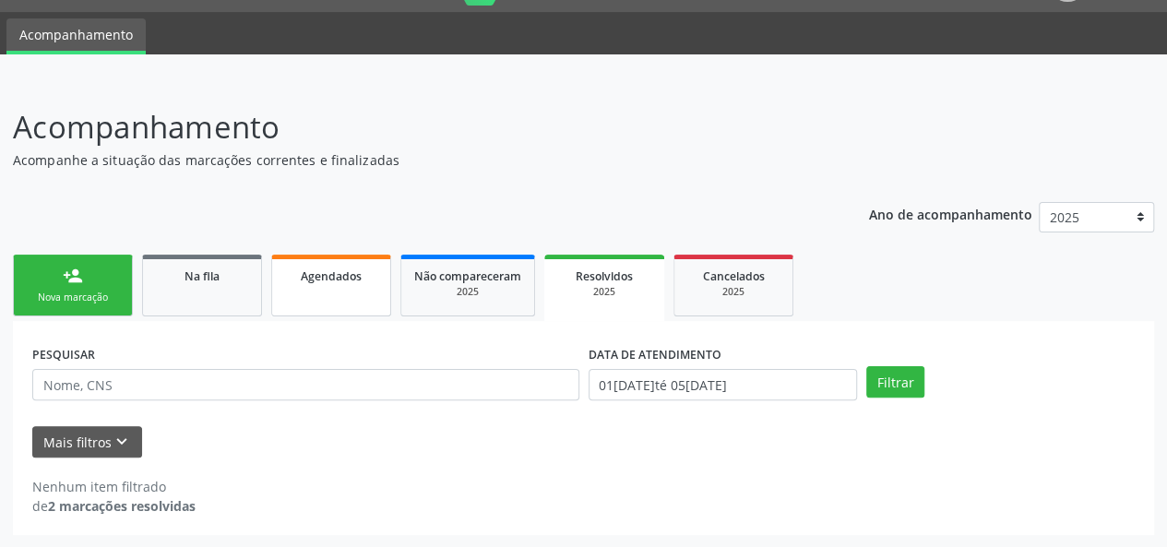
click at [357, 285] on link "Agendados" at bounding box center [331, 286] width 120 height 62
click at [90, 438] on button "Mais filtros keyboard_arrow_down" at bounding box center [87, 442] width 110 height 32
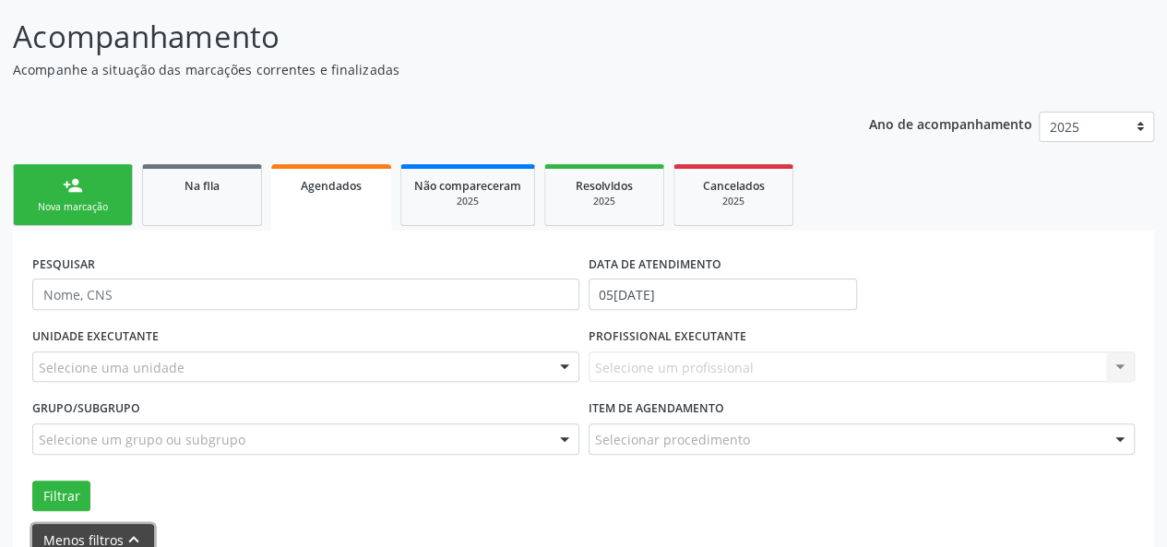
scroll to position [139, 0]
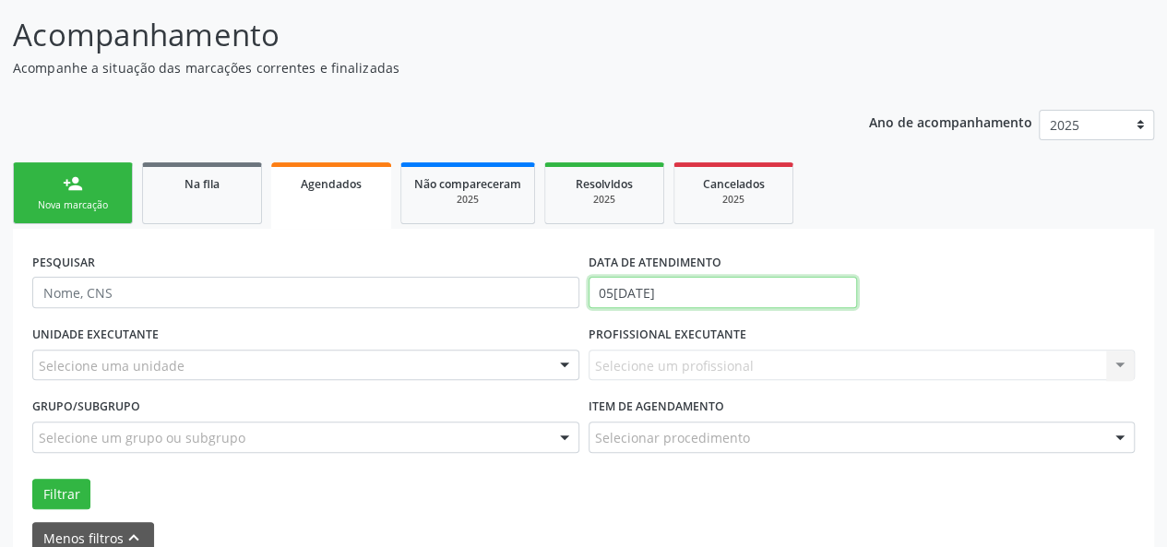
click at [669, 290] on input "05[DATE]" at bounding box center [723, 292] width 269 height 31
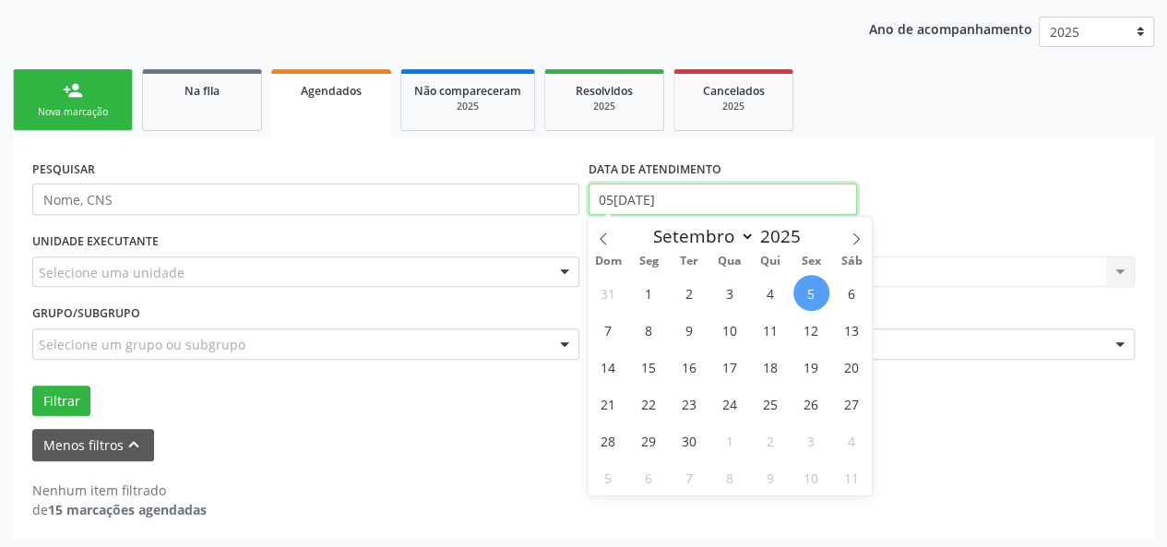
scroll to position [234, 0]
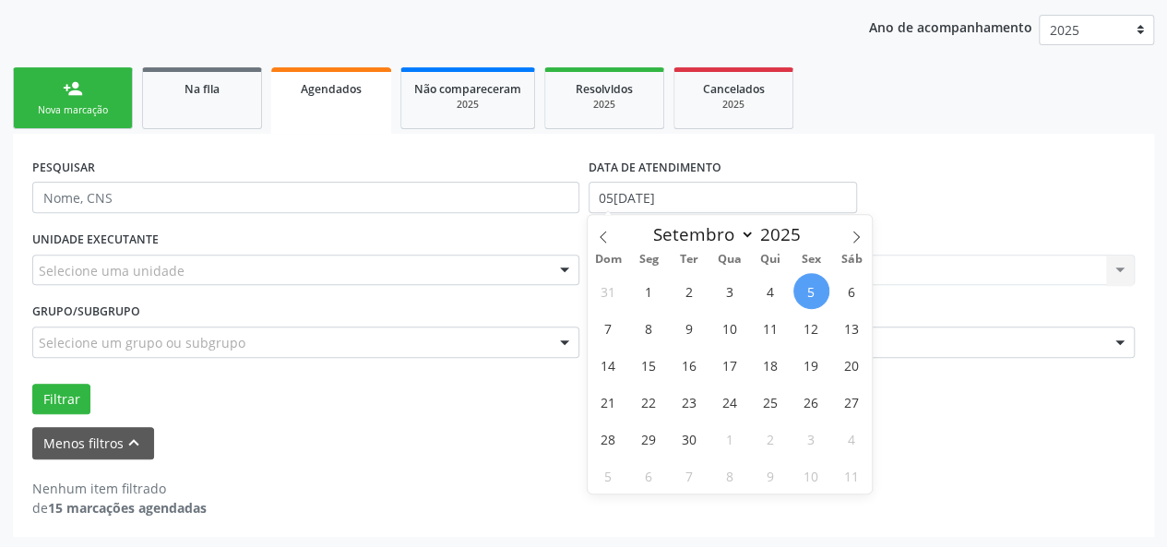
click at [796, 289] on span "5" at bounding box center [812, 291] width 36 height 36
type input "05[DATE]"
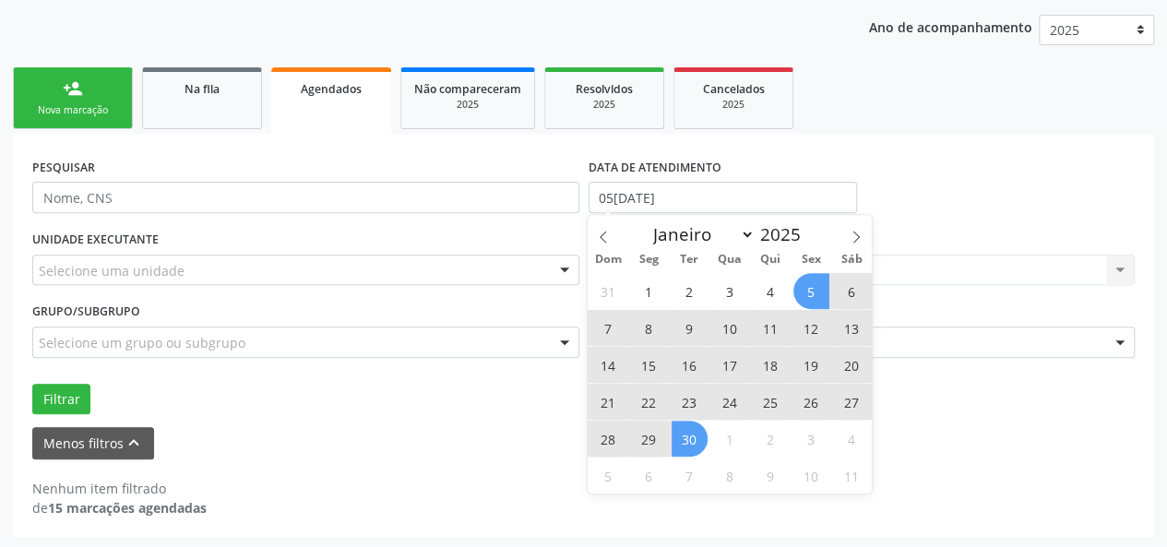
click at [691, 448] on span "30" at bounding box center [690, 439] width 36 height 36
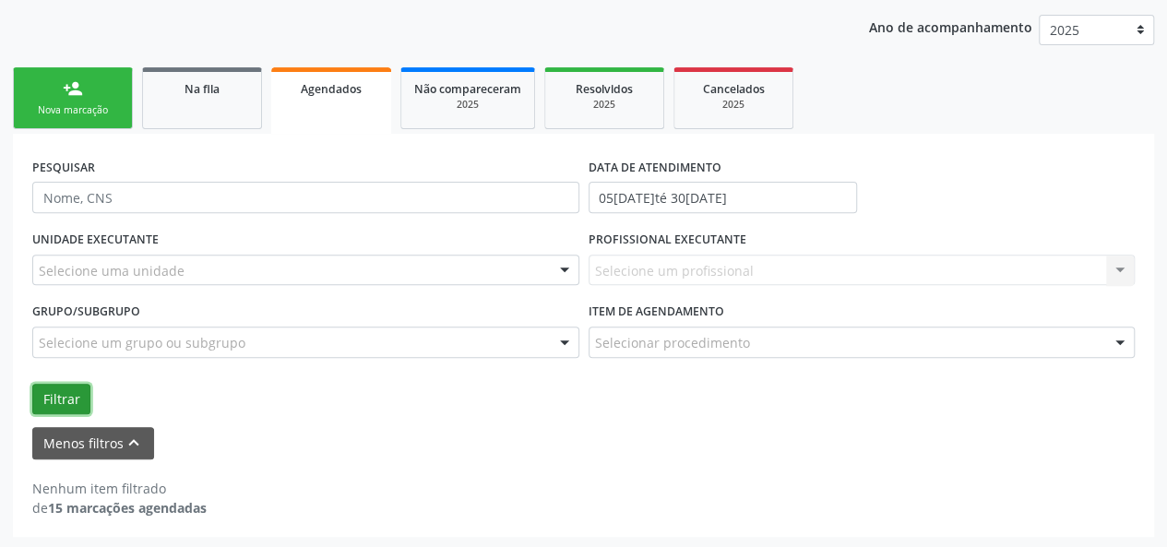
click at [68, 395] on button "Filtrar" at bounding box center [61, 399] width 58 height 31
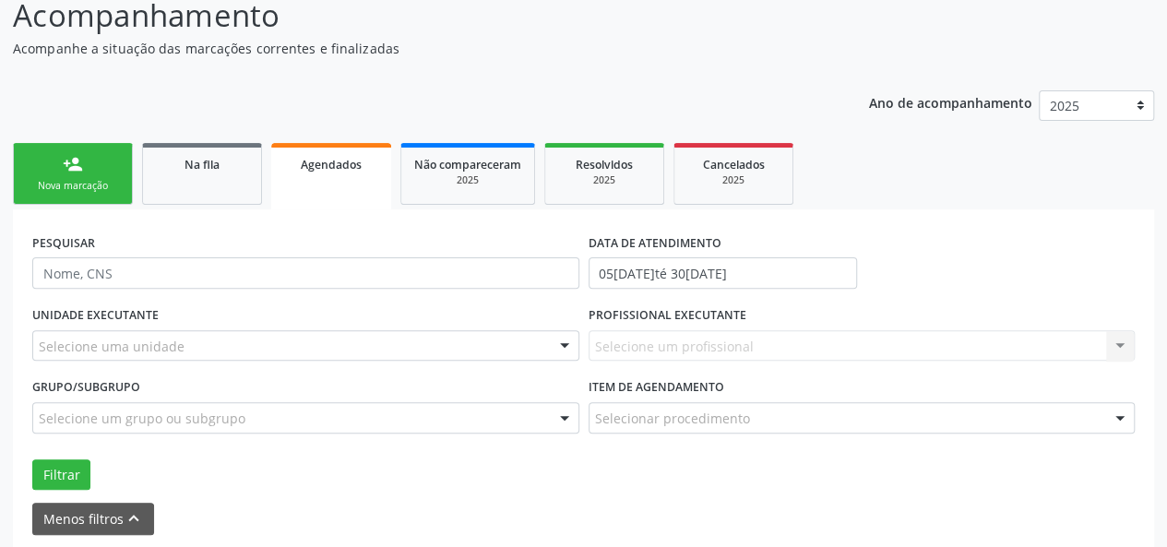
scroll to position [32, 0]
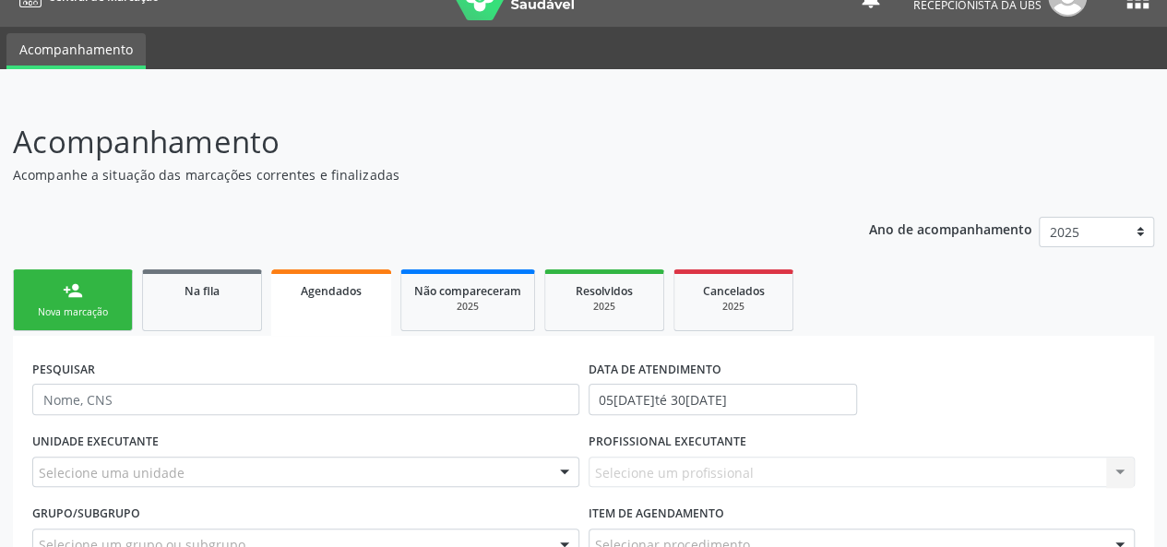
click at [78, 309] on div "Nova marcação" at bounding box center [73, 312] width 92 height 14
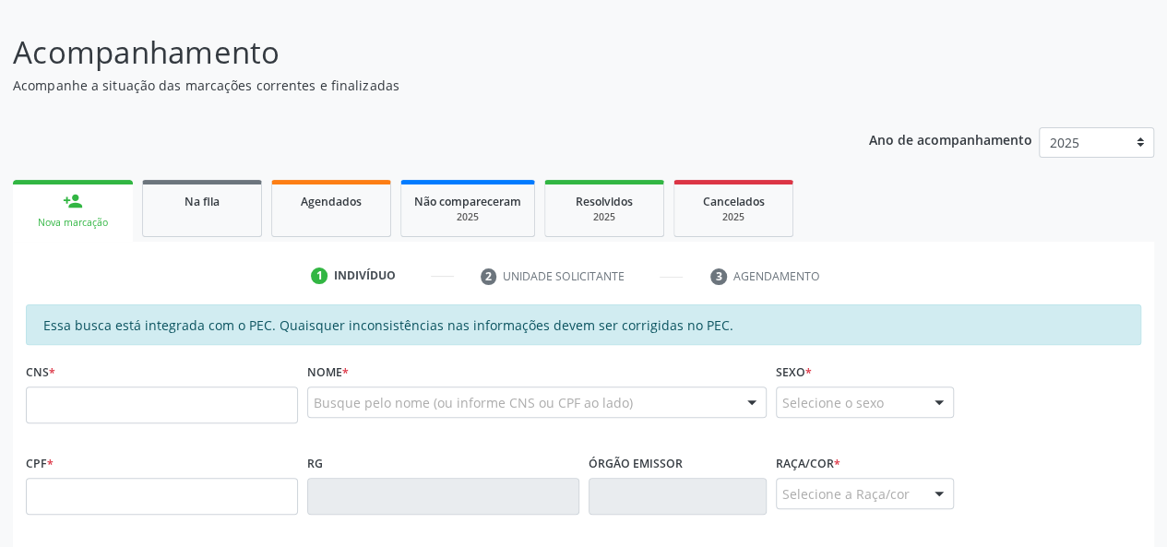
scroll to position [125, 0]
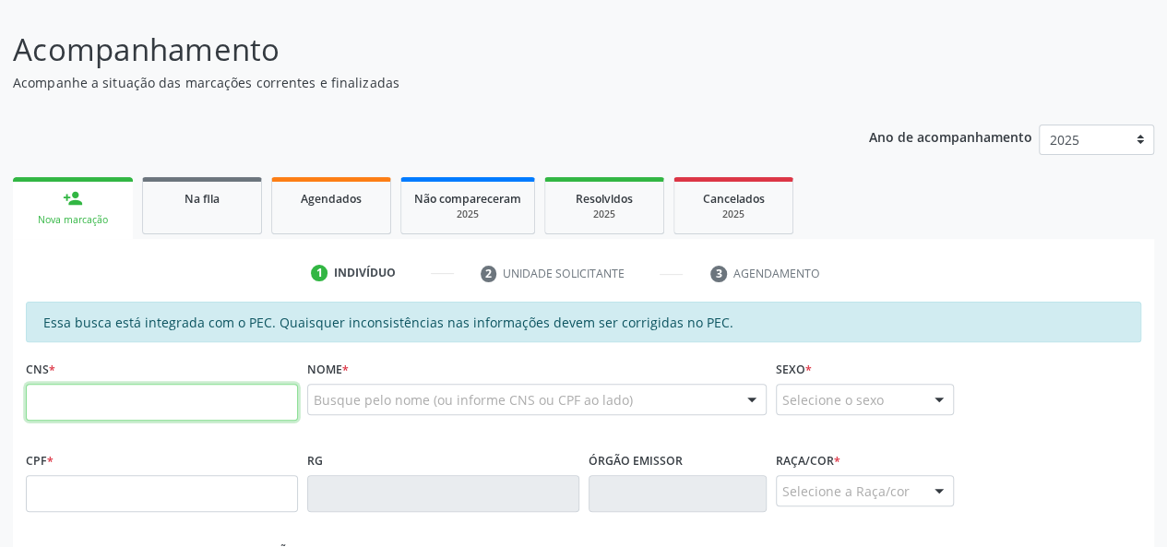
click at [177, 396] on input "text" at bounding box center [162, 402] width 272 height 37
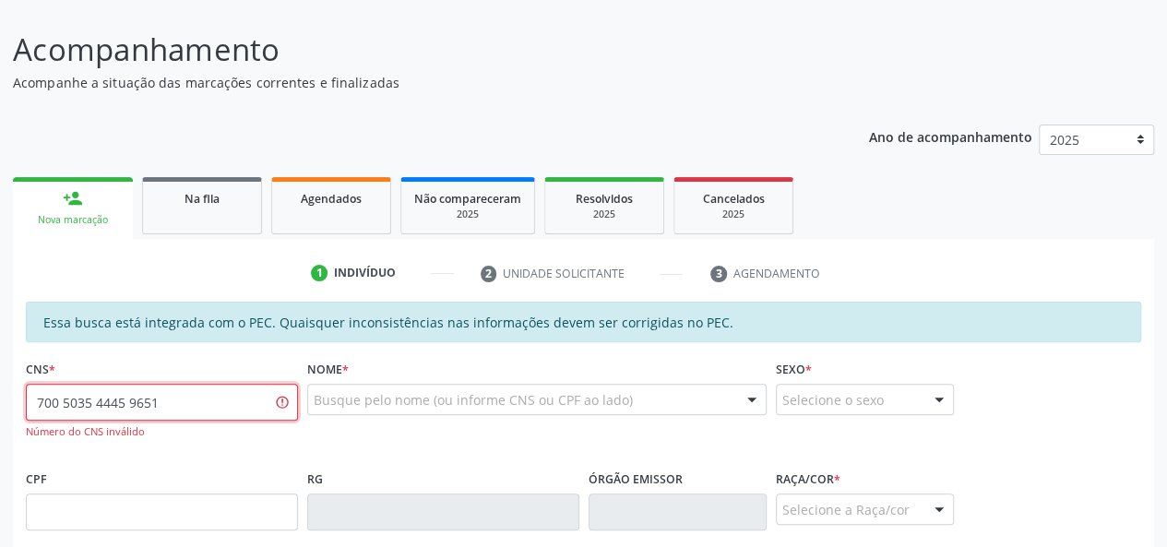
click at [109, 401] on input "700 5035 4445 9651" at bounding box center [162, 402] width 272 height 37
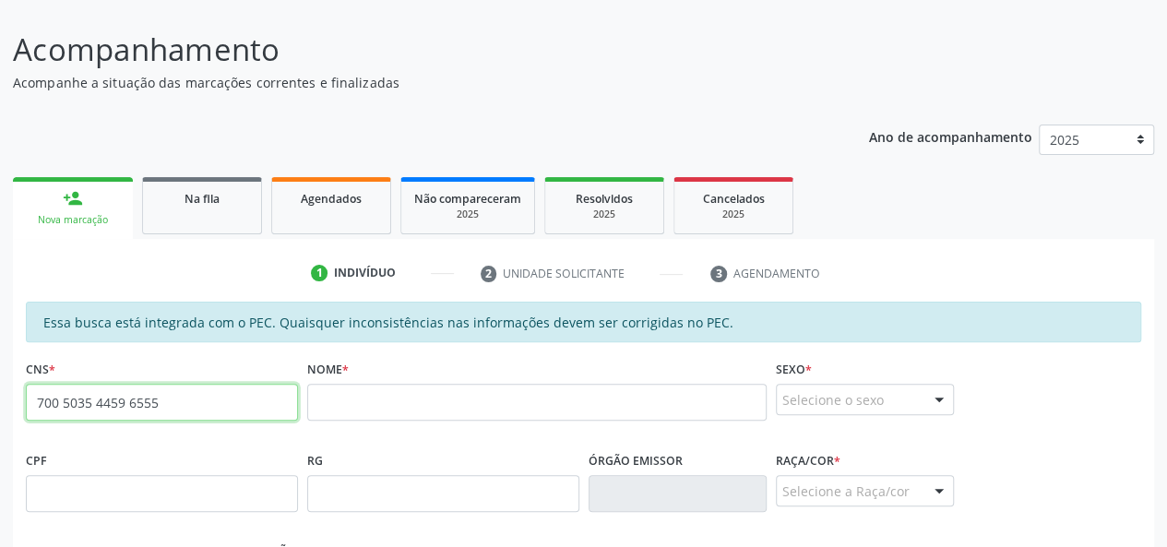
drag, startPoint x: 196, startPoint y: 405, endPoint x: 0, endPoint y: 398, distance: 195.8
click at [0, 398] on div "Acompanhamento Acompanhe a situação das marcações correntes e finalizadas Relat…" at bounding box center [583, 479] width 1167 height 952
type input "700 5035 5545 9651"
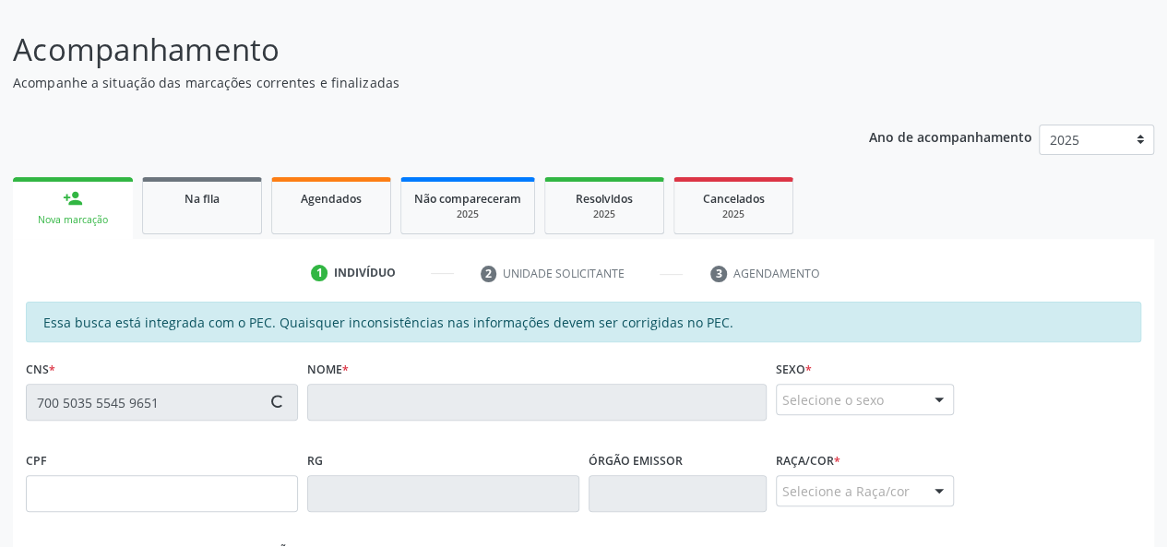
type input "150.486.304-67"
type input "[DATE]"
type input "[PERSON_NAME]"
type input "[PHONE_NUMBER]"
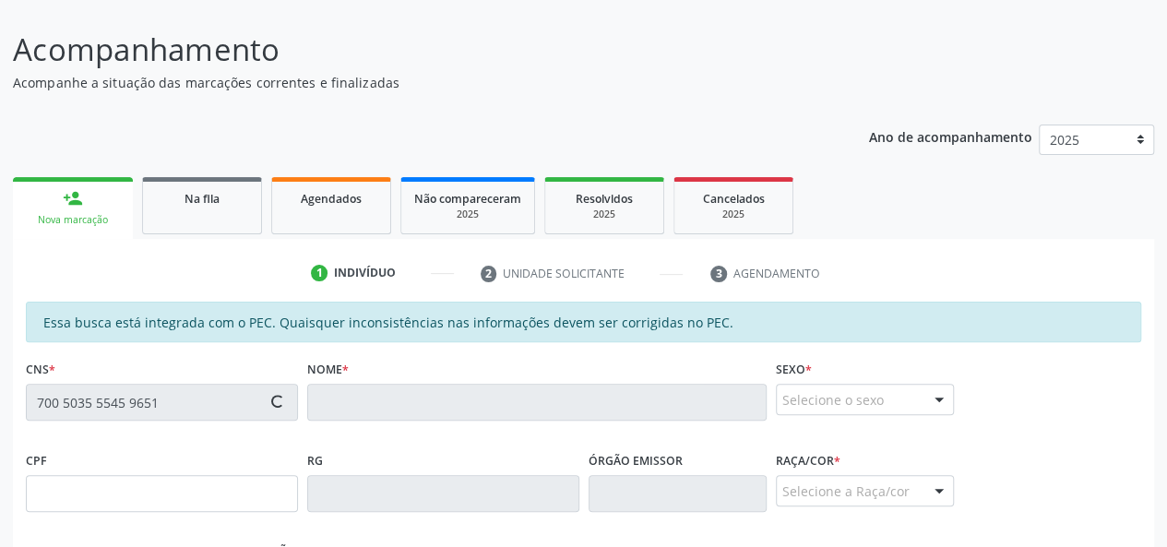
type input "39"
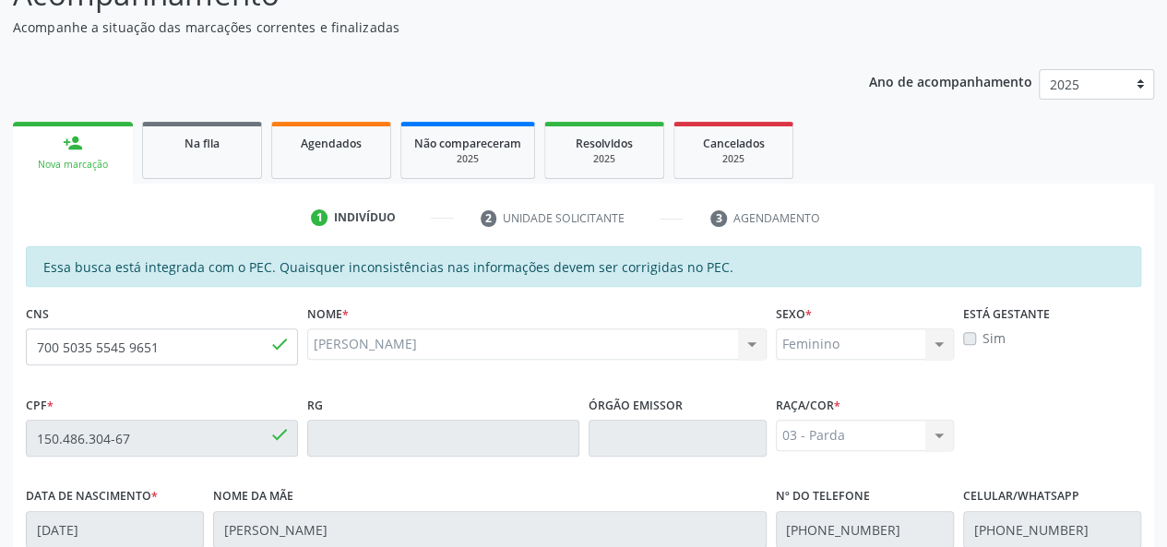
scroll to position [69, 0]
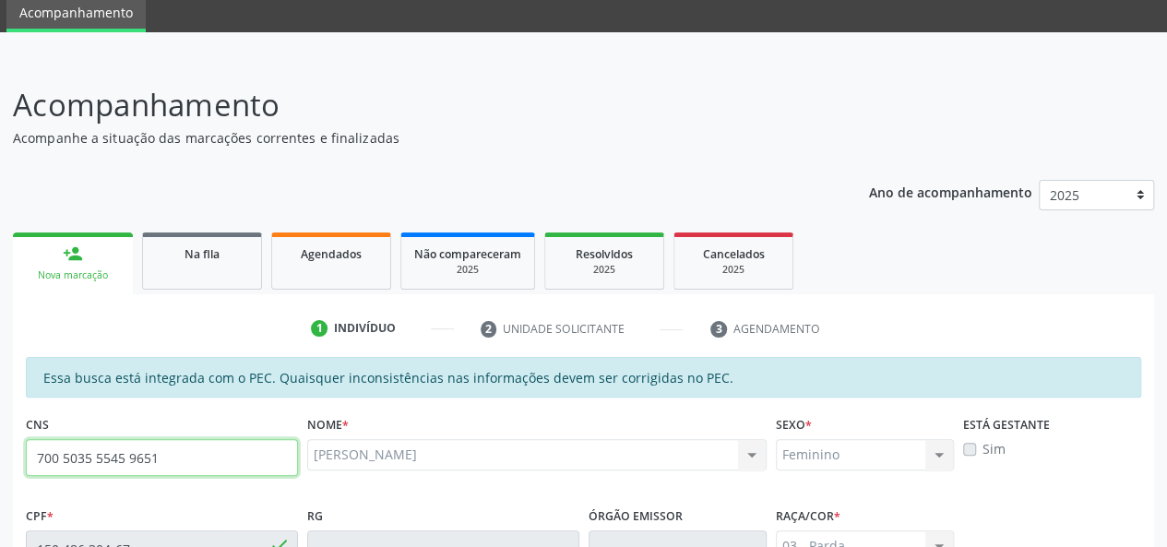
click at [100, 458] on input "700 5035 5545 9651" at bounding box center [162, 457] width 272 height 37
paste input "09 9523 1060"
type input "700 5009 9523 1060"
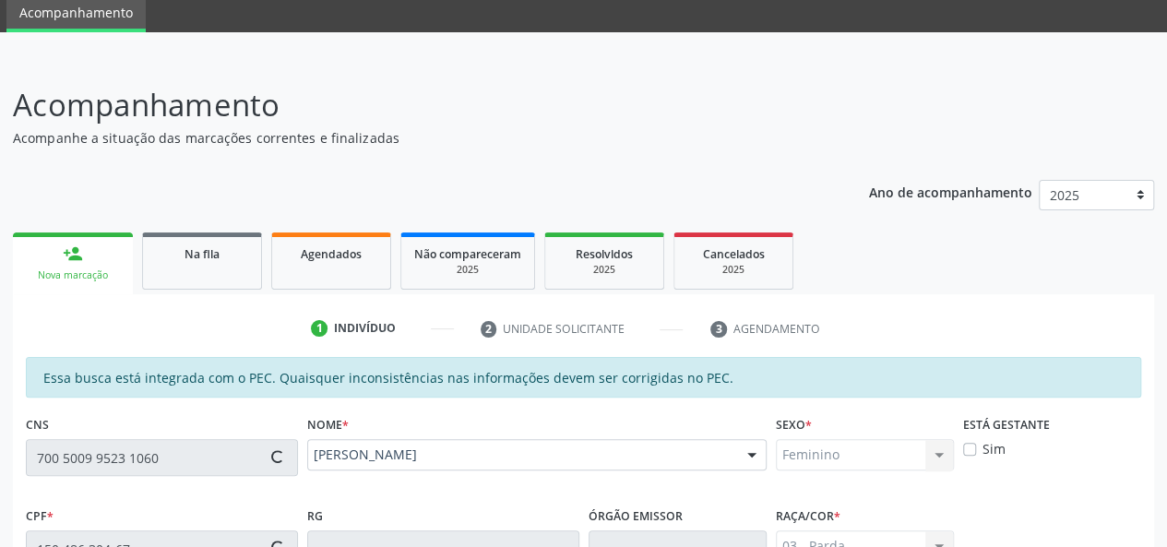
type input "024.840.794-51"
type input "[DATE]"
type input "Cicera da Conceiçao"
type input "[PHONE_NUMBER]"
type input "20"
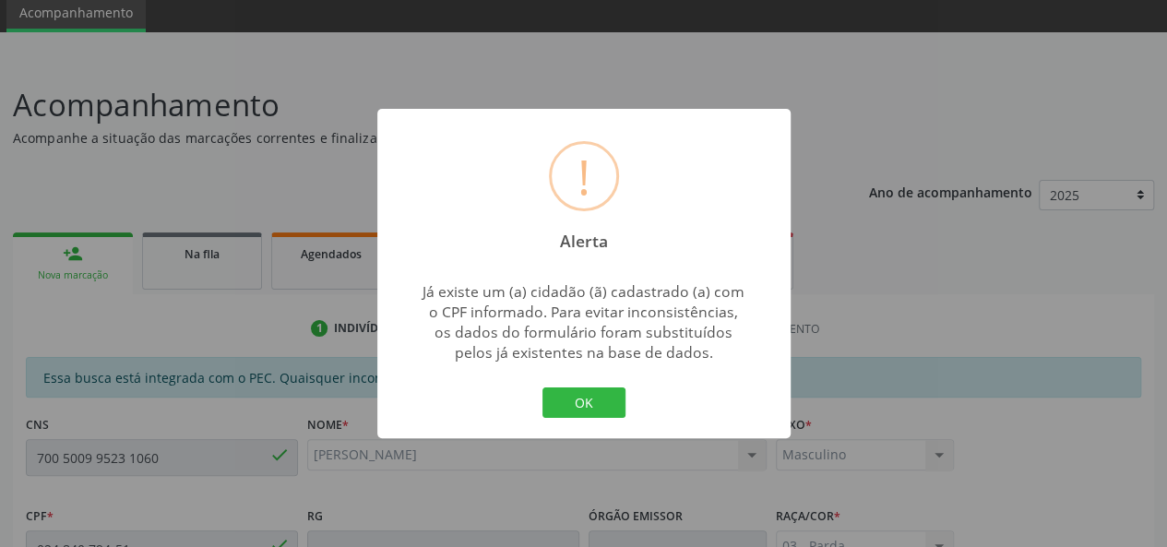
click at [113, 470] on div "! Alerta × Já existe um (a) cidadão (ã) cadastrado (a) com o CPF informado. Par…" at bounding box center [583, 273] width 1167 height 547
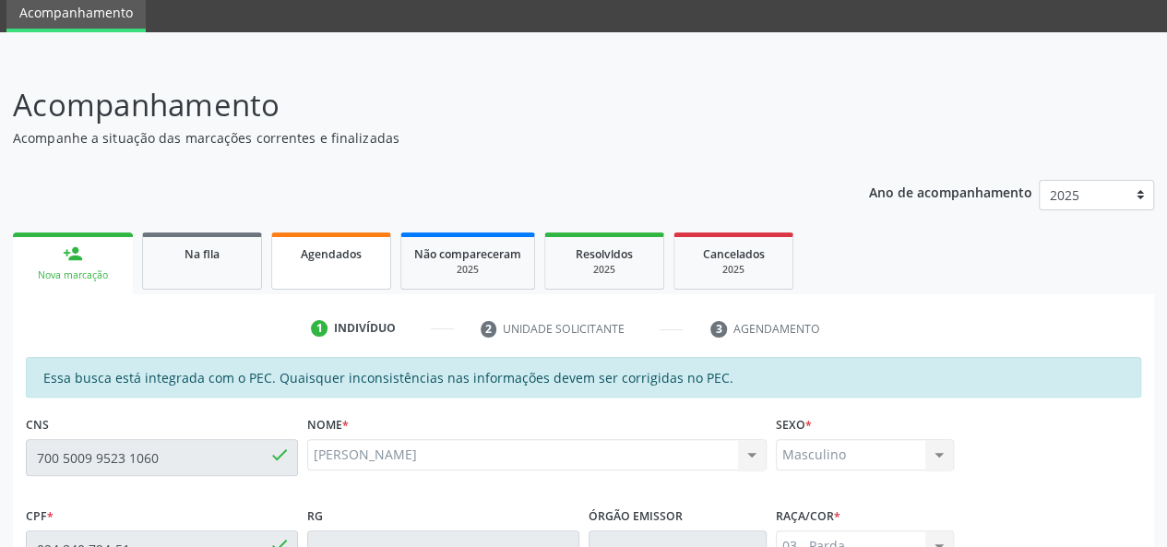
click at [305, 261] on div "Agendados" at bounding box center [331, 253] width 92 height 19
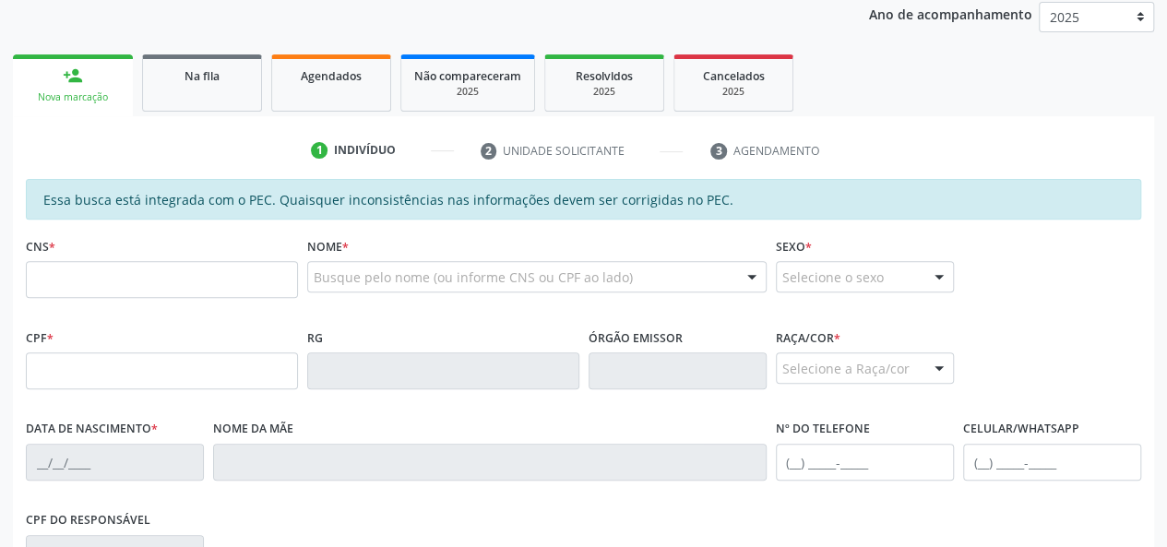
scroll to position [247, 0]
type input "700 5035 5545 9651"
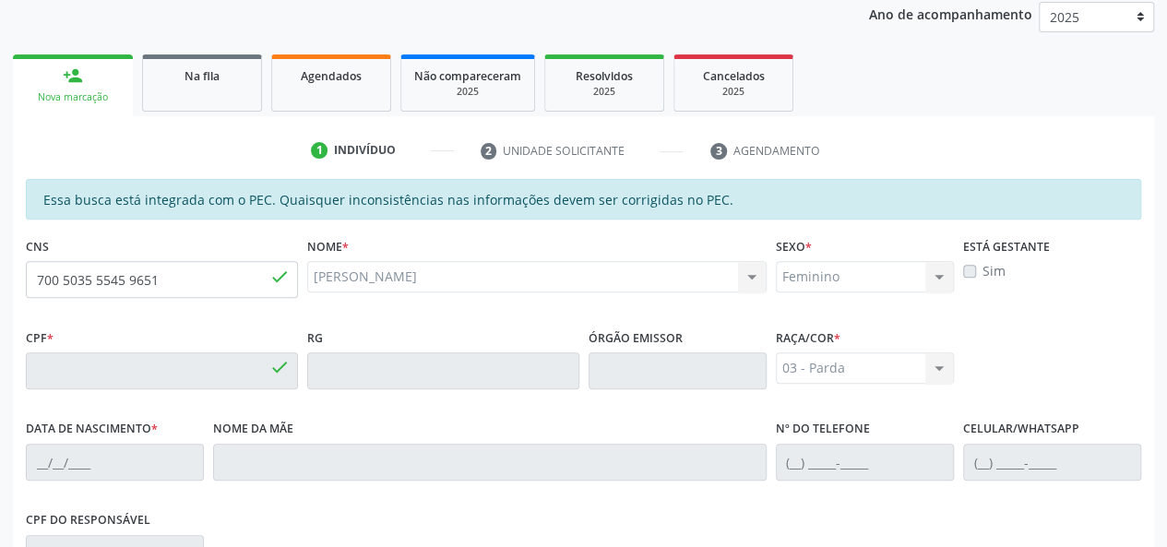
type input "150.486.304-67"
type input "[DATE]"
type input "[PERSON_NAME]"
type input "[PHONE_NUMBER]"
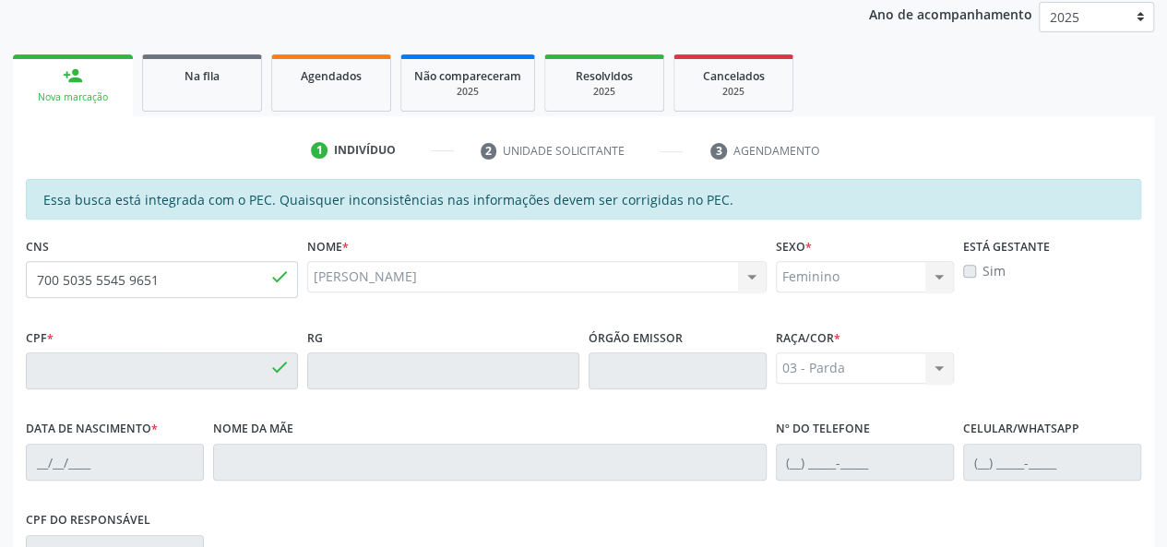
type input "39"
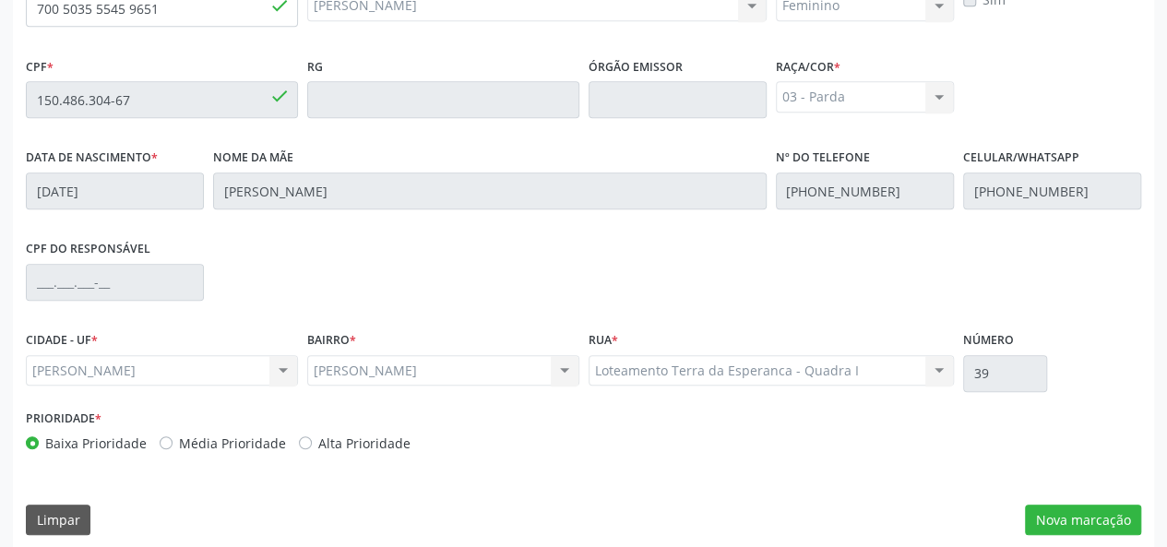
scroll to position [524, 0]
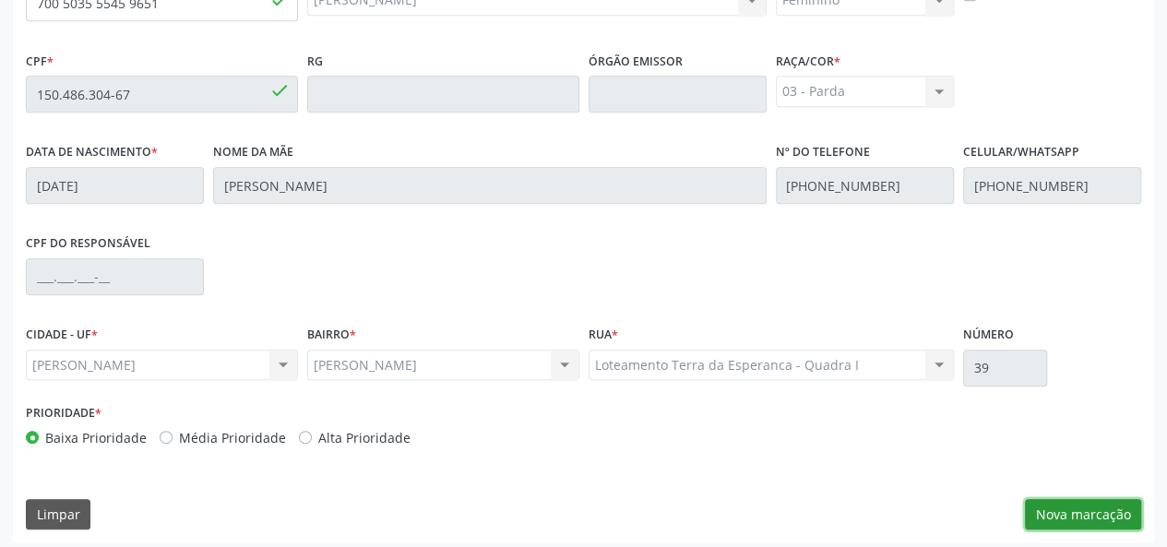
click at [1097, 508] on button "Nova marcação" at bounding box center [1083, 514] width 116 height 31
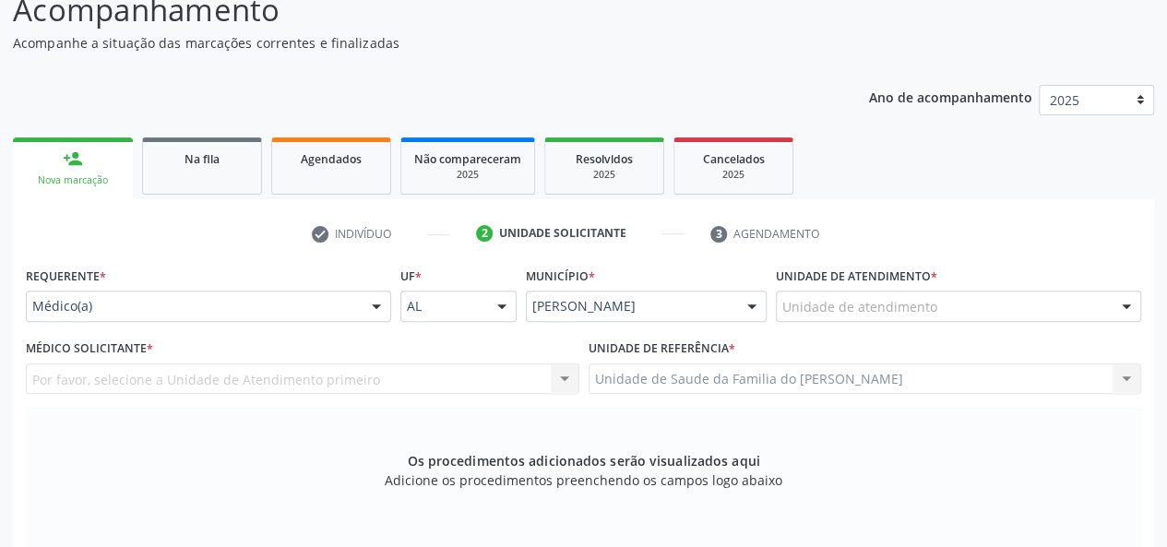
scroll to position [155, 0]
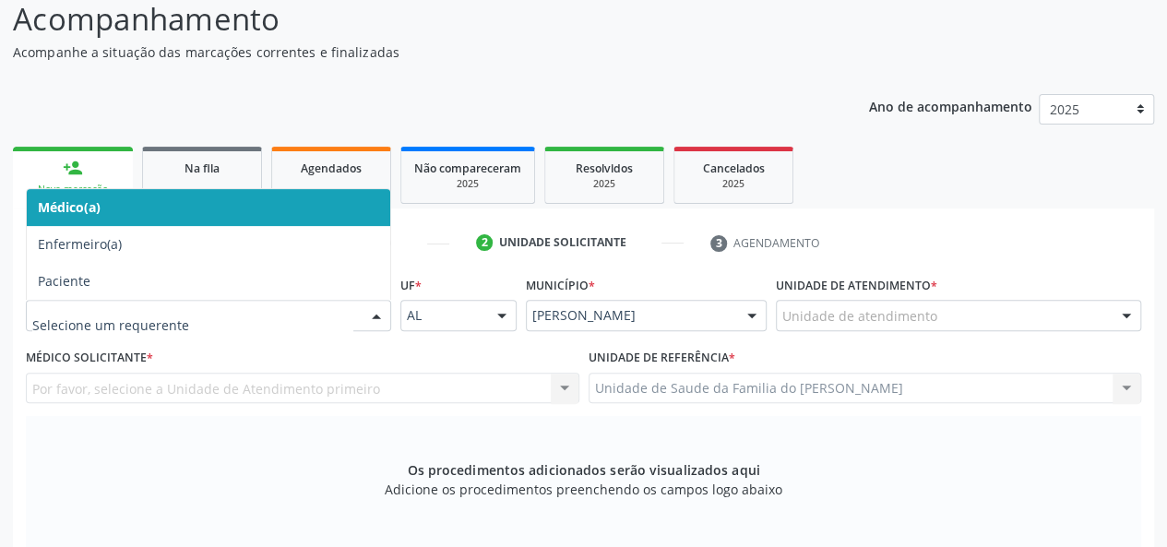
click at [378, 315] on div at bounding box center [377, 316] width 28 height 31
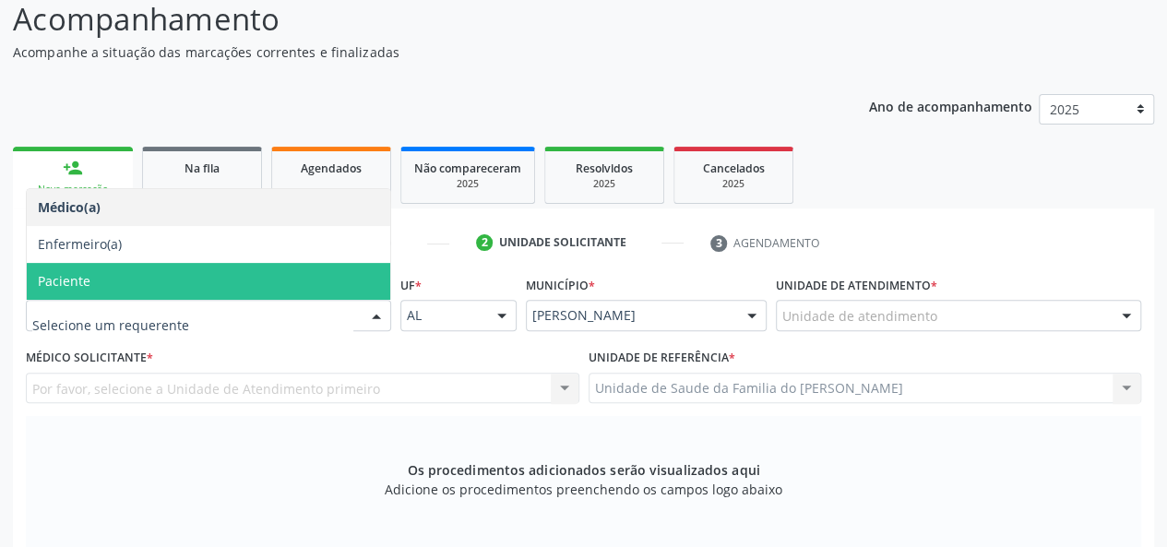
click at [320, 283] on span "Paciente" at bounding box center [209, 281] width 364 height 37
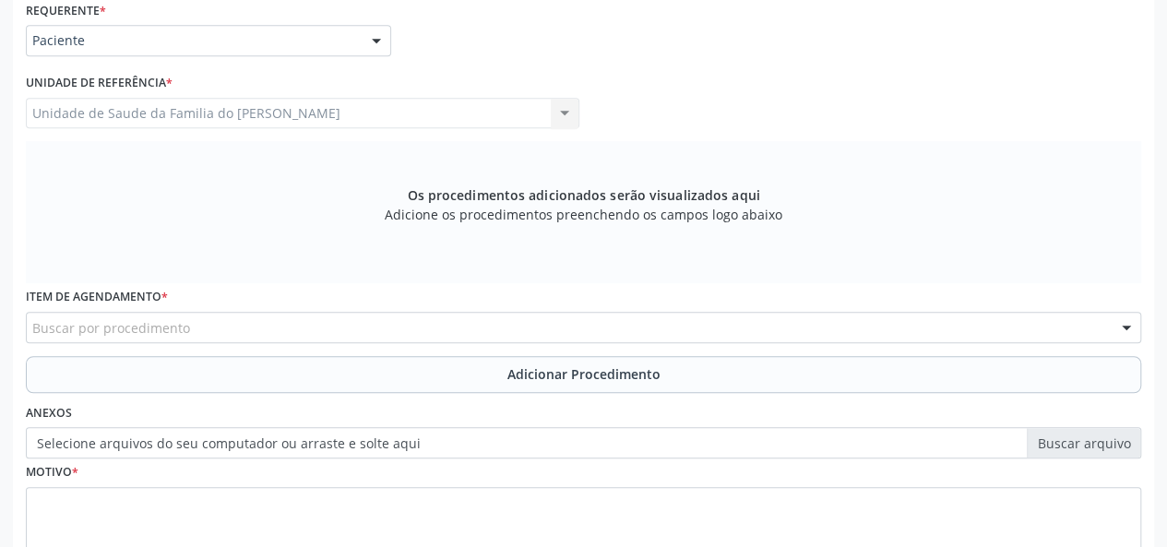
scroll to position [432, 0]
click at [316, 333] on div "Buscar por procedimento" at bounding box center [584, 325] width 1116 height 31
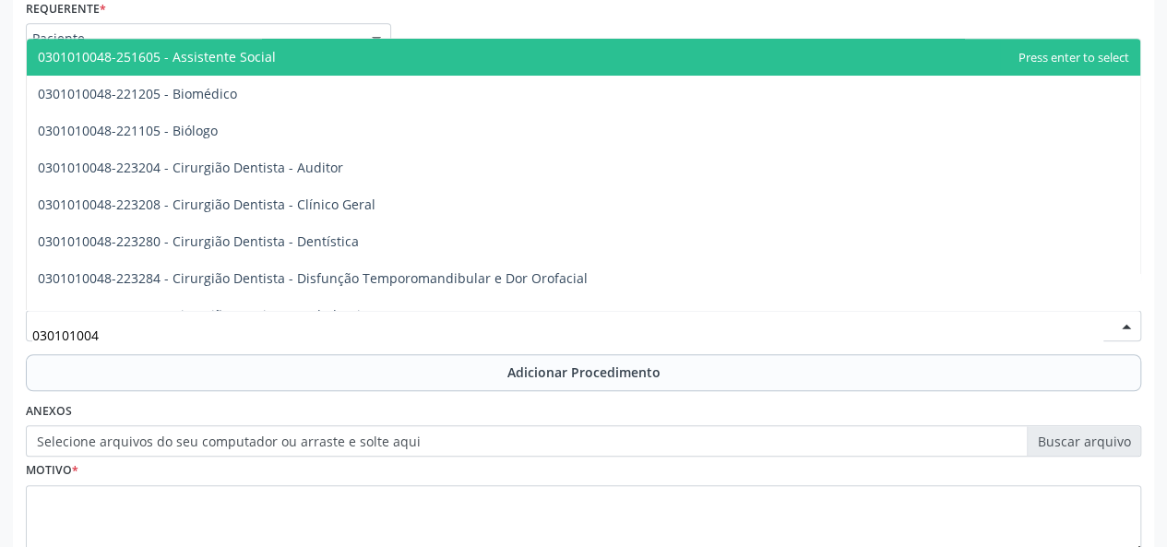
type input "0301010048"
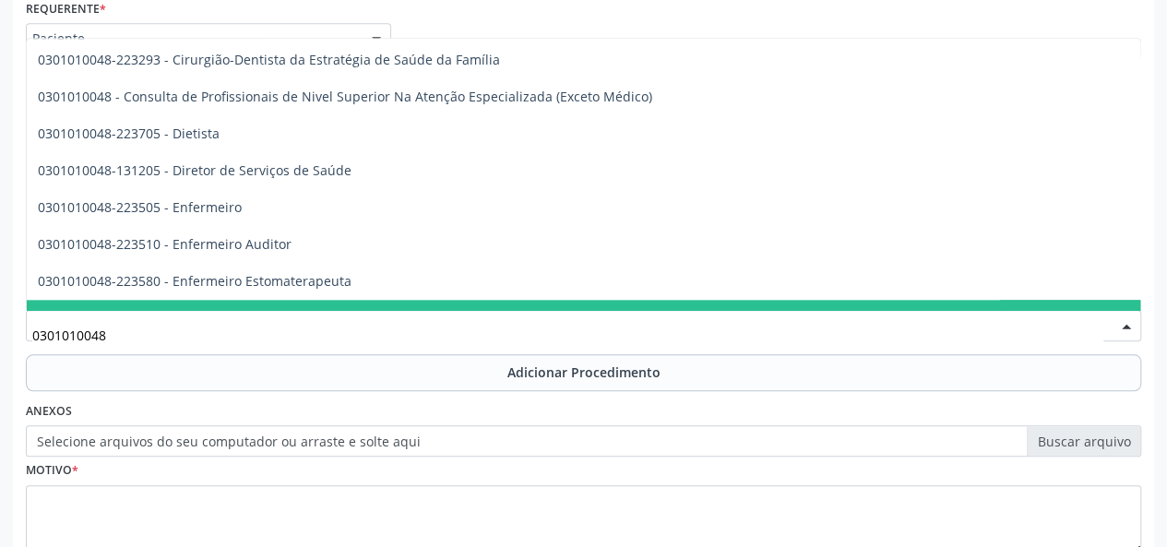
scroll to position [830, 0]
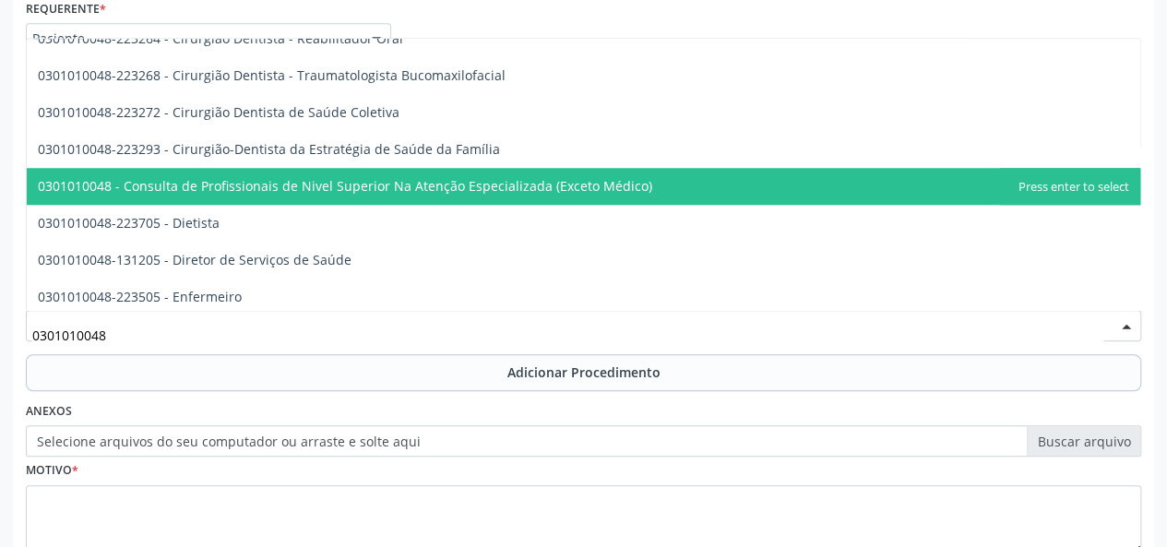
click at [408, 197] on span "0301010048 - Consulta de Profissionais de Nivel Superior Na Atenção Especializa…" at bounding box center [584, 186] width 1114 height 37
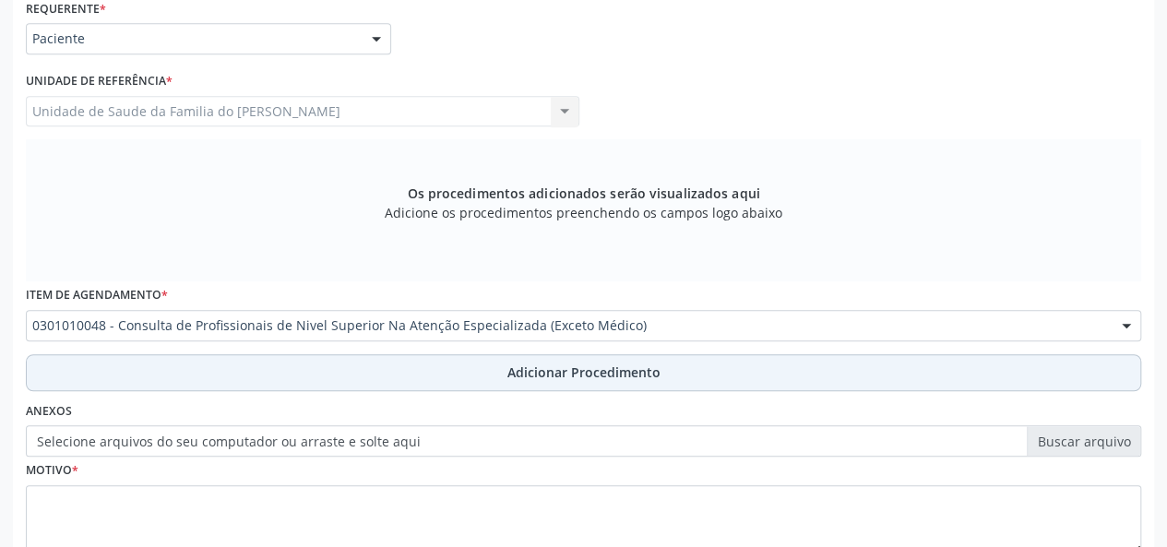
click at [386, 364] on button "Adicionar Procedimento" at bounding box center [584, 372] width 1116 height 37
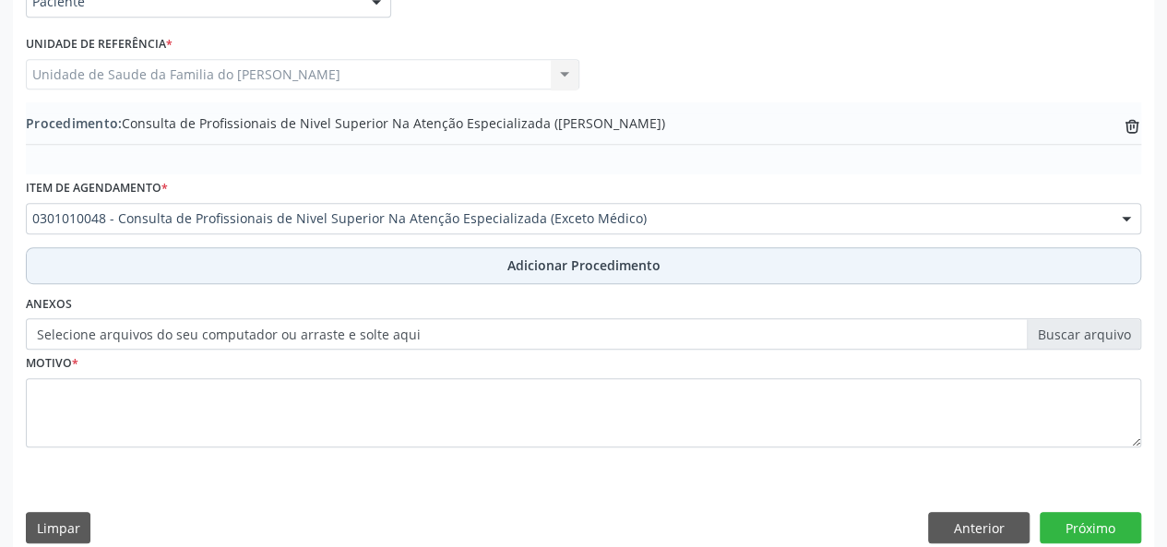
scroll to position [489, 0]
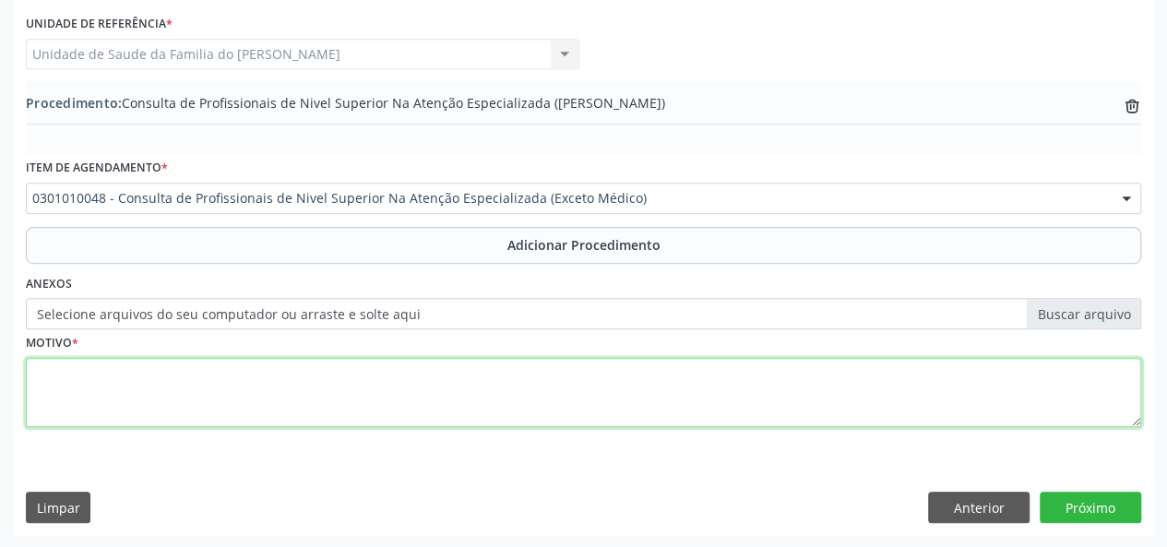
click at [360, 400] on textarea at bounding box center [584, 393] width 1116 height 70
type textarea "CEO ( RX)"
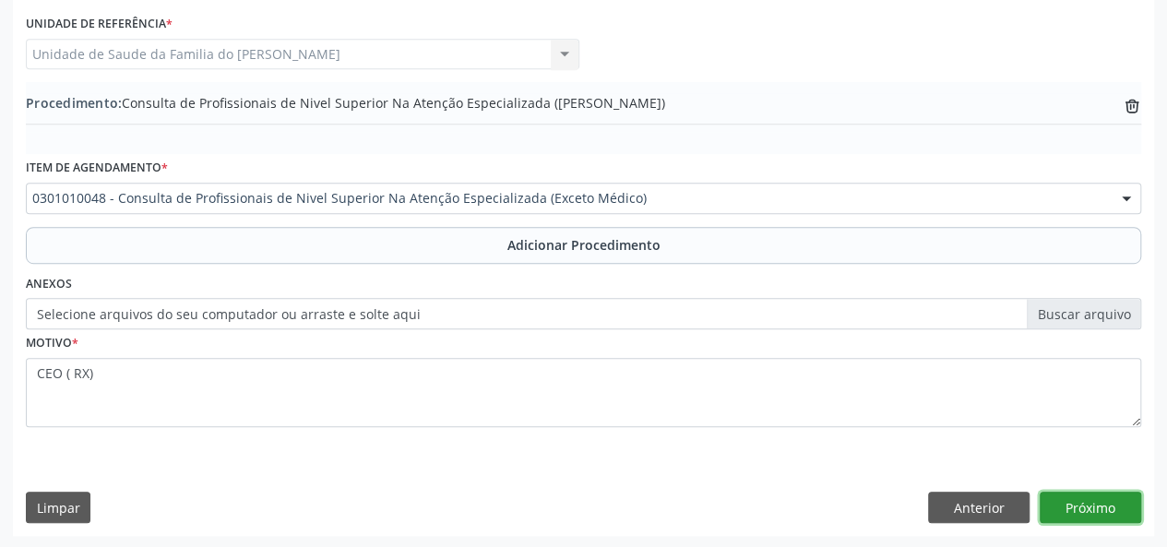
click at [1098, 509] on button "Próximo" at bounding box center [1090, 507] width 101 height 31
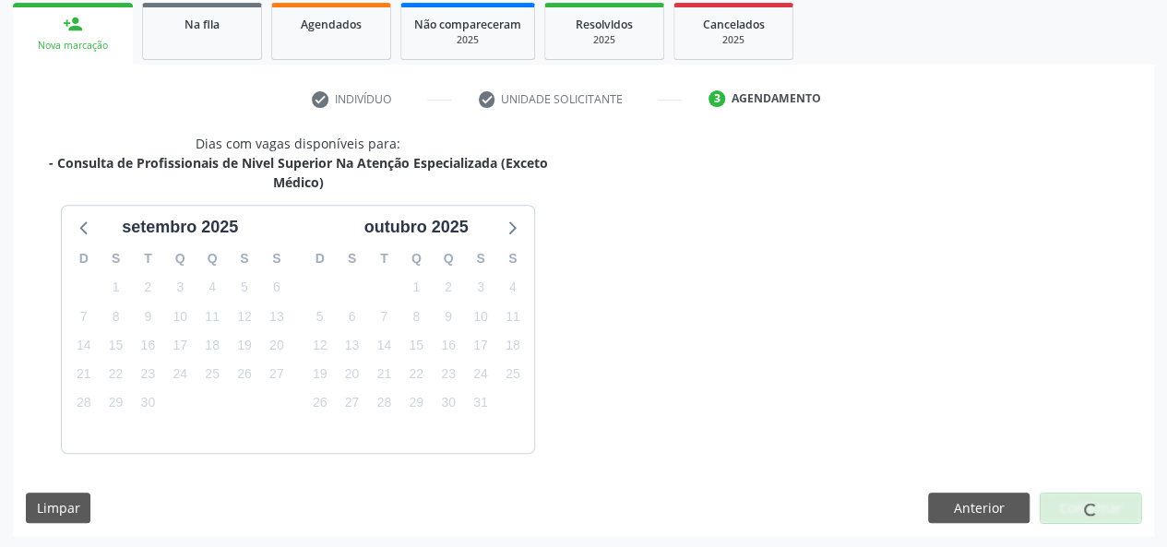
scroll to position [352, 0]
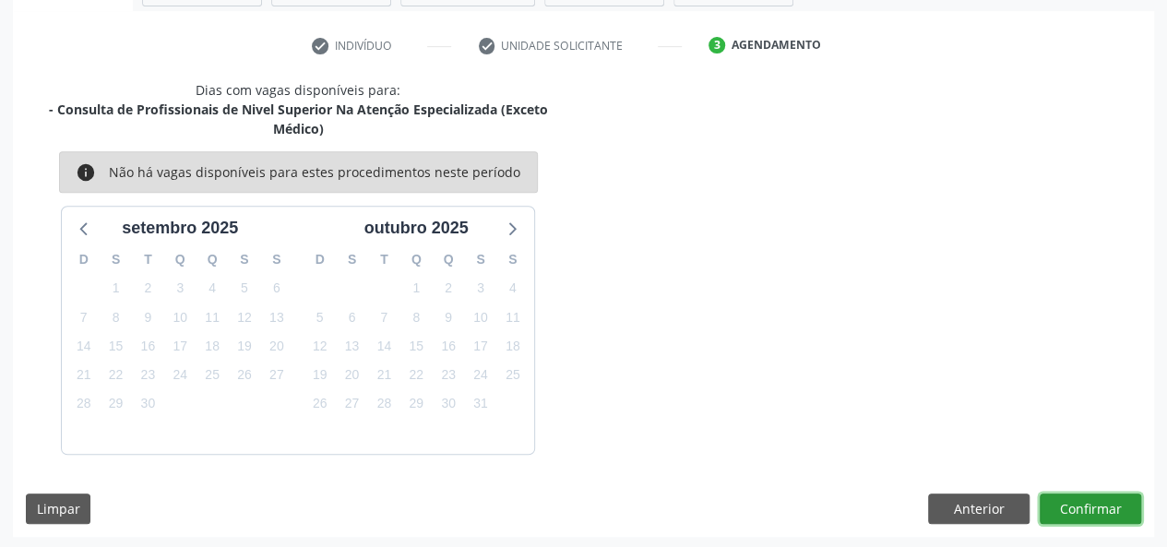
click at [1098, 509] on button "Confirmar" at bounding box center [1090, 509] width 101 height 31
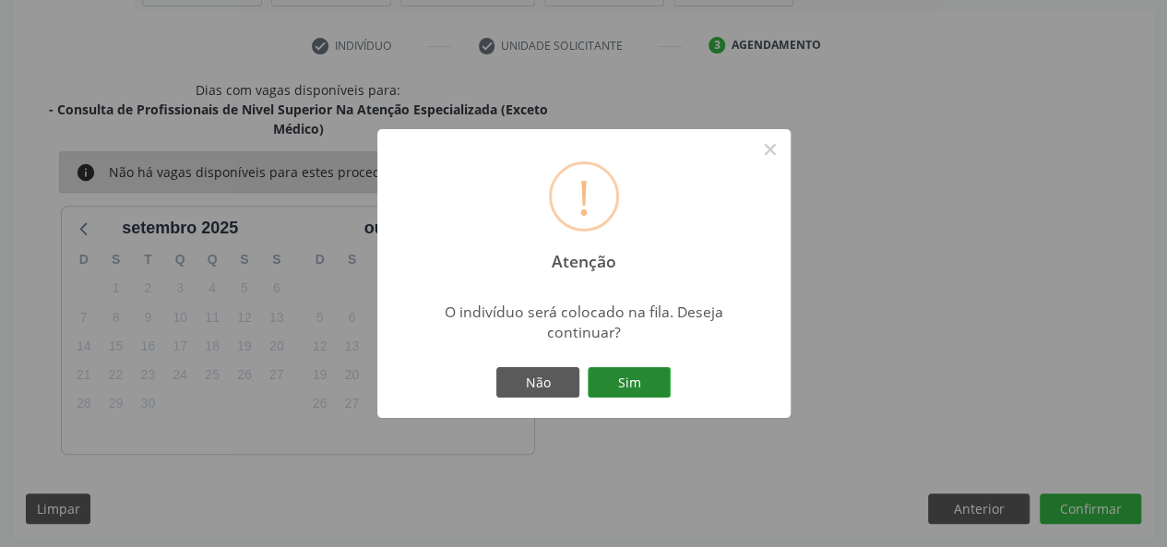
click at [622, 377] on button "Sim" at bounding box center [629, 382] width 83 height 31
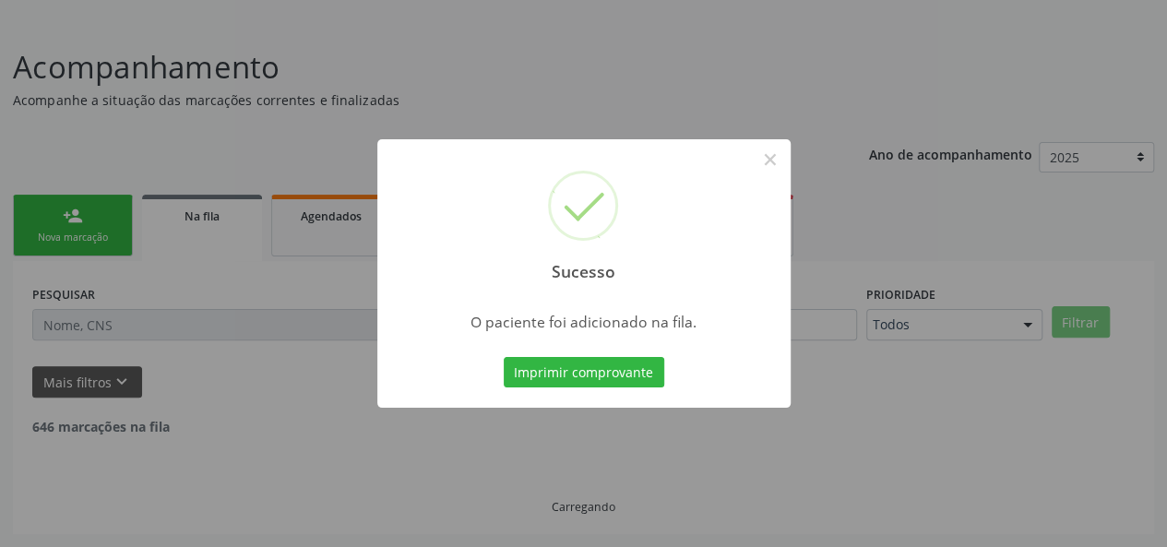
scroll to position [87, 0]
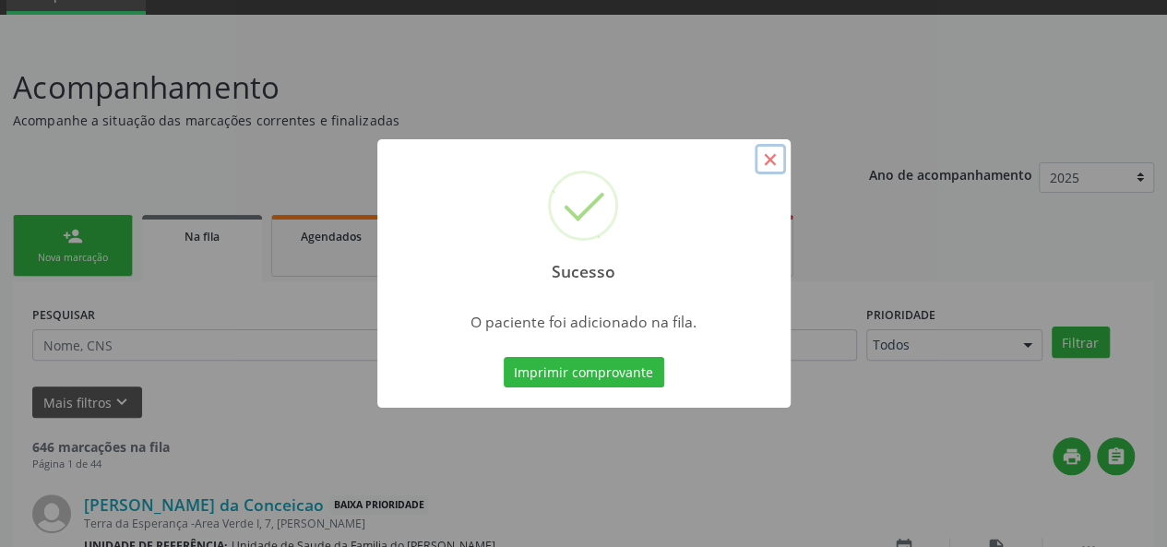
click at [773, 152] on button "×" at bounding box center [770, 159] width 31 height 31
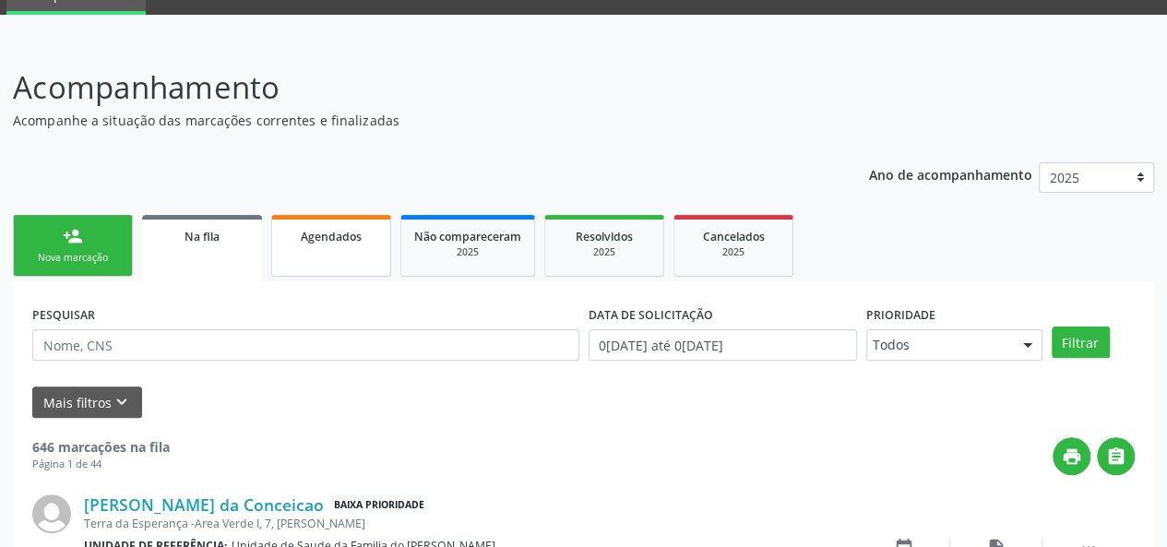
click at [310, 239] on span "Agendados" at bounding box center [331, 237] width 61 height 16
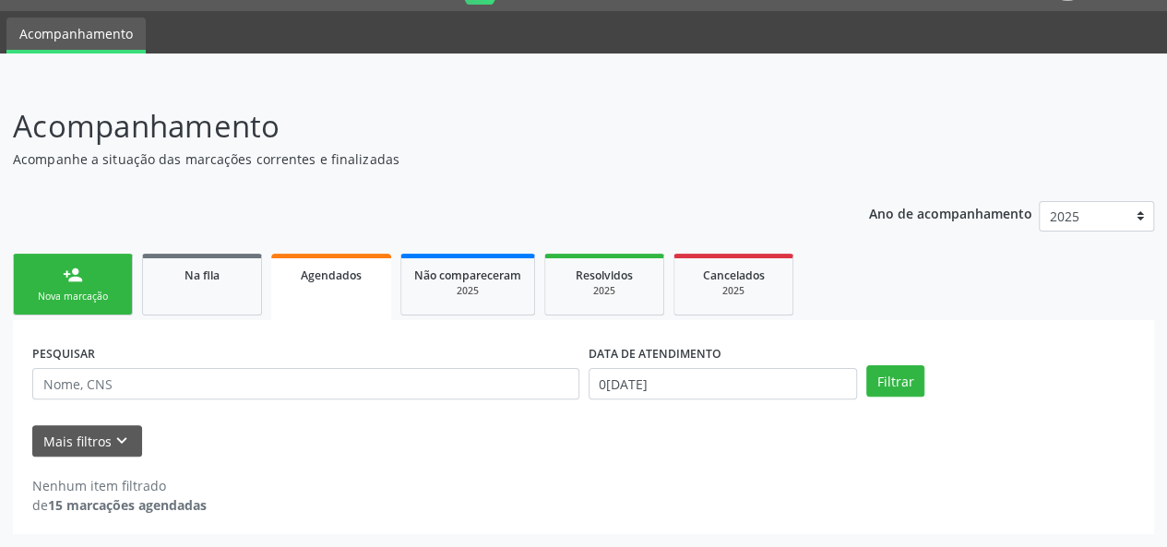
scroll to position [47, 0]
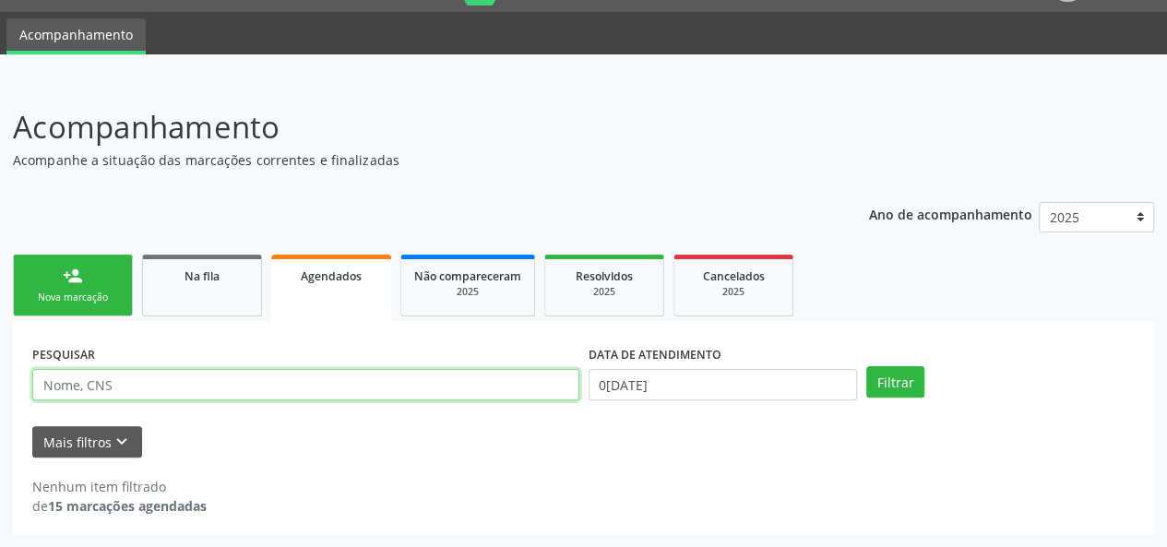
paste input "700503555459651"
type input "700503555459651"
click at [206, 287] on link "Na fila" at bounding box center [202, 286] width 120 height 62
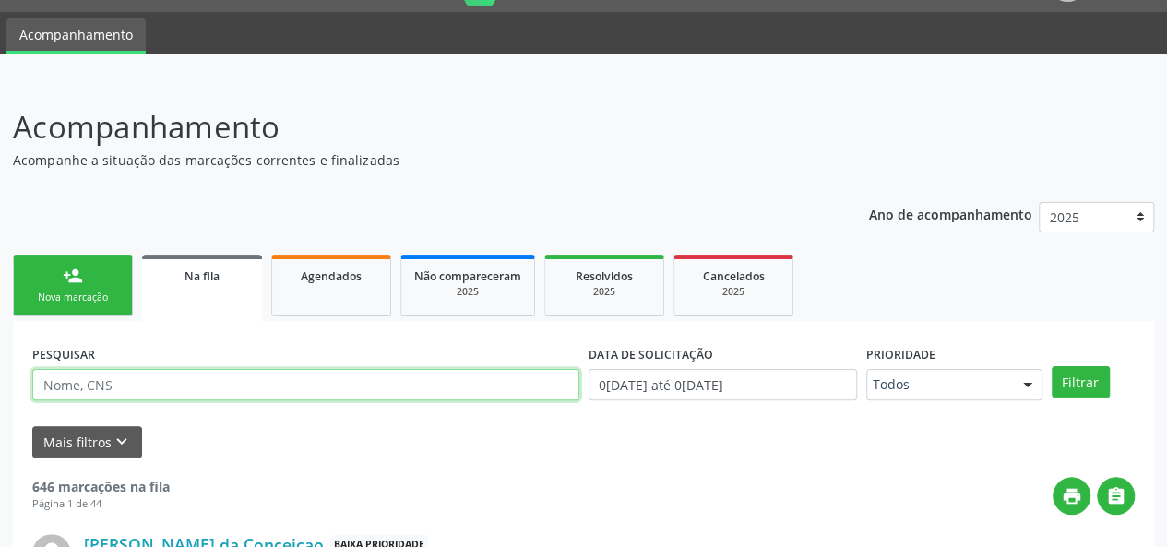
paste input "700503555459651"
type input "700503555459651"
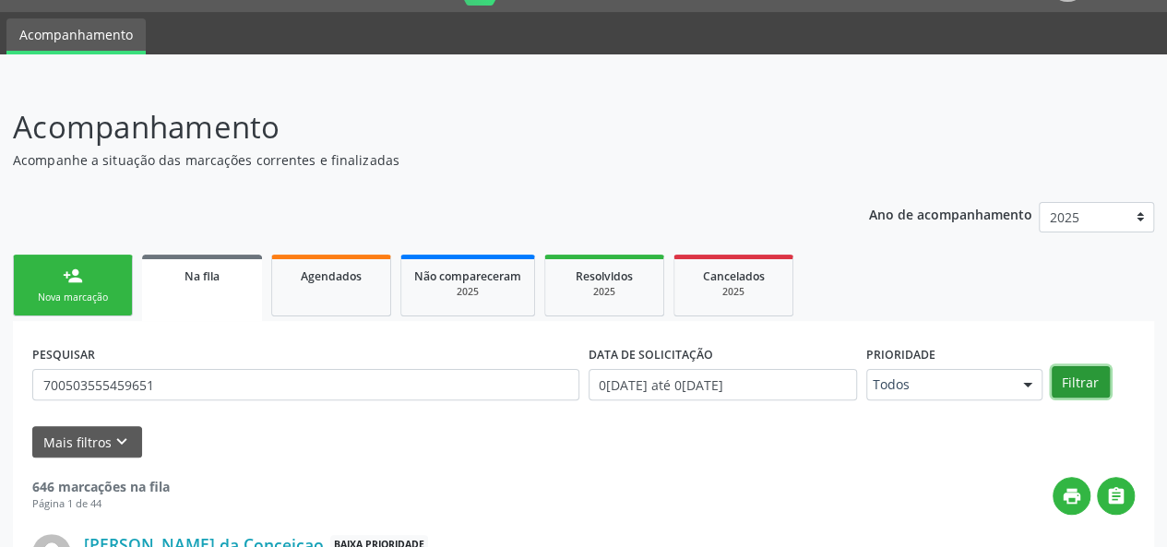
click at [1069, 386] on button "Filtrar" at bounding box center [1081, 381] width 58 height 31
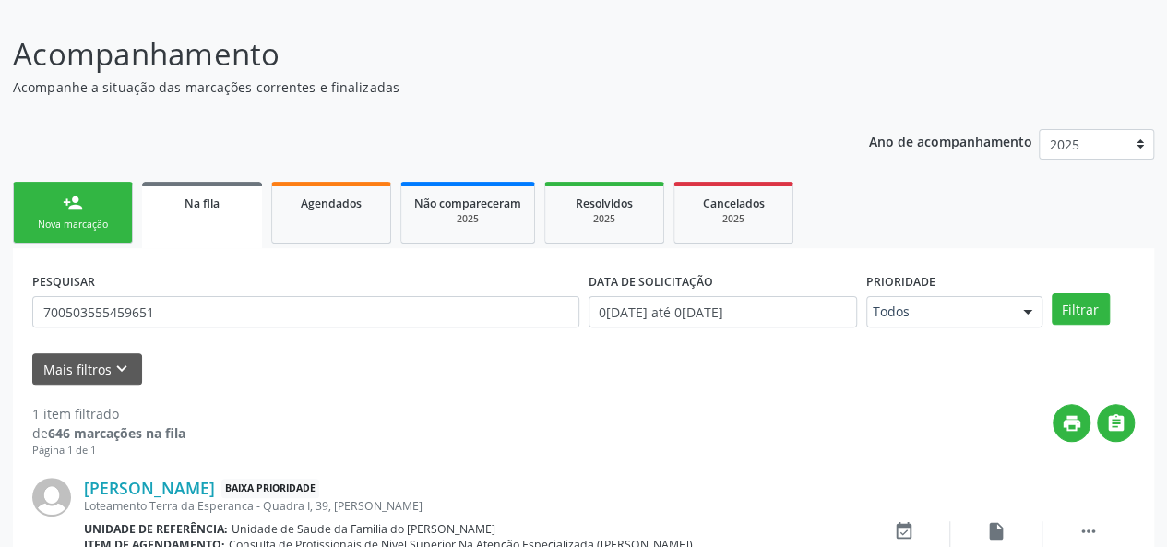
scroll to position [227, 0]
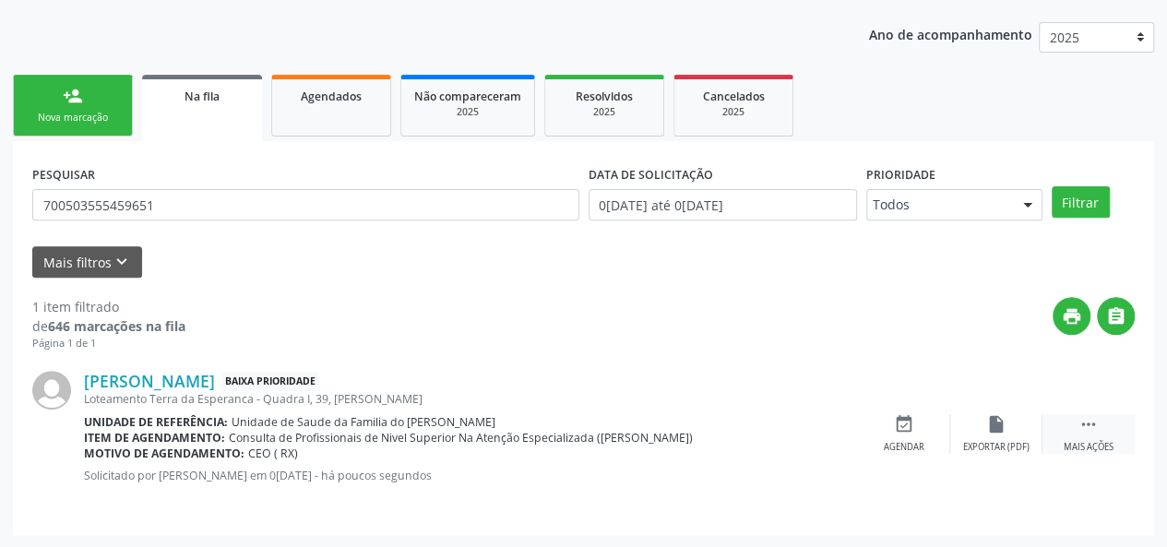
click at [1087, 436] on div " Mais ações" at bounding box center [1089, 434] width 92 height 40
click at [991, 438] on div "edit Editar" at bounding box center [996, 434] width 92 height 40
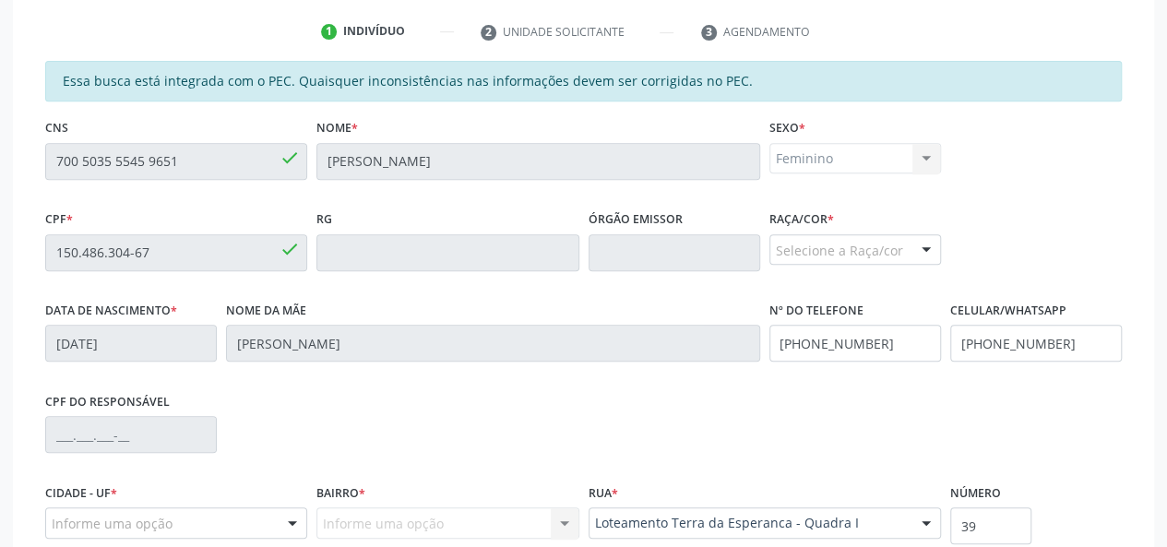
scroll to position [461, 0]
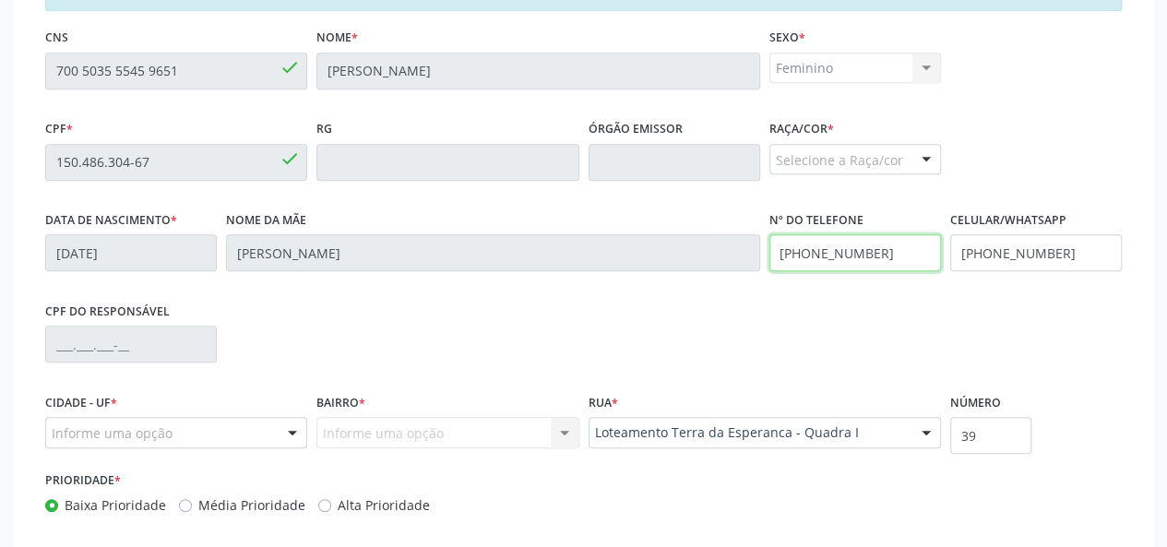
click at [750, 262] on div "Data de nascimento * 10/06/2007 Nome da mãe Maria de Lourdes Silva dos Santos N…" at bounding box center [584, 252] width 1086 height 91
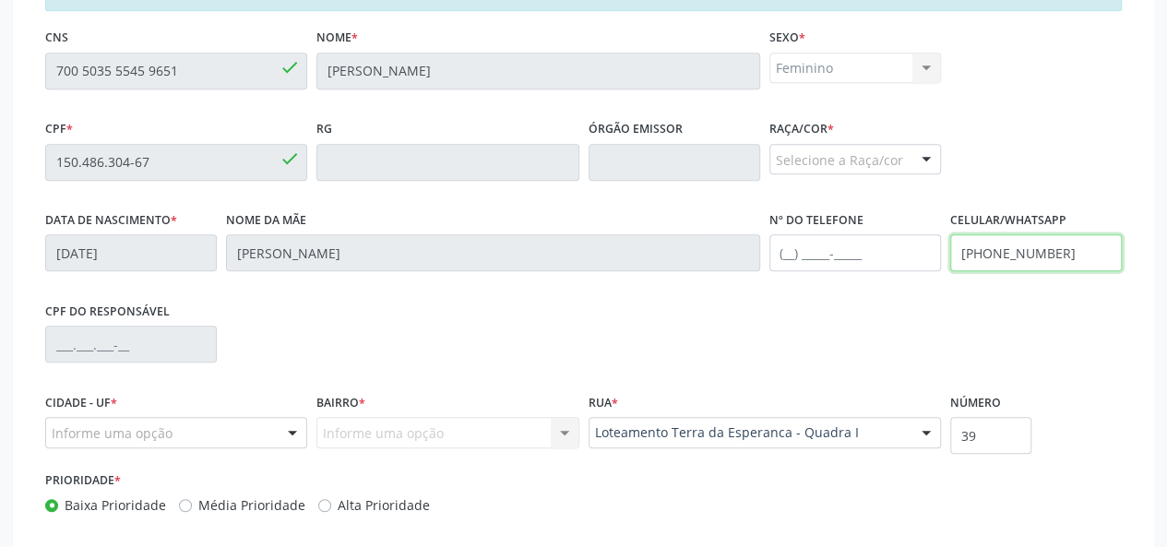
drag, startPoint x: 1069, startPoint y: 257, endPoint x: 869, endPoint y: 257, distance: 200.2
click at [869, 257] on div "Data de nascimento * 10/06/2007 Nome da mãe Maria de Lourdes Silva dos Santos N…" at bounding box center [584, 252] width 1086 height 91
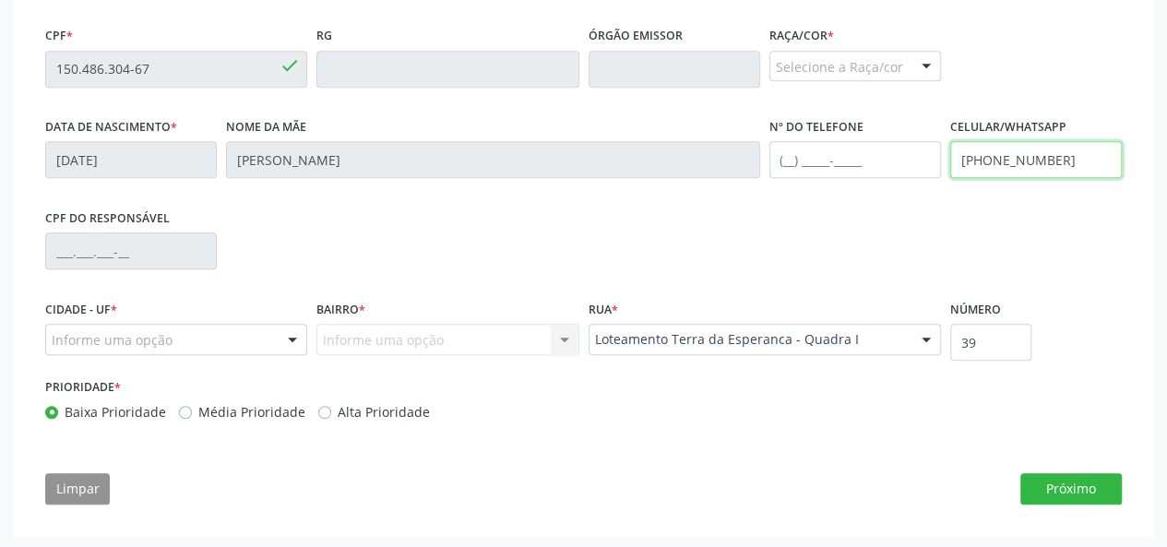
scroll to position [555, 0]
type input "(82) 99380-9215"
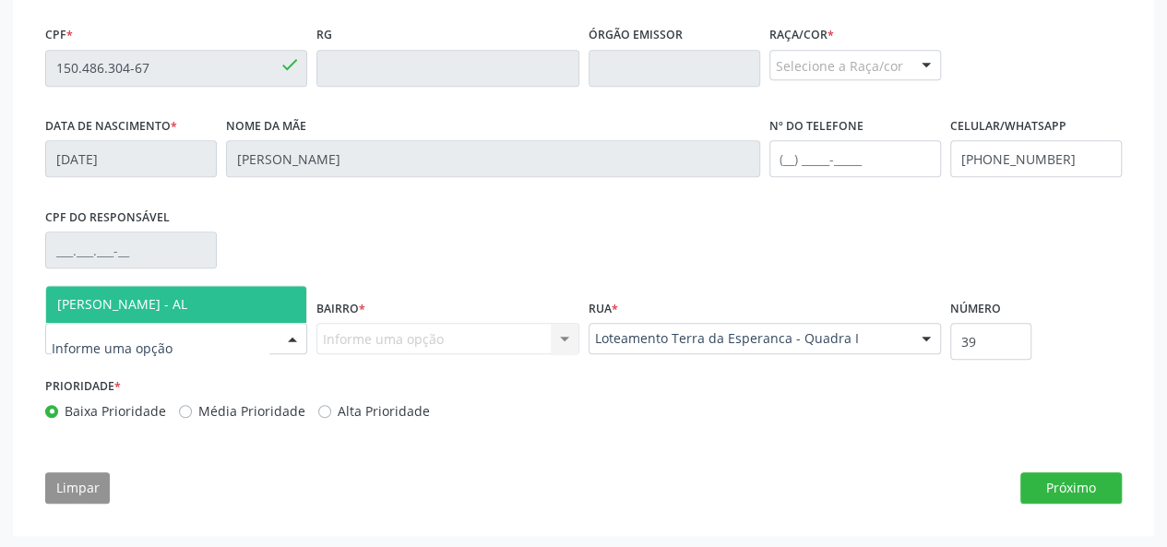
click at [288, 336] on div at bounding box center [293, 339] width 28 height 31
click at [238, 310] on span "[PERSON_NAME] - AL" at bounding box center [176, 304] width 260 height 37
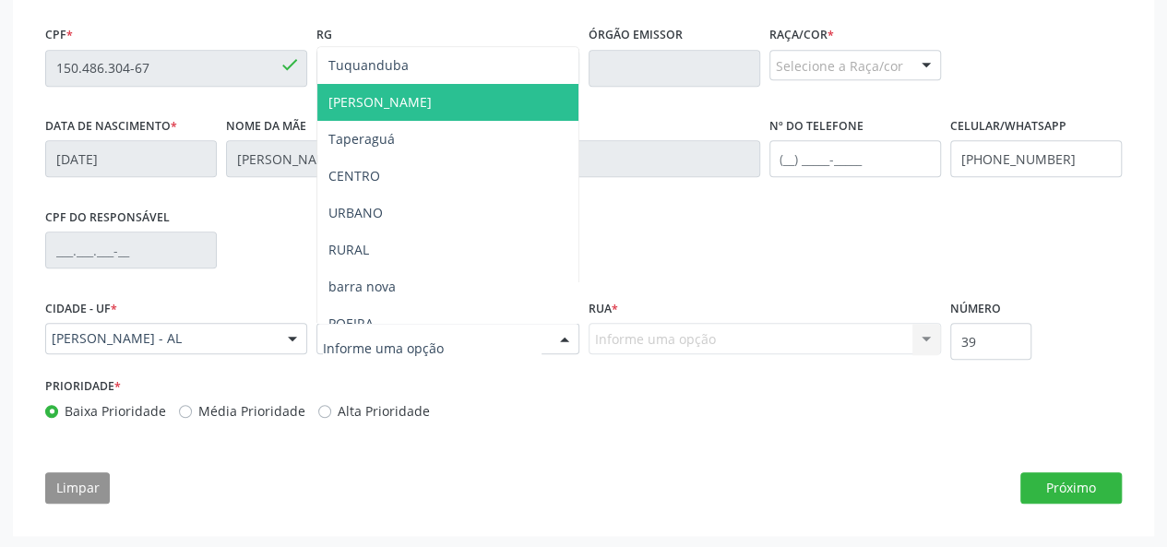
click at [395, 96] on span "[PERSON_NAME]" at bounding box center [447, 102] width 260 height 37
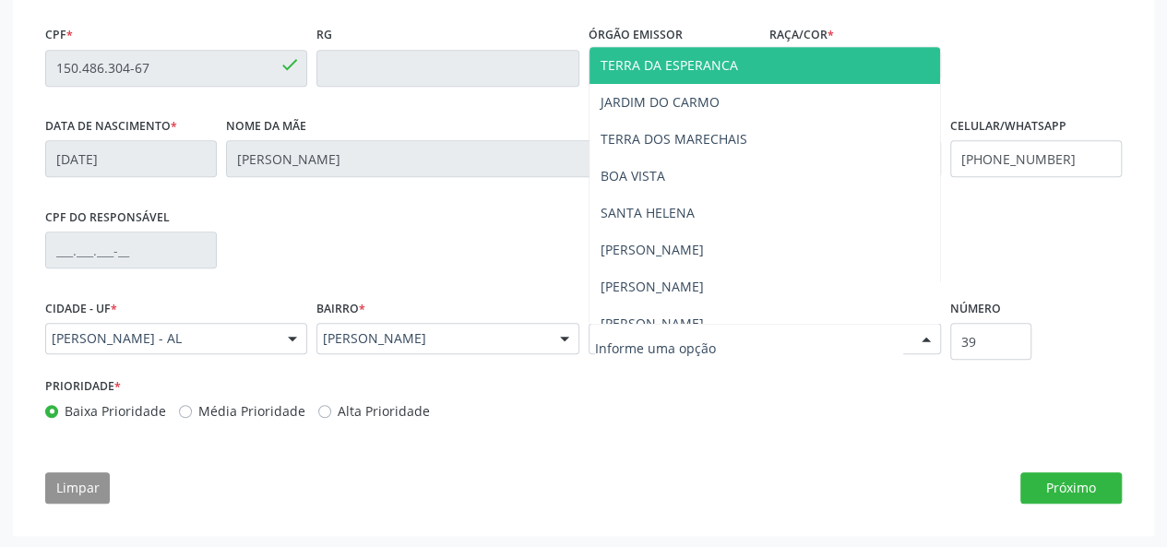
click at [679, 66] on span "TERRA DA ESPERANCA" at bounding box center [669, 65] width 137 height 18
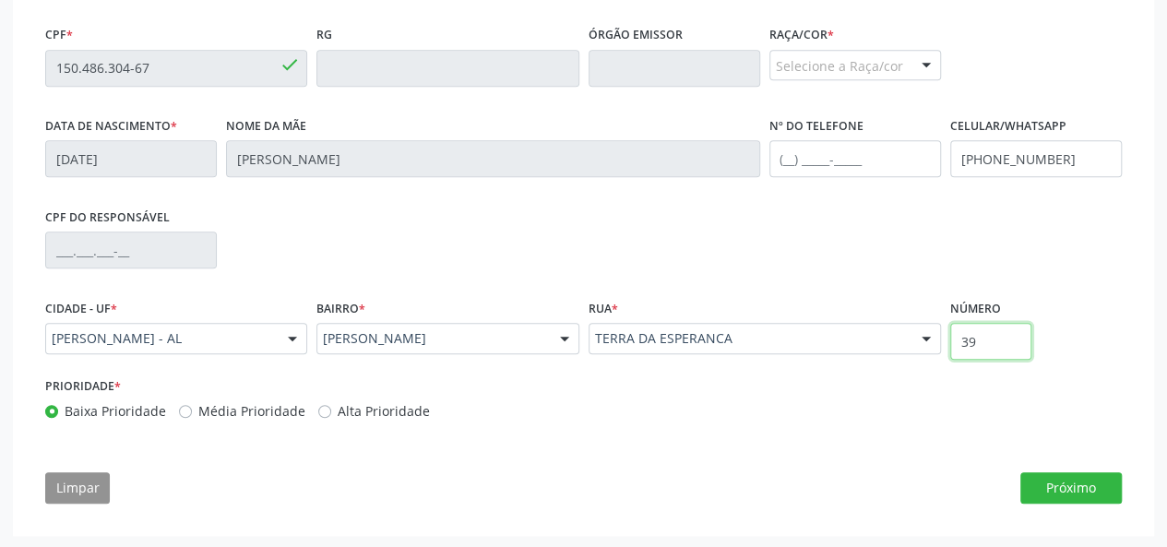
drag, startPoint x: 990, startPoint y: 337, endPoint x: 938, endPoint y: 347, distance: 52.7
click at [938, 347] on div "Cidade - UF * Marechal Deodoro - AL Marechal Deodoro - AL Nenhum resultado enco…" at bounding box center [584, 333] width 1086 height 78
click at [833, 483] on div "Limpar Próximo" at bounding box center [583, 487] width 1077 height 31
click at [1075, 478] on button "Próximo" at bounding box center [1071, 487] width 101 height 31
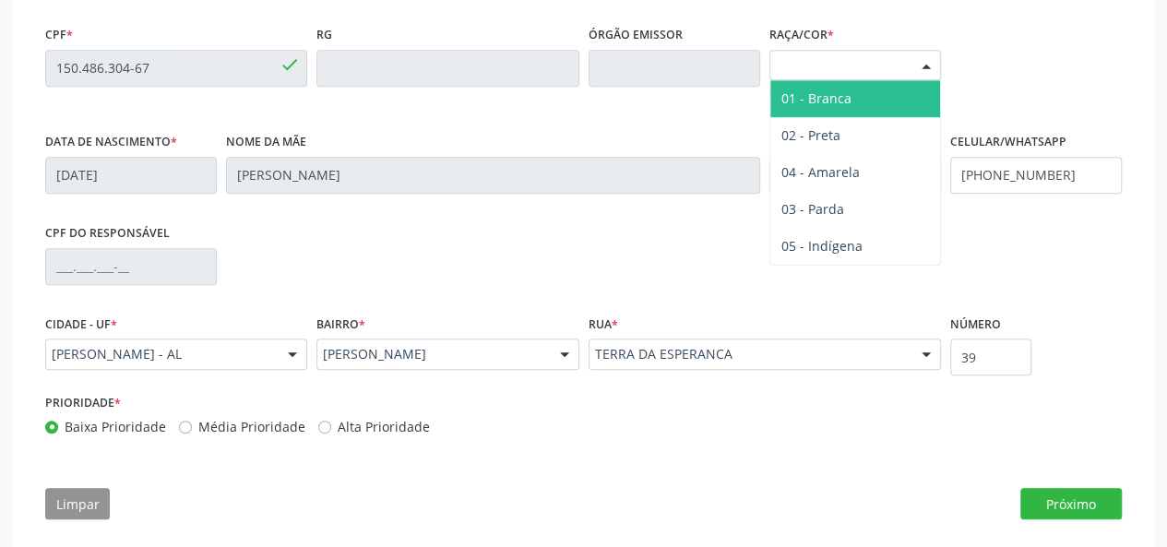
click at [923, 65] on div at bounding box center [927, 66] width 28 height 31
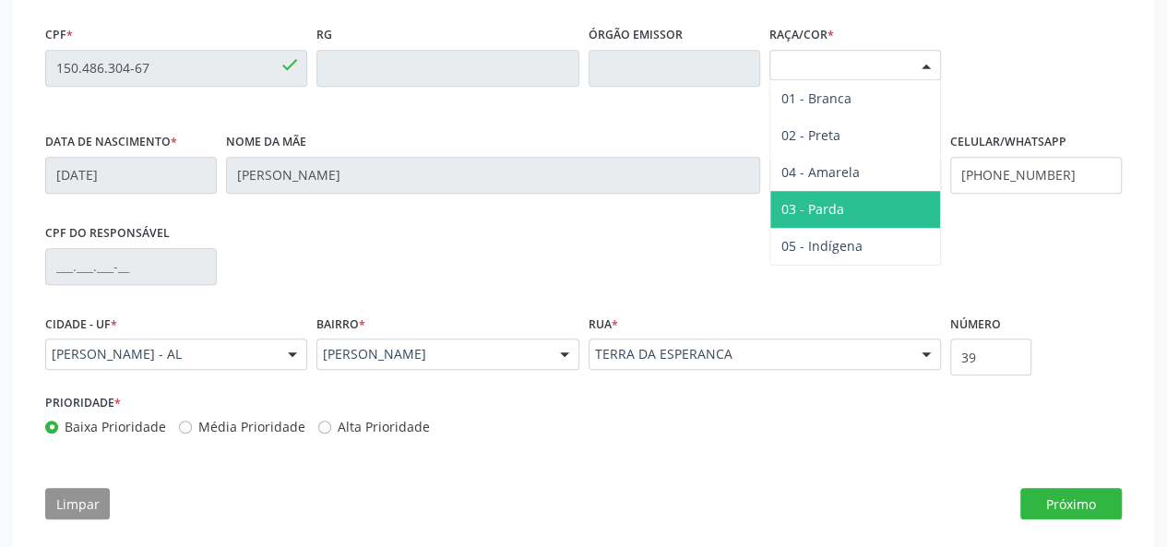
click at [860, 196] on span "03 - Parda" at bounding box center [855, 209] width 170 height 37
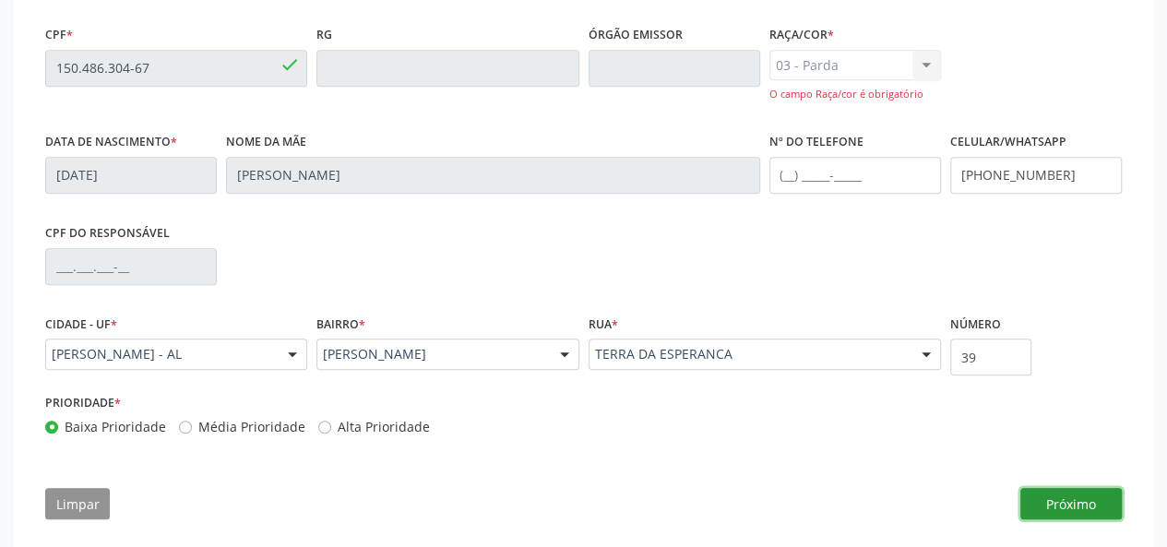
click at [1049, 489] on button "Próximo" at bounding box center [1071, 503] width 101 height 31
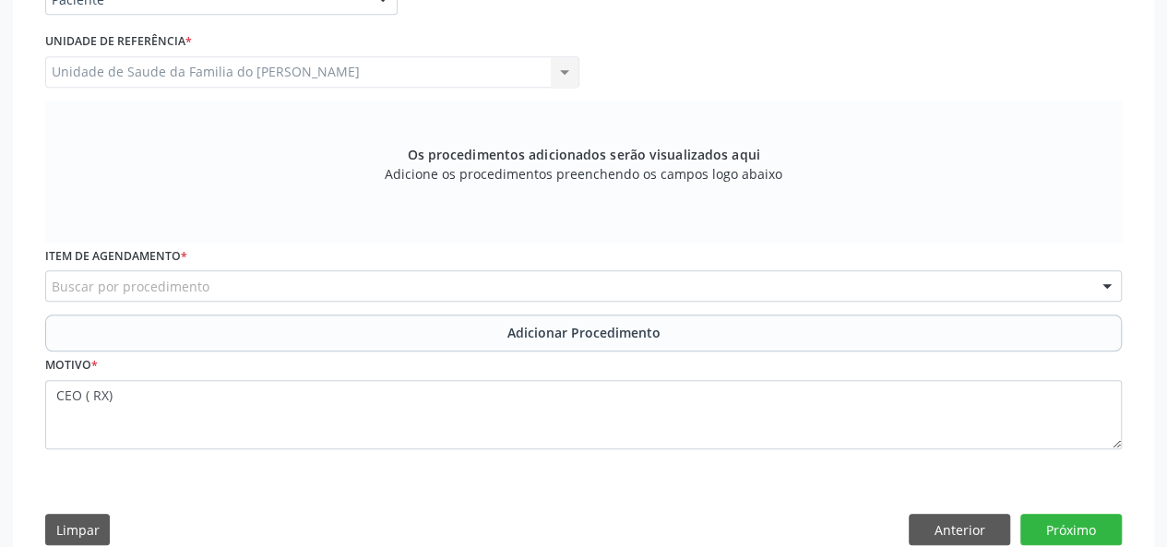
scroll to position [518, 0]
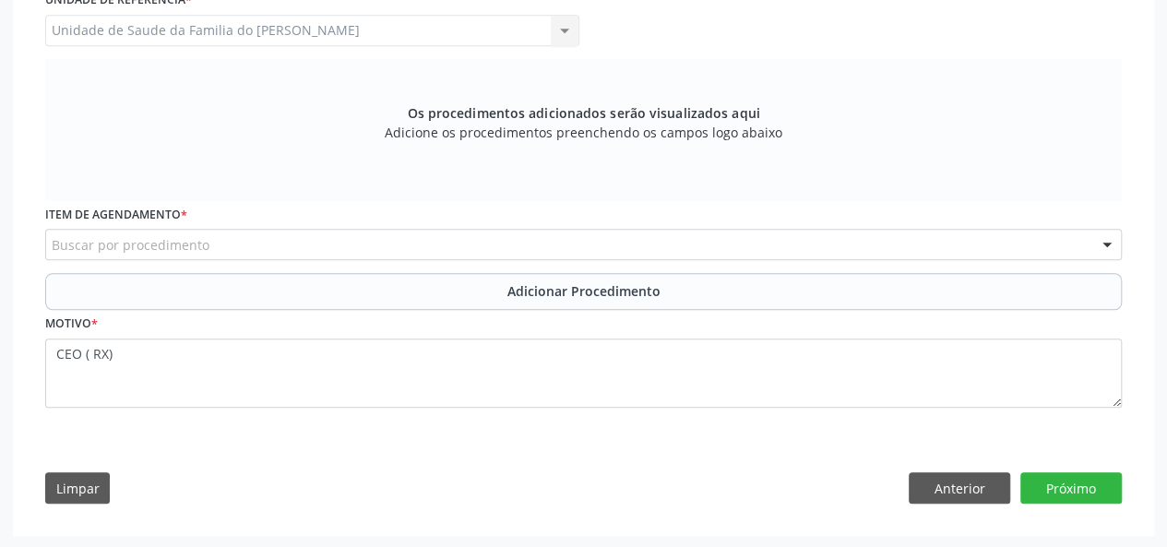
click at [344, 246] on div "Buscar por procedimento" at bounding box center [583, 244] width 1077 height 31
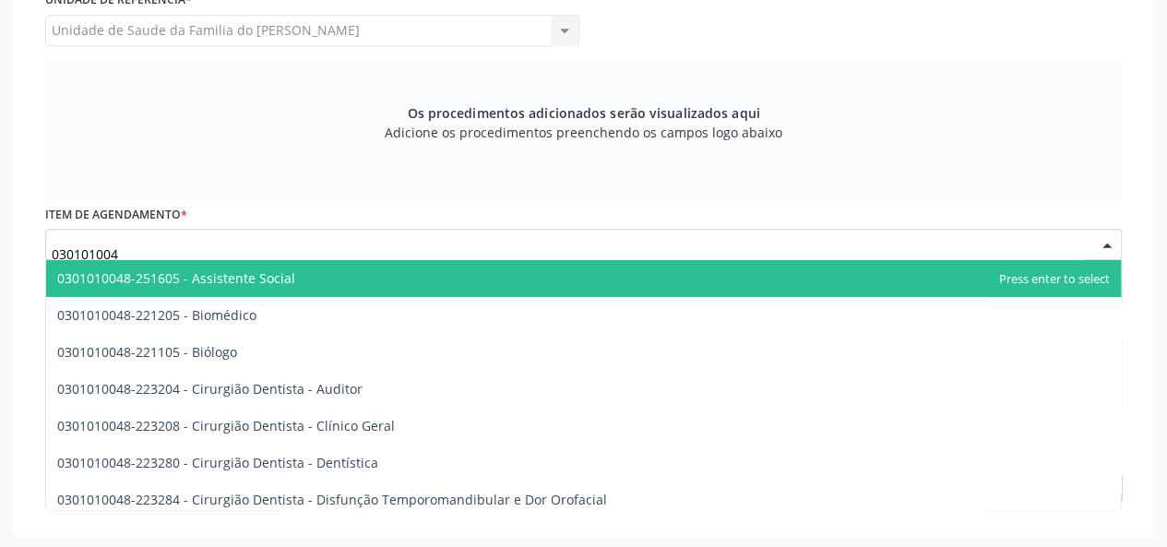
type input "0301010048"
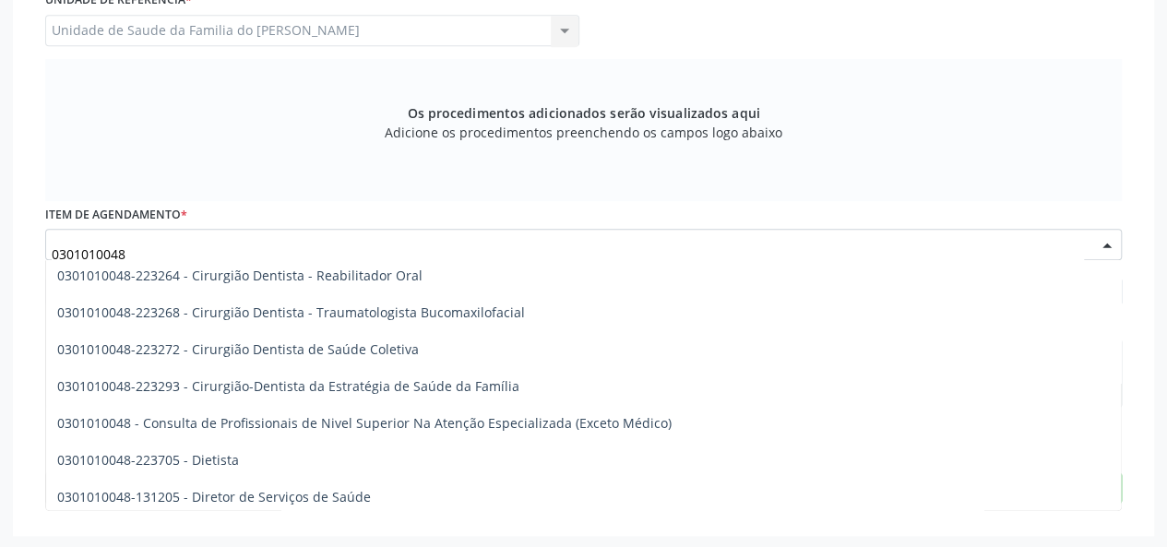
scroll to position [830, 0]
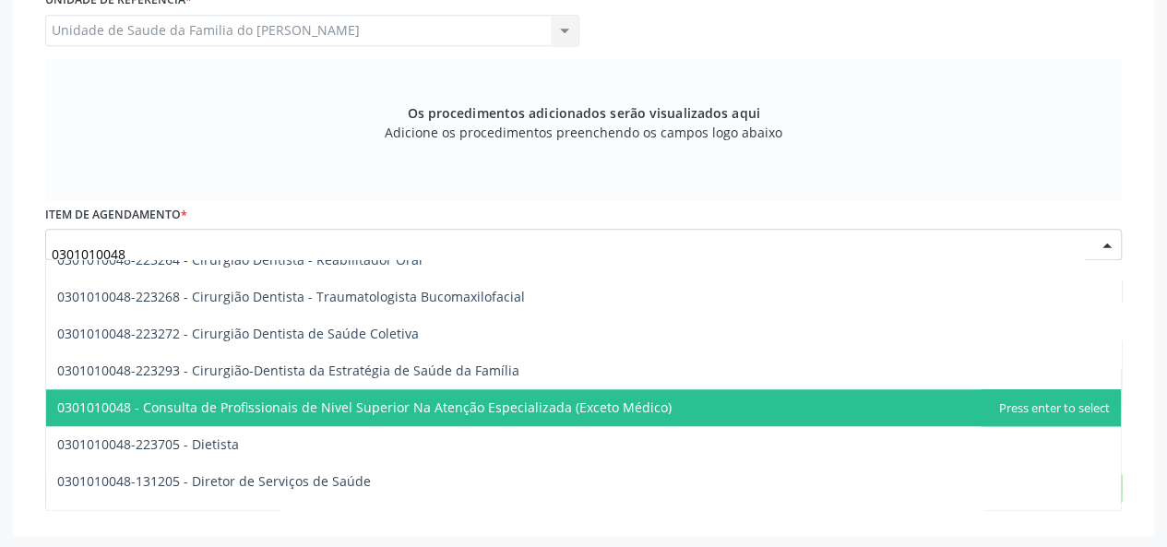
click at [475, 415] on span "0301010048 - Consulta de Profissionais de Nivel Superior Na Atenção Especializa…" at bounding box center [583, 407] width 1075 height 37
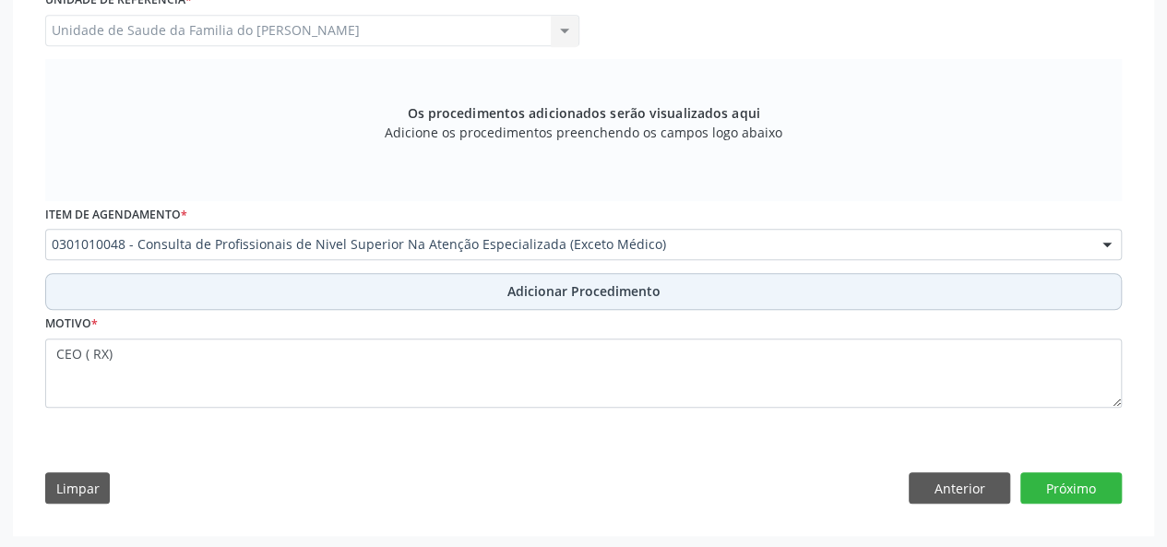
click at [495, 287] on button "Adicionar Procedimento" at bounding box center [583, 291] width 1077 height 37
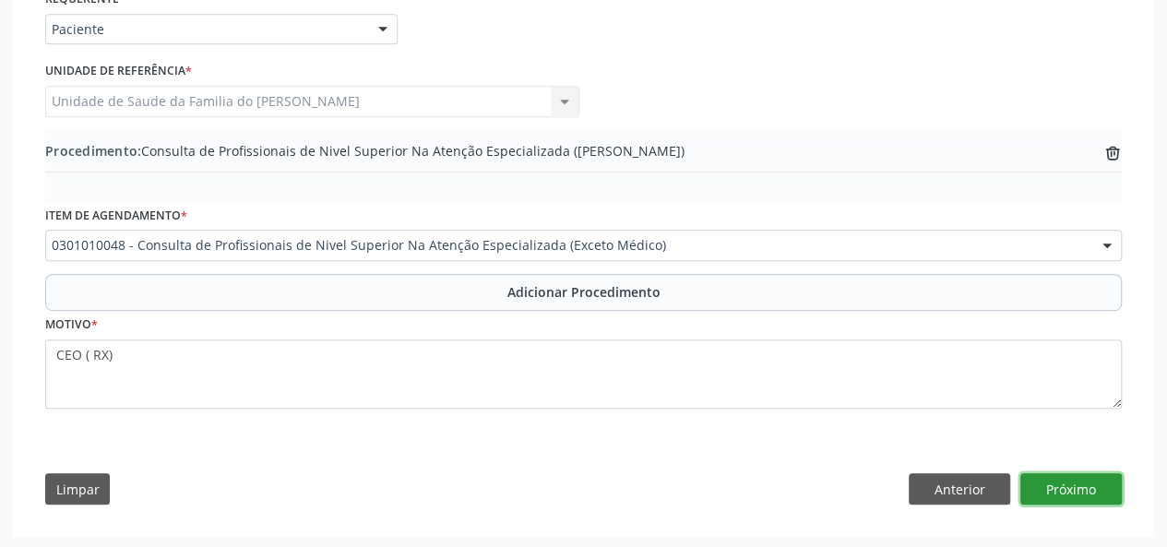
click at [1087, 495] on button "Próximo" at bounding box center [1071, 488] width 101 height 31
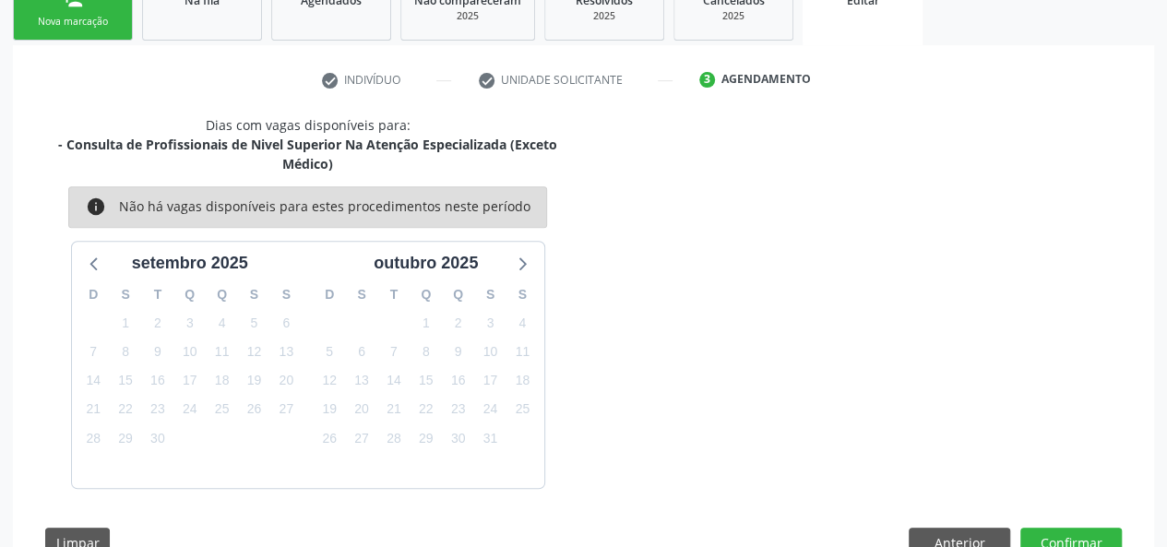
scroll to position [377, 0]
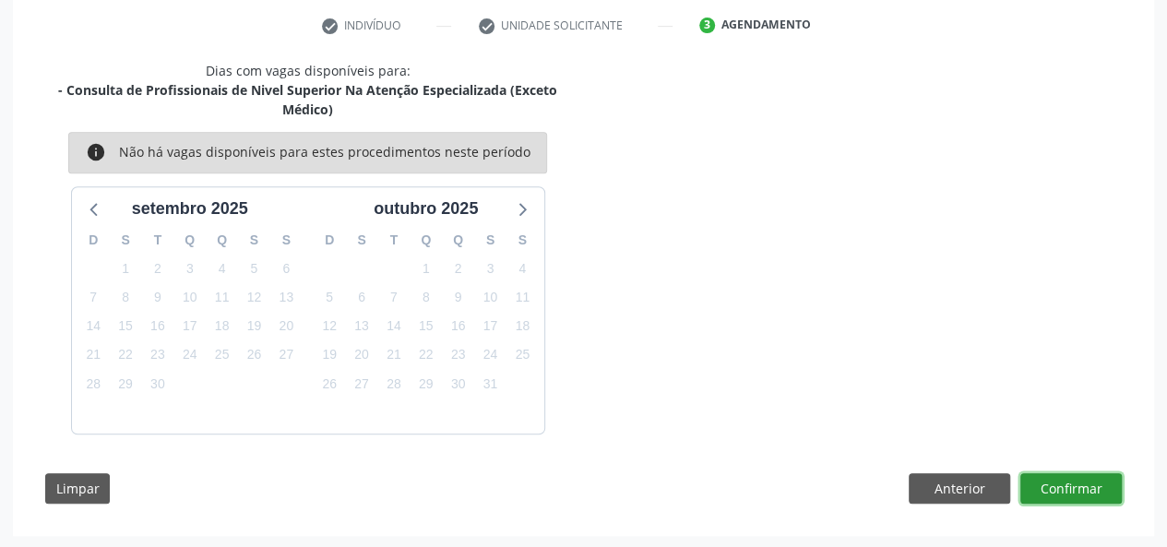
click at [1068, 488] on button "Confirmar" at bounding box center [1071, 488] width 101 height 31
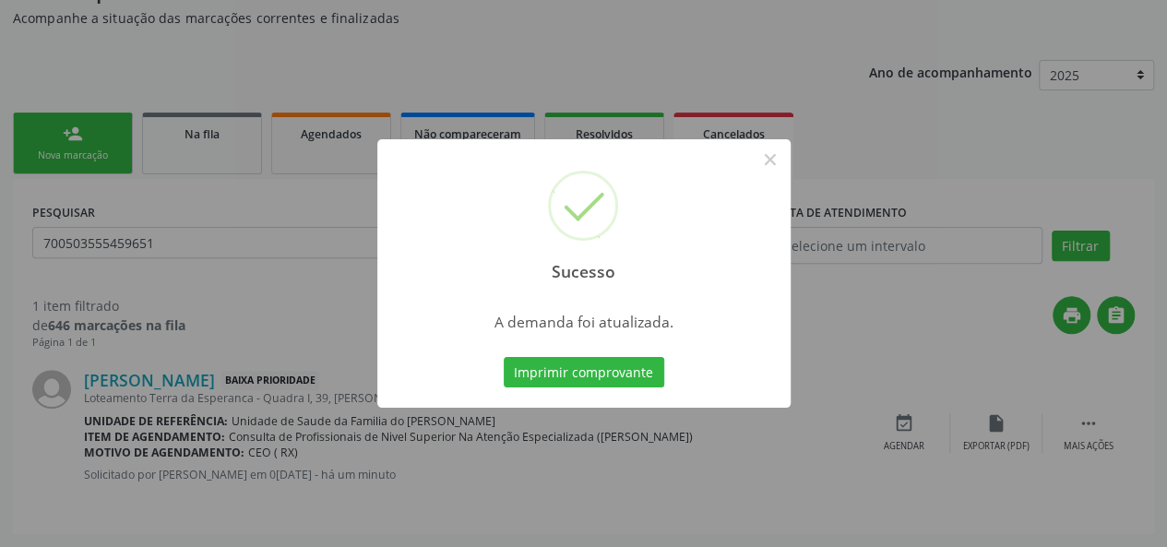
scroll to position [0, 0]
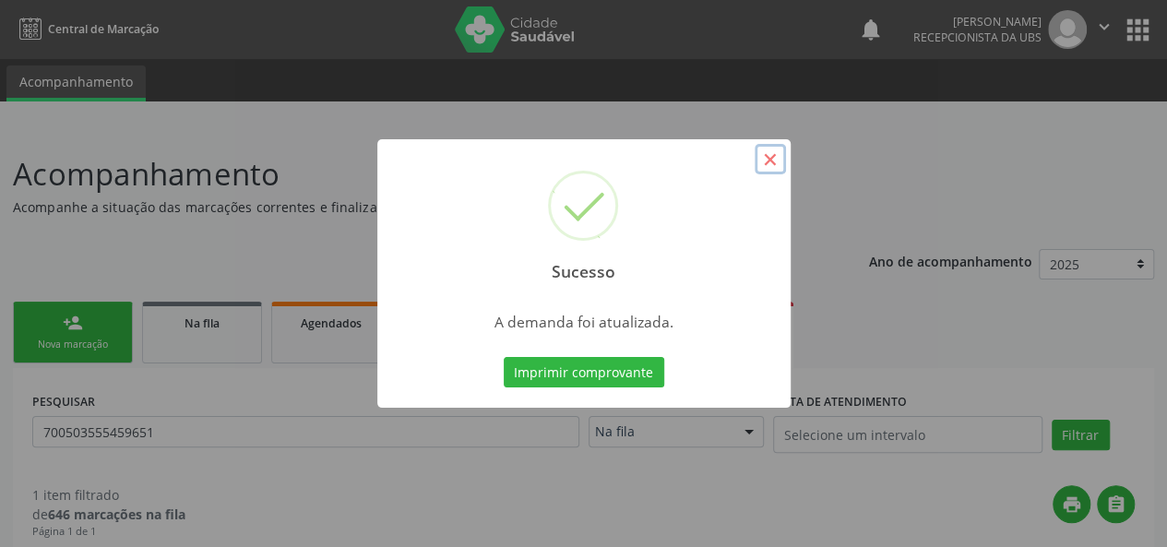
click at [773, 156] on button "×" at bounding box center [770, 159] width 31 height 31
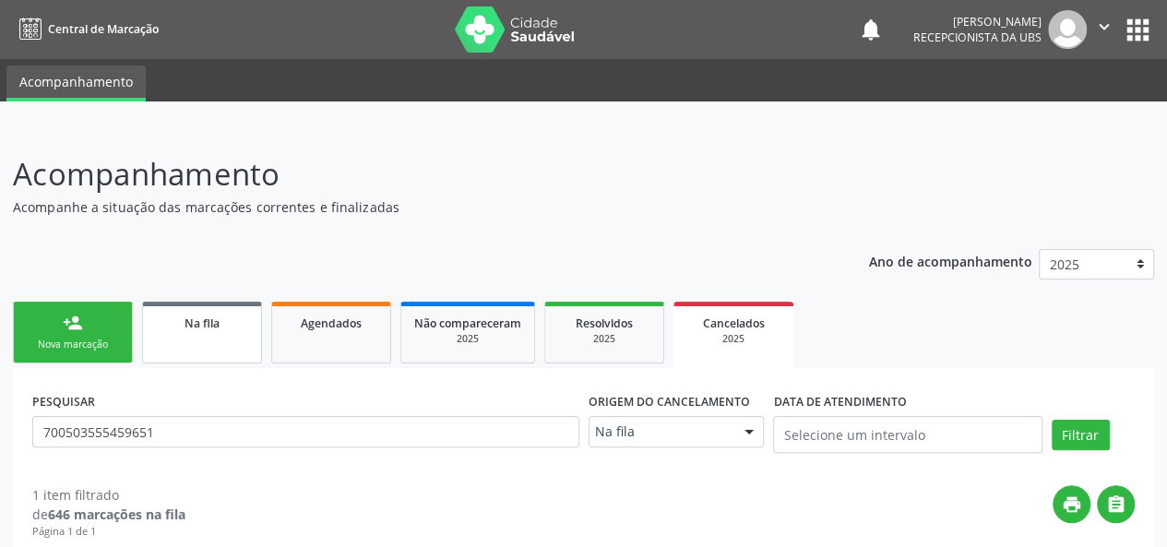
click at [233, 338] on link "Na fila" at bounding box center [202, 333] width 120 height 62
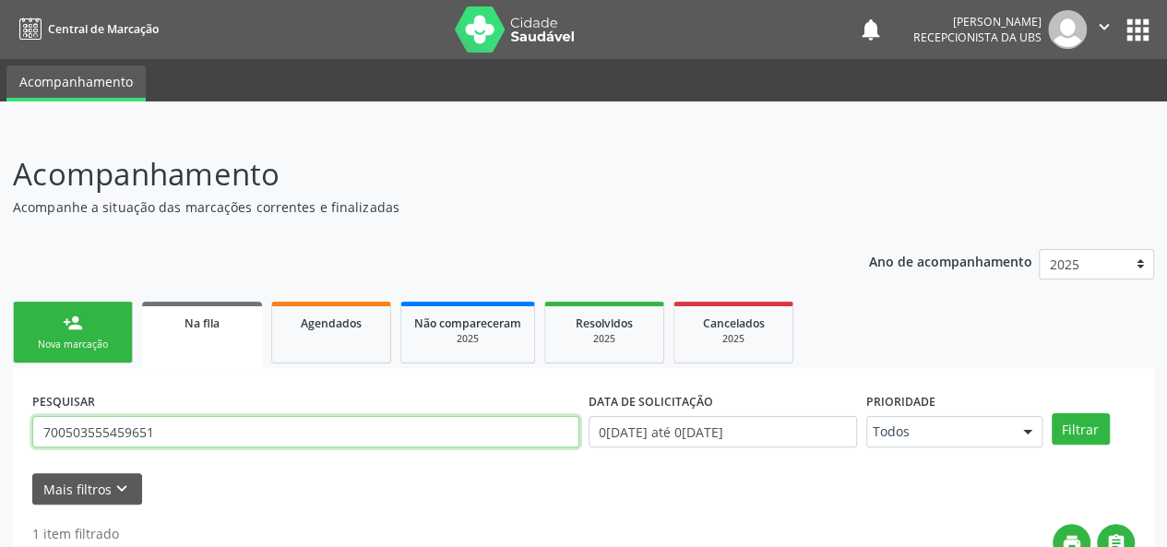
drag, startPoint x: 203, startPoint y: 440, endPoint x: 0, endPoint y: 436, distance: 203.0
click at [0, 436] on div "Acompanhamento Acompanhe a situação das marcações correntes e finalizadas Relat…" at bounding box center [583, 458] width 1167 height 663
type input "BENEVAL"
click at [1052, 413] on button "Filtrar" at bounding box center [1081, 428] width 58 height 31
drag, startPoint x: 135, startPoint y: 444, endPoint x: 0, endPoint y: 433, distance: 135.2
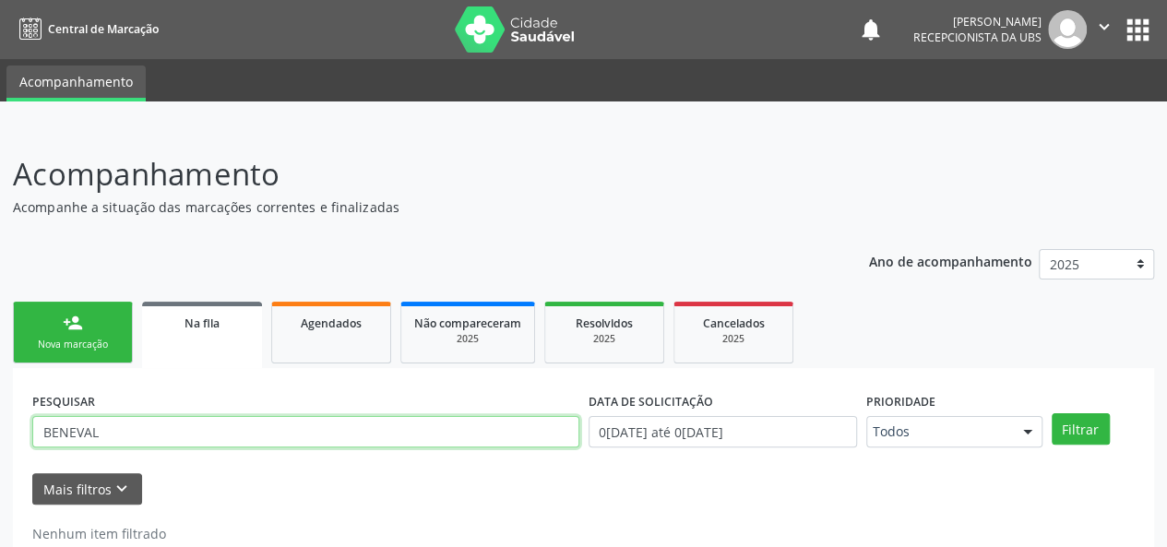
click at [0, 433] on div "Acompanhamento Acompanhe a situação das marcações correntes e finalizadas Relat…" at bounding box center [583, 361] width 1167 height 468
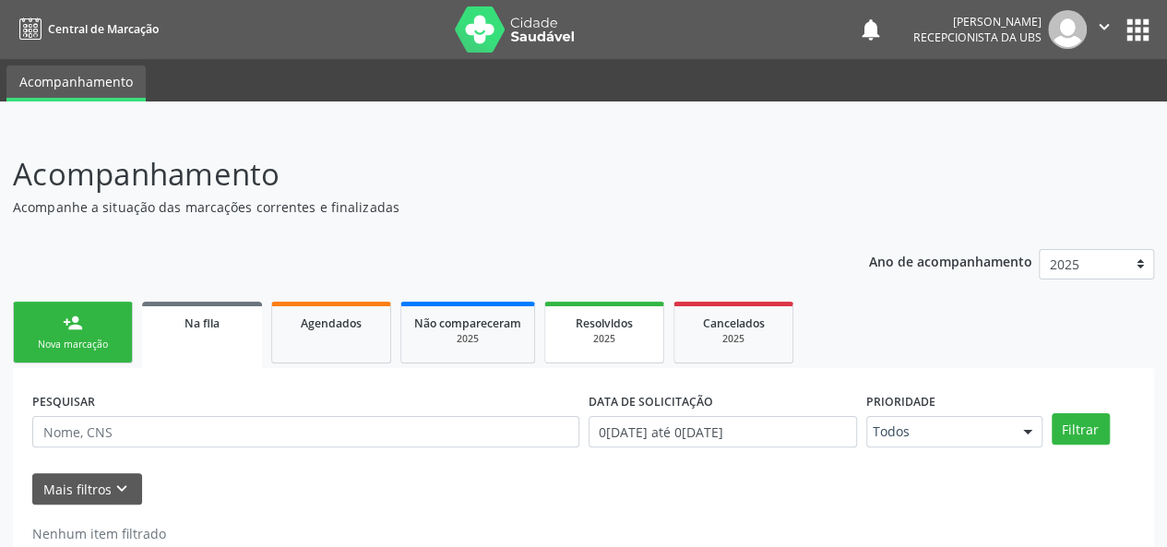
click at [624, 336] on div "2025" at bounding box center [604, 339] width 92 height 14
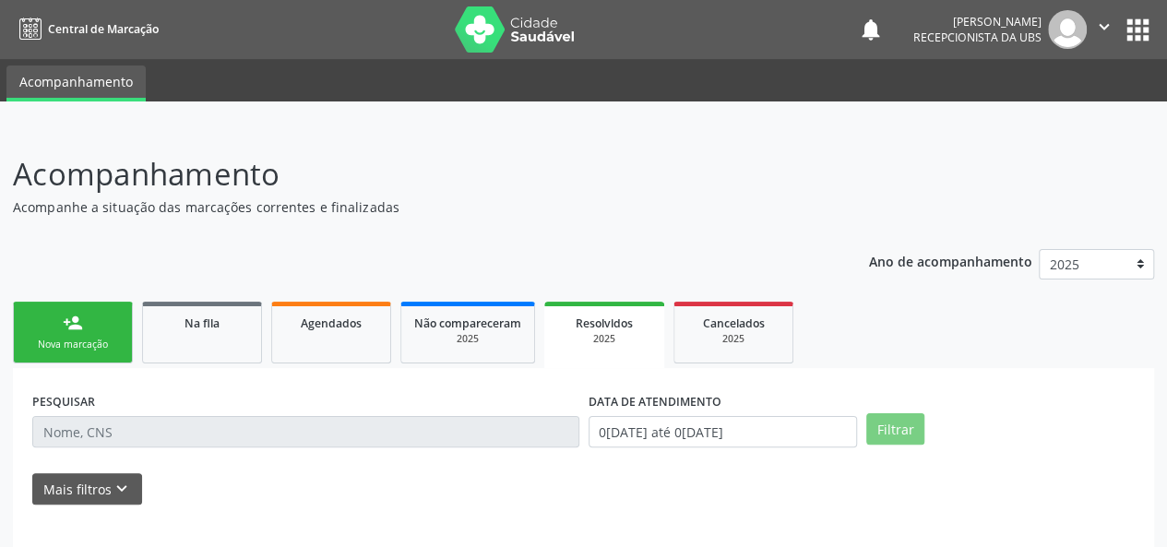
click at [319, 415] on div "PESQUISAR" at bounding box center [306, 424] width 556 height 72
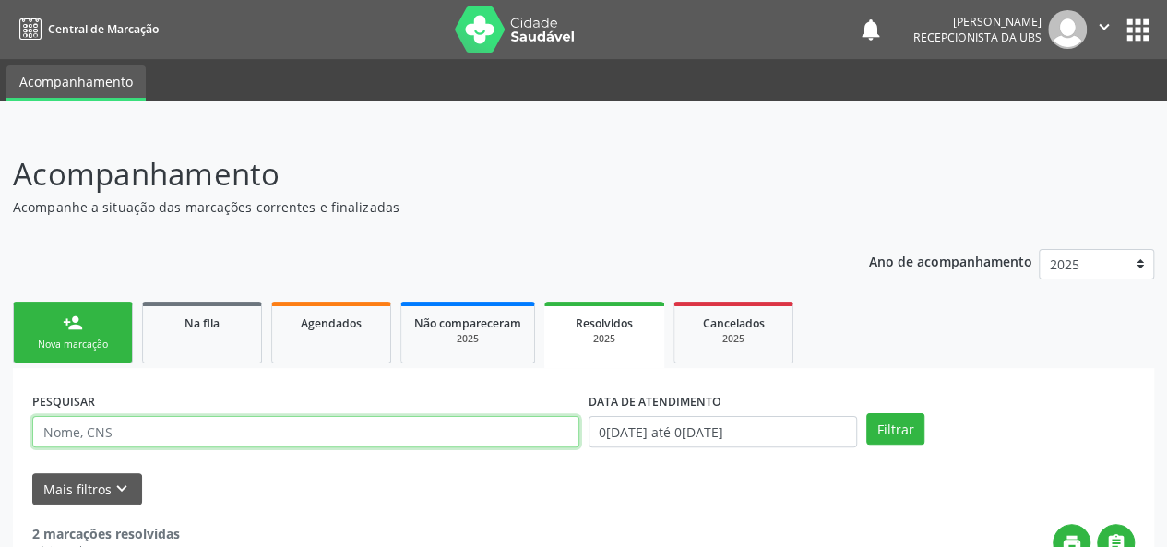
click at [275, 435] on input "text" at bounding box center [305, 431] width 547 height 31
click at [866, 413] on button "Filtrar" at bounding box center [895, 428] width 58 height 31
click at [275, 435] on input "BENEVEAL" at bounding box center [305, 431] width 547 height 31
type input "BENEVAL"
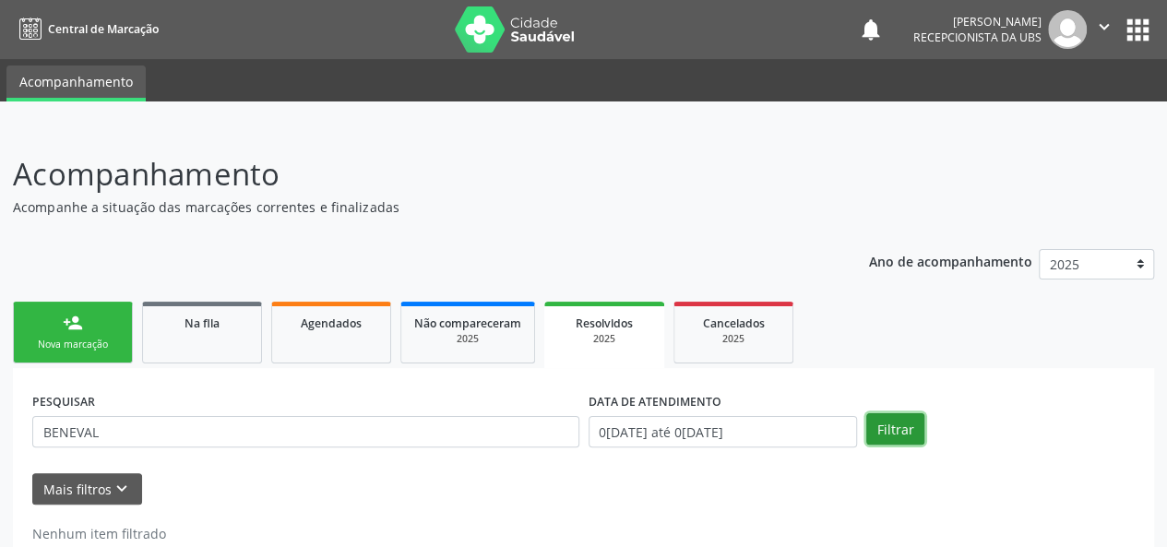
click at [895, 424] on button "Filtrar" at bounding box center [895, 428] width 58 height 31
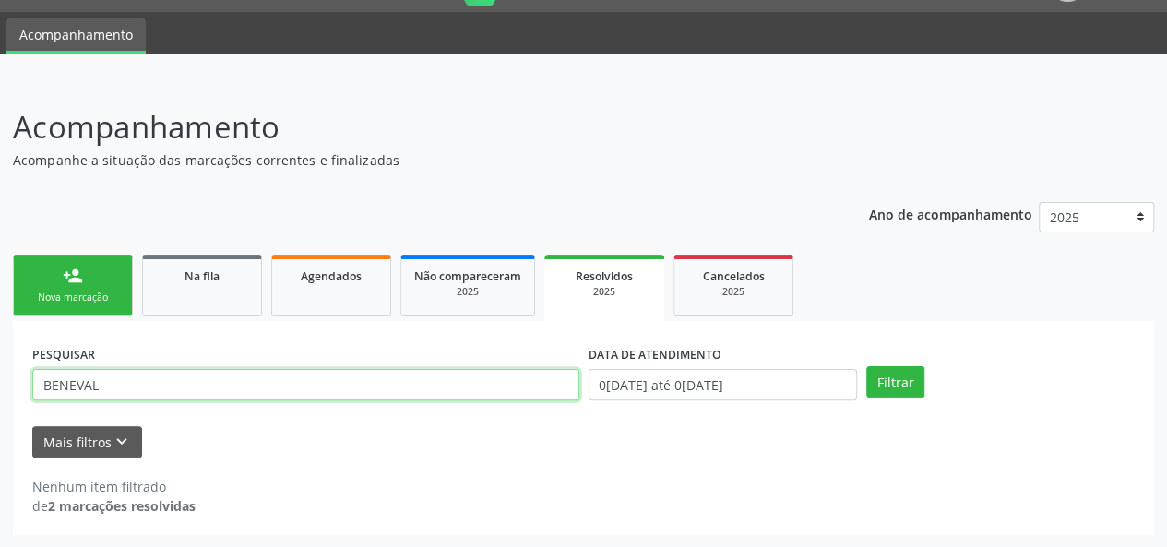
drag, startPoint x: 123, startPoint y: 385, endPoint x: 13, endPoint y: 385, distance: 109.8
click at [13, 385] on div "PESQUISAR BENEVAL DATA DE ATENDIMENTO 01/01/2025 até 05/09/2025 Filtrar UNIDADE…" at bounding box center [583, 428] width 1141 height 214
click at [203, 293] on link "Na fila" at bounding box center [202, 286] width 120 height 62
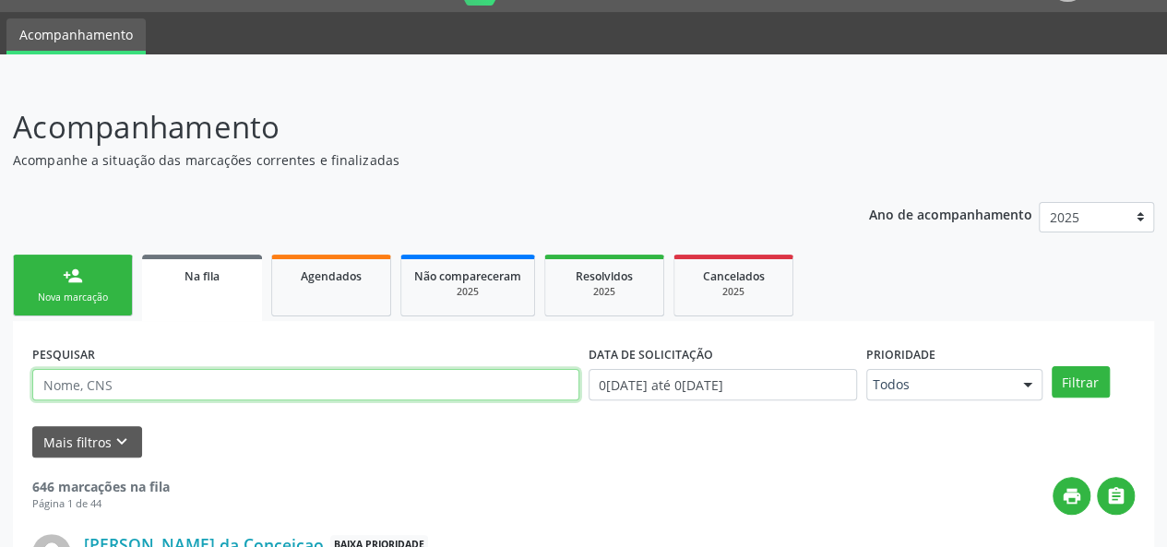
paste input "BENEVAL"
type input "BENEVAL"
click at [1052, 366] on button "Filtrar" at bounding box center [1081, 381] width 58 height 31
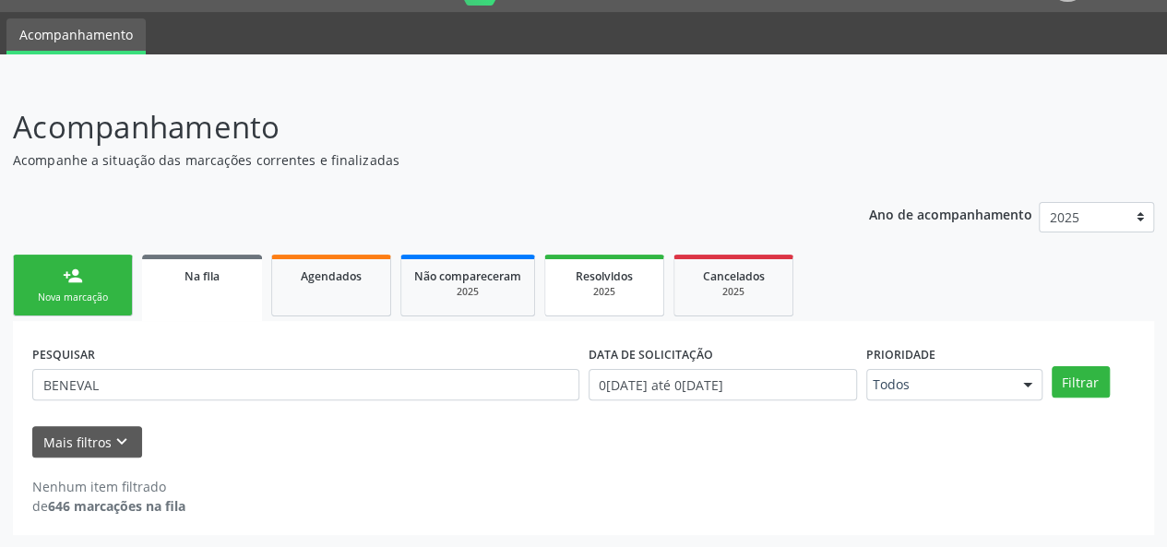
click at [613, 289] on div "2025" at bounding box center [604, 292] width 92 height 14
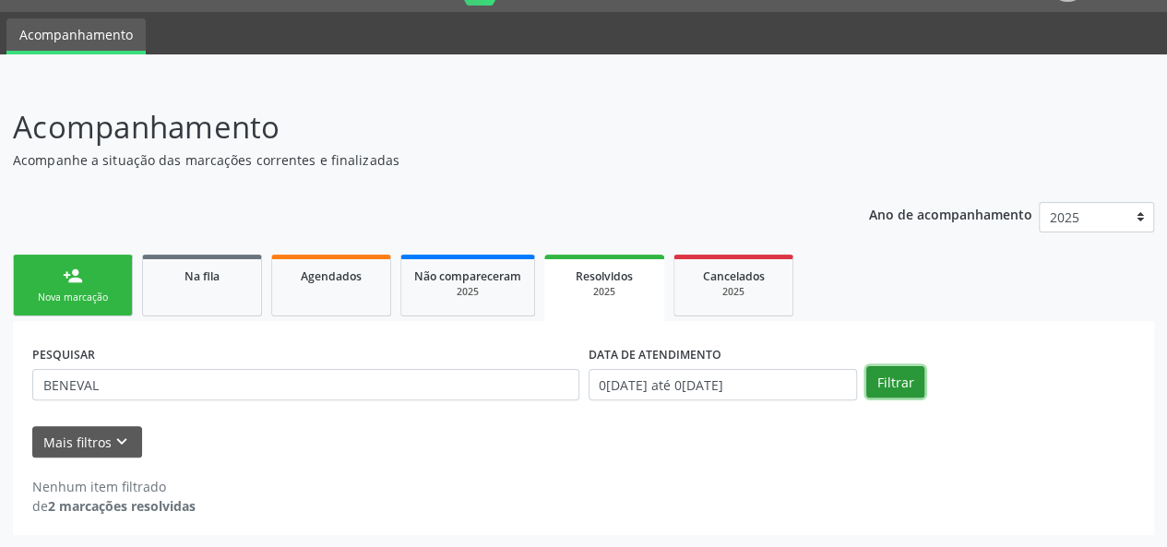
click at [886, 379] on button "Filtrar" at bounding box center [895, 381] width 58 height 31
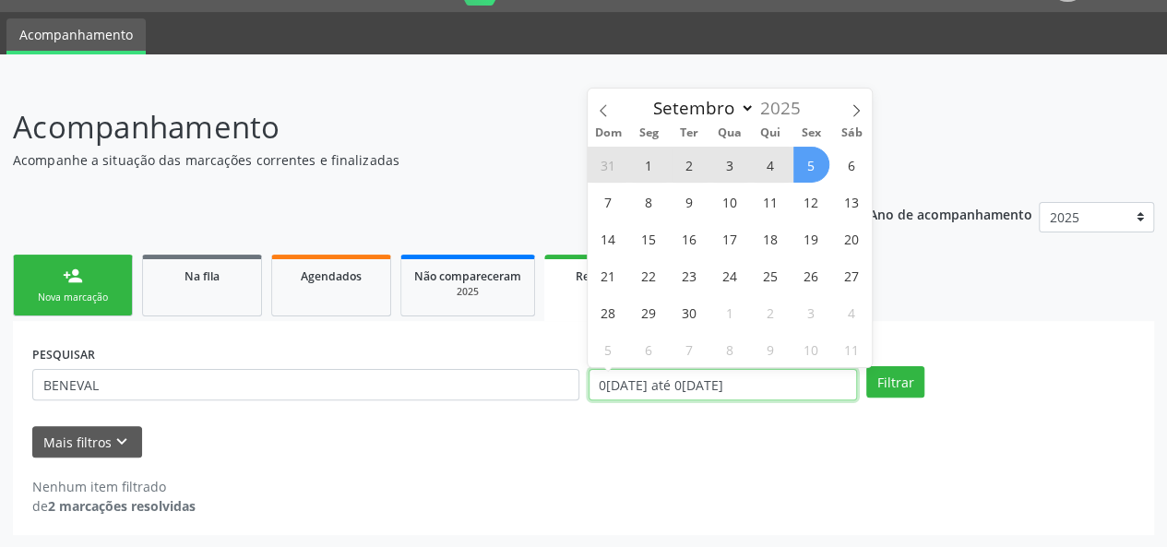
click at [764, 387] on input "01[DATE]té 05[DATE]" at bounding box center [723, 384] width 269 height 31
click at [806, 161] on span "5" at bounding box center [812, 165] width 36 height 36
type input "05[DATE]"
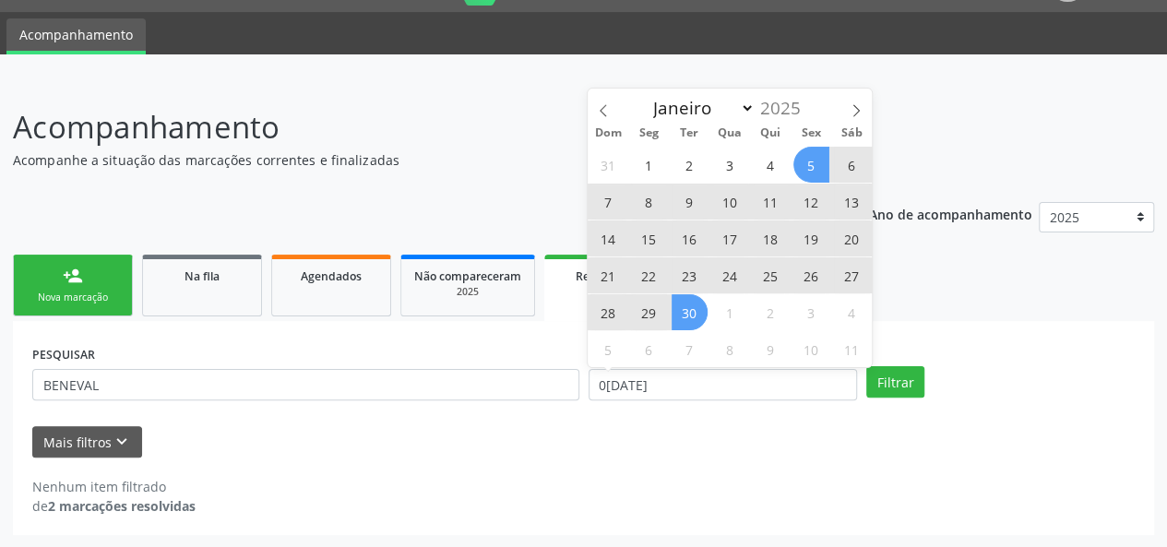
click at [676, 304] on span "30" at bounding box center [690, 312] width 36 height 36
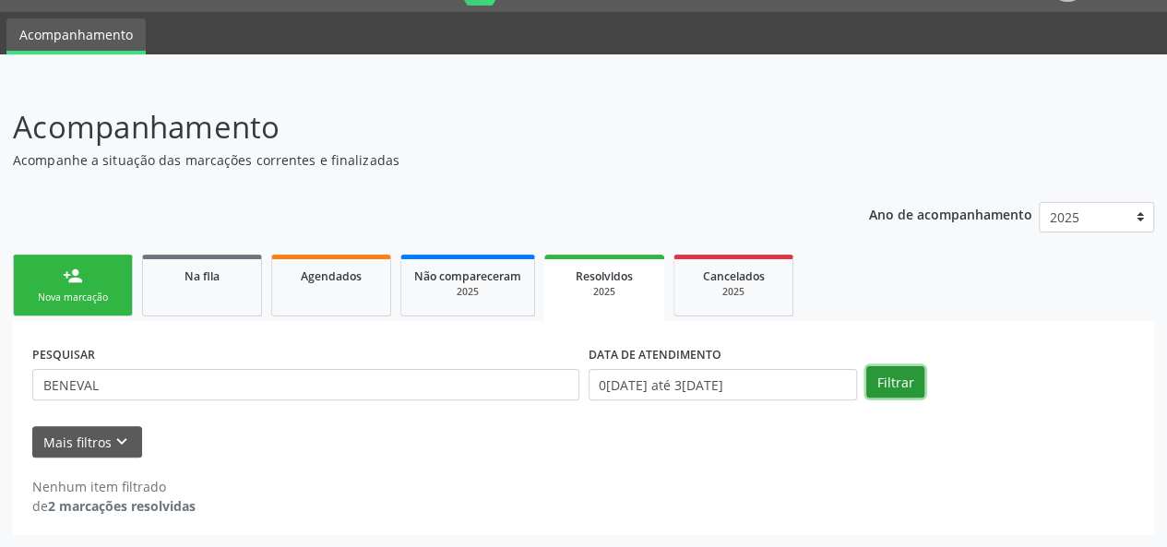
click at [889, 381] on button "Filtrar" at bounding box center [895, 381] width 58 height 31
click at [776, 386] on input "05[DATE]té 30[DATE]" at bounding box center [723, 384] width 269 height 31
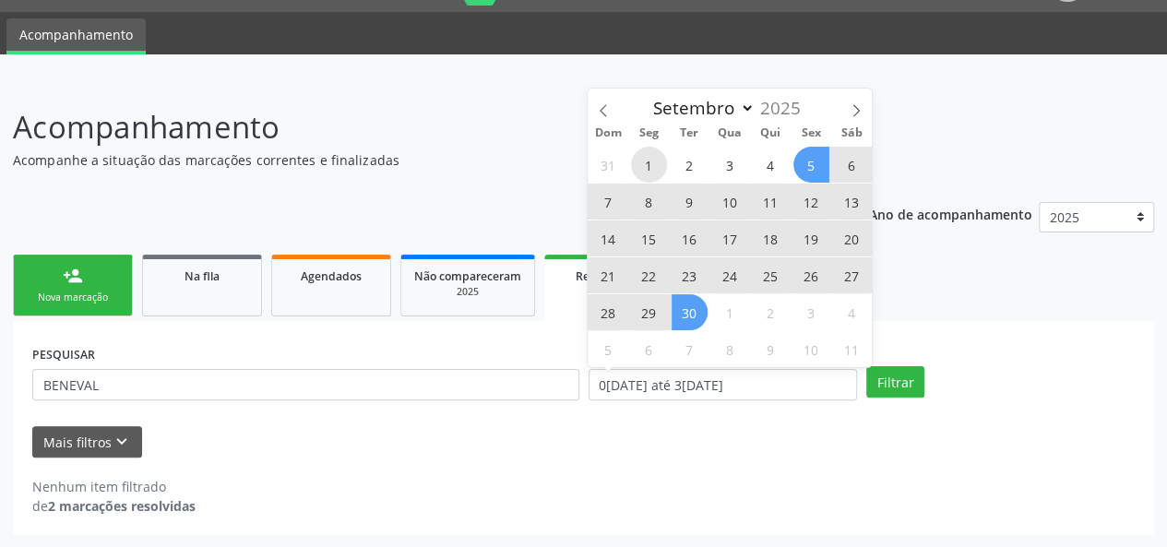
click at [654, 161] on span "1" at bounding box center [649, 165] width 36 height 36
type input "01/09/2025"
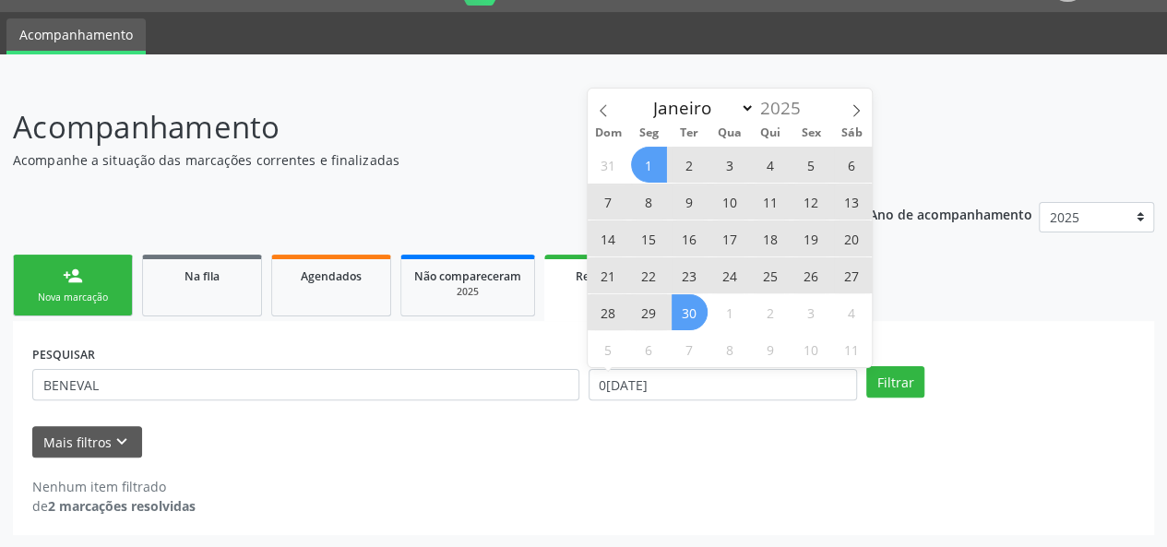
click at [697, 307] on span "30" at bounding box center [690, 312] width 36 height 36
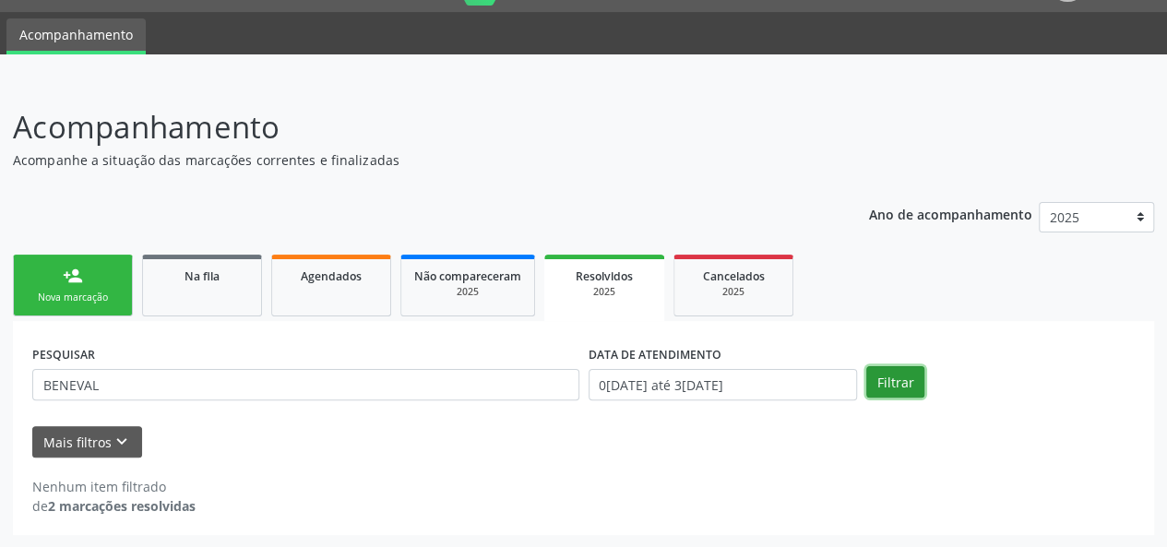
click at [874, 378] on button "Filtrar" at bounding box center [895, 381] width 58 height 31
click at [749, 388] on input "01/09/2025 até 30/09/2025" at bounding box center [723, 384] width 269 height 31
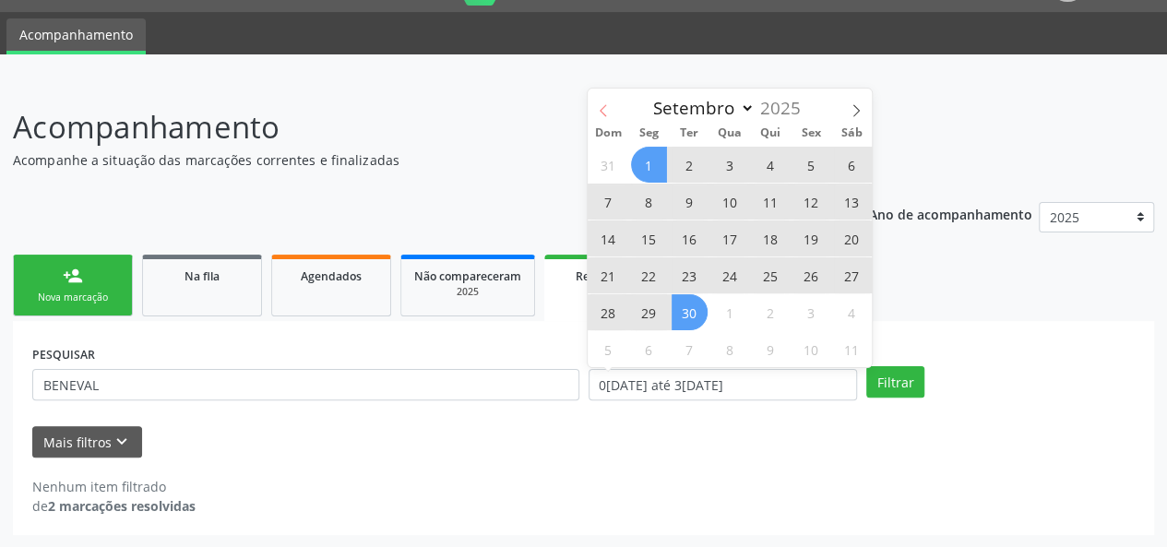
click at [605, 111] on icon at bounding box center [603, 110] width 13 height 13
select select "7"
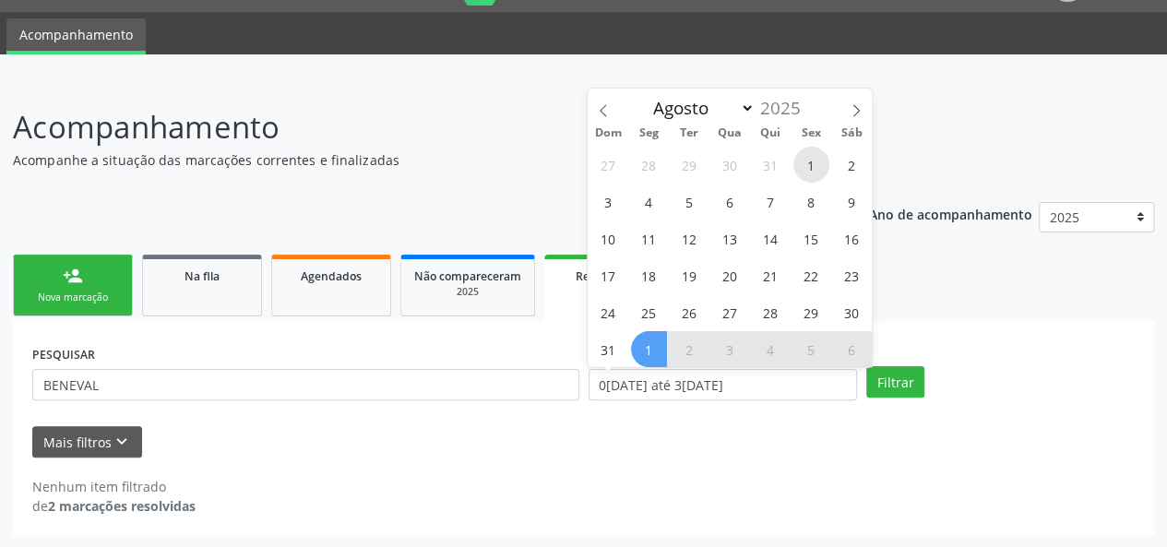
click at [807, 160] on span "1" at bounding box center [812, 165] width 36 height 36
type input "01/08/2025"
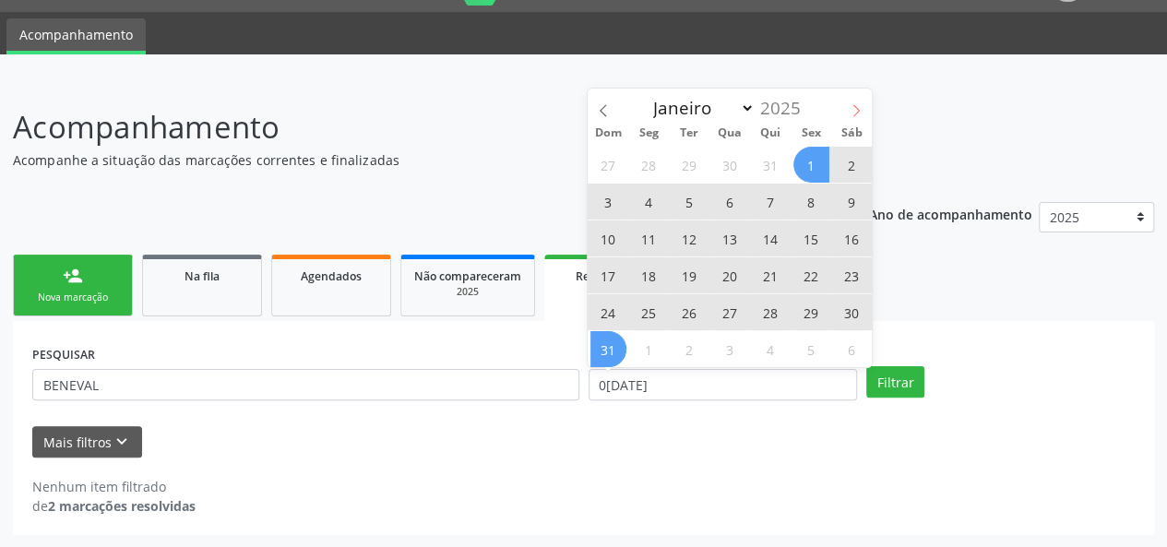
click at [854, 106] on icon at bounding box center [856, 110] width 13 height 13
select select "8"
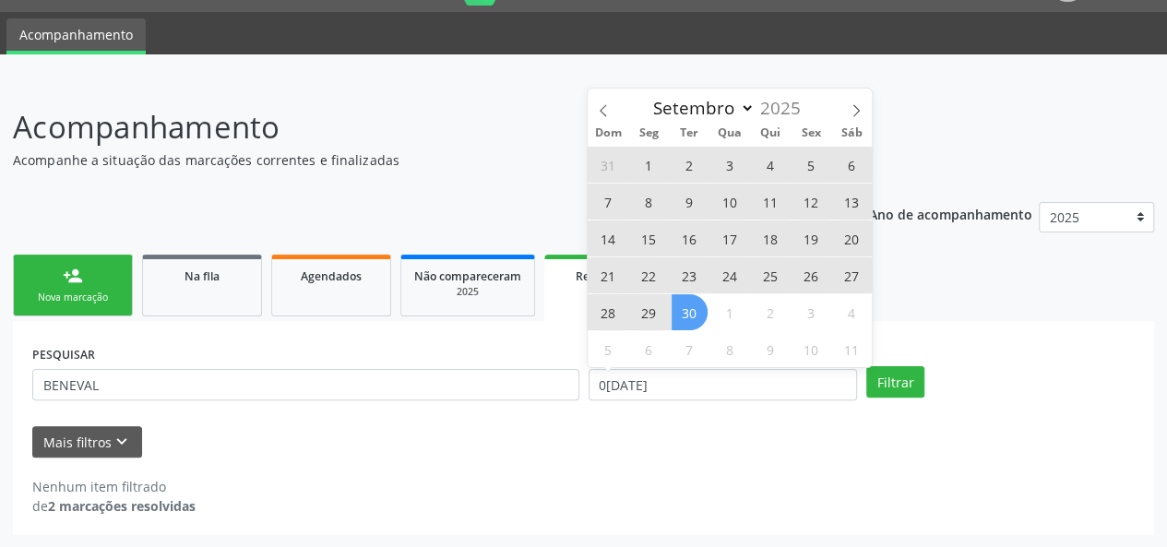
click at [698, 314] on span "30" at bounding box center [690, 312] width 36 height 36
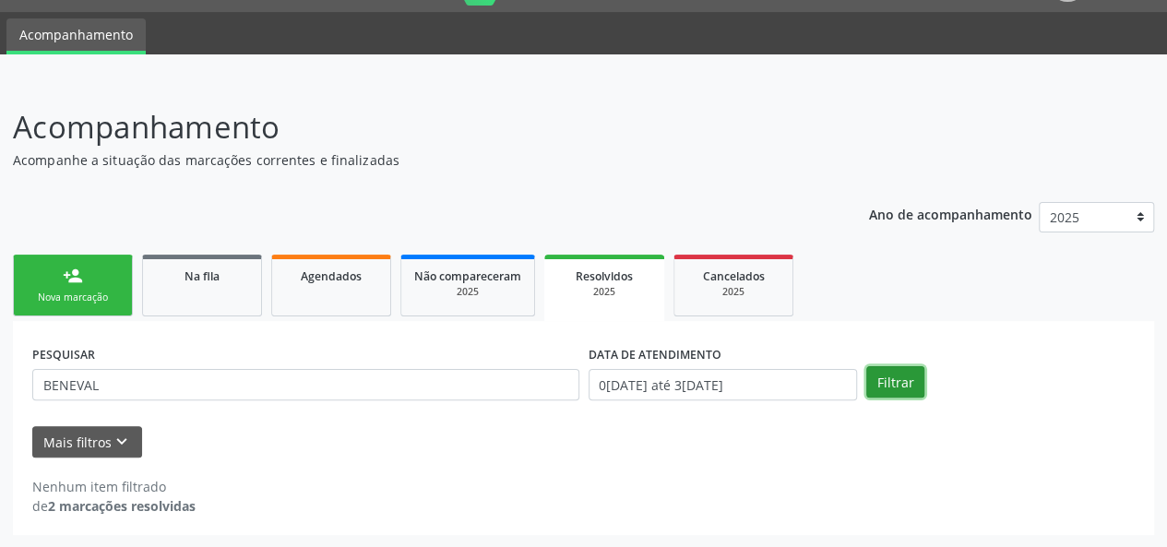
click at [888, 380] on button "Filtrar" at bounding box center [895, 381] width 58 height 31
click at [116, 438] on icon "keyboard_arrow_down" at bounding box center [122, 442] width 20 height 20
